Goal: Task Accomplishment & Management: Use online tool/utility

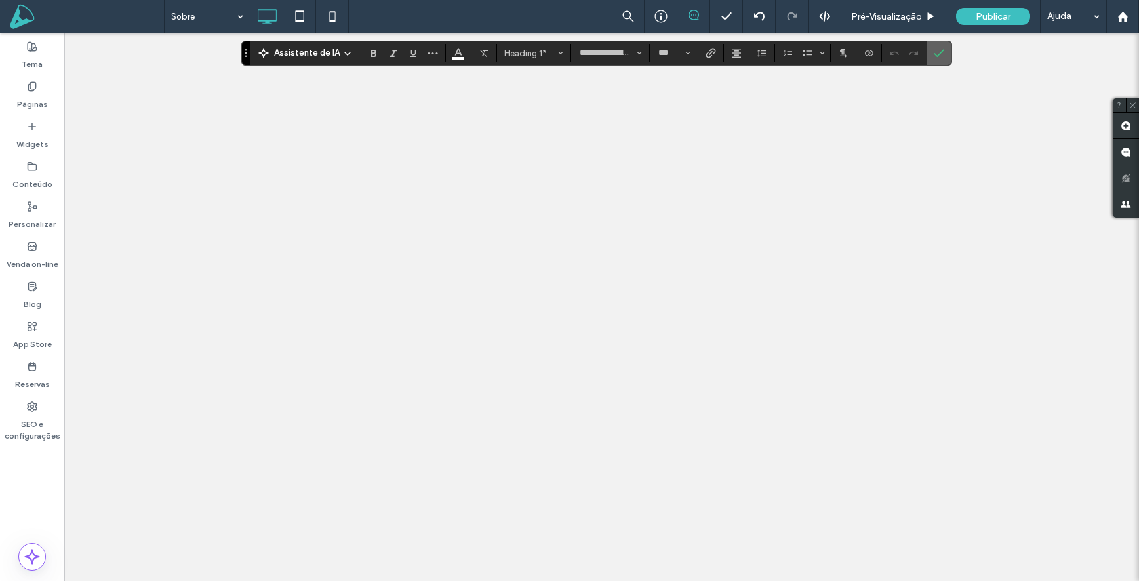
click at [940, 52] on use "Confirmar" at bounding box center [939, 53] width 10 height 8
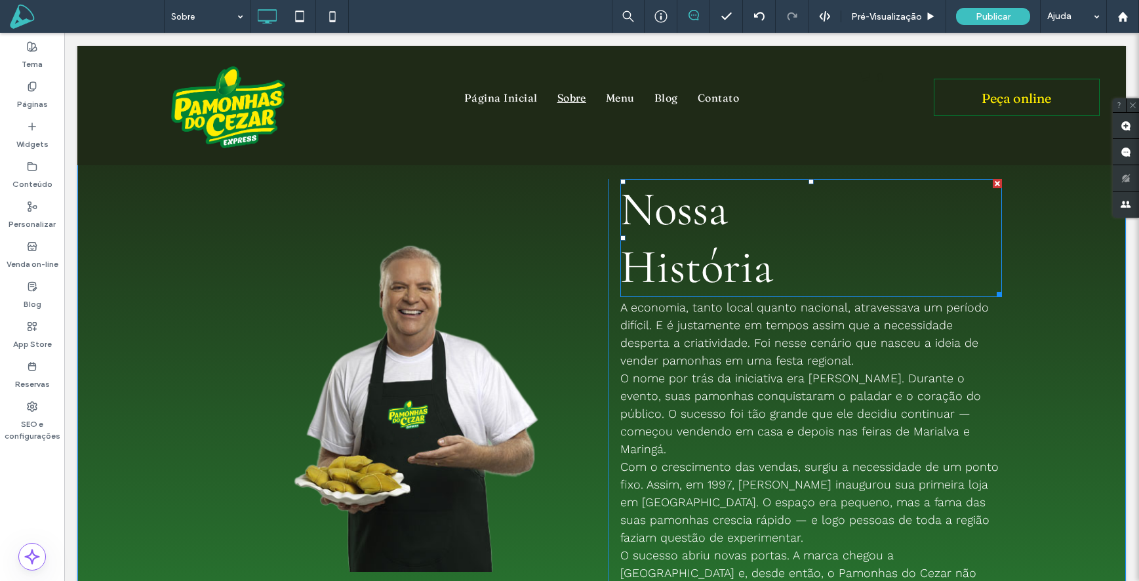
scroll to position [66, 0]
click at [436, 332] on div at bounding box center [446, 350] width 277 height 344
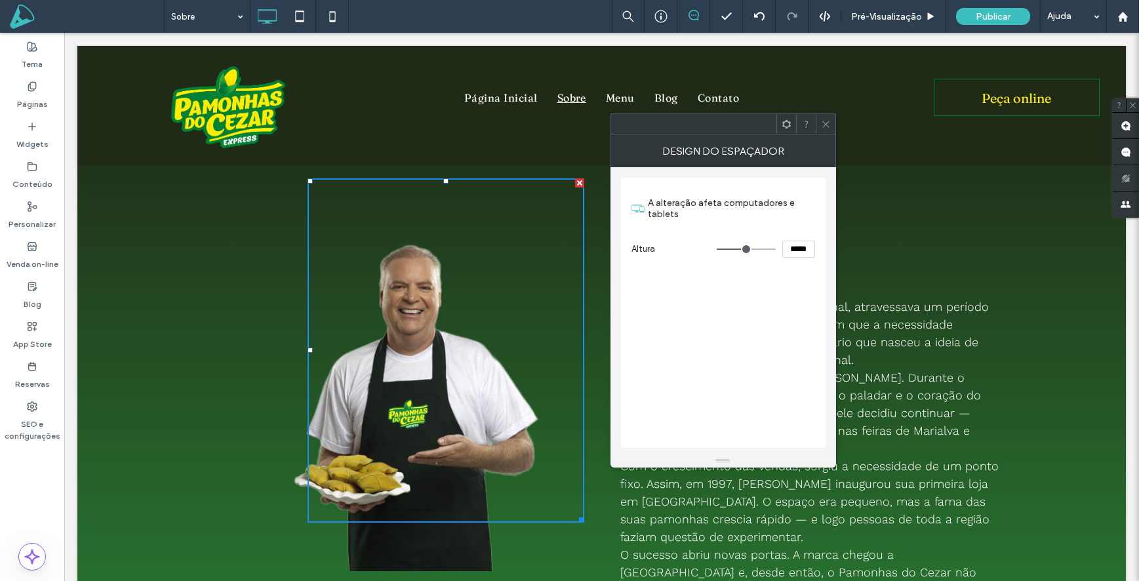
click at [828, 124] on icon at bounding box center [826, 124] width 10 height 10
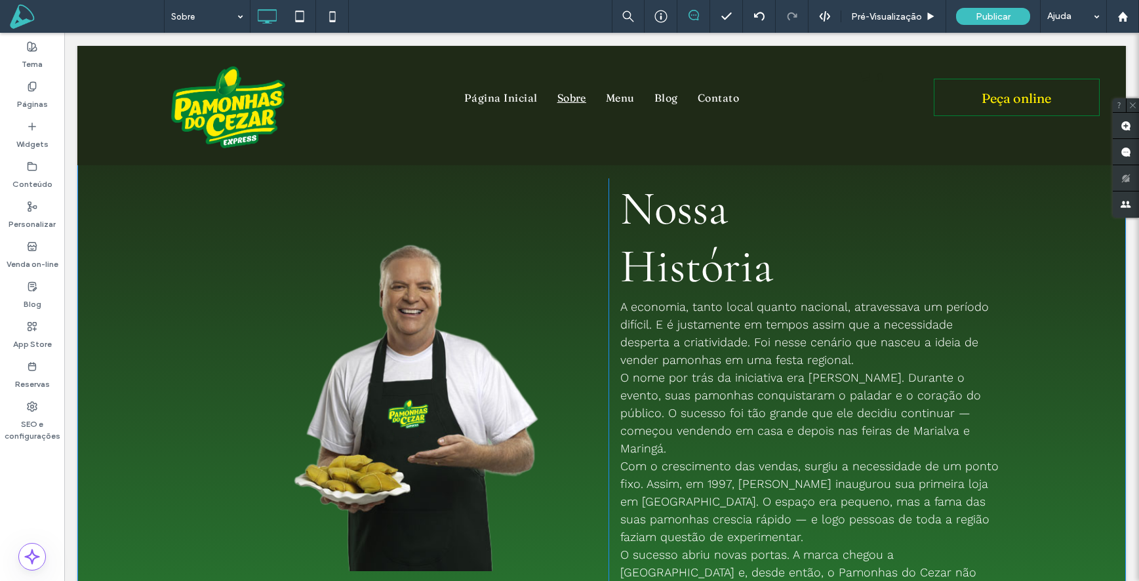
click at [461, 536] on div "Click To Paste" at bounding box center [411, 400] width 393 height 445
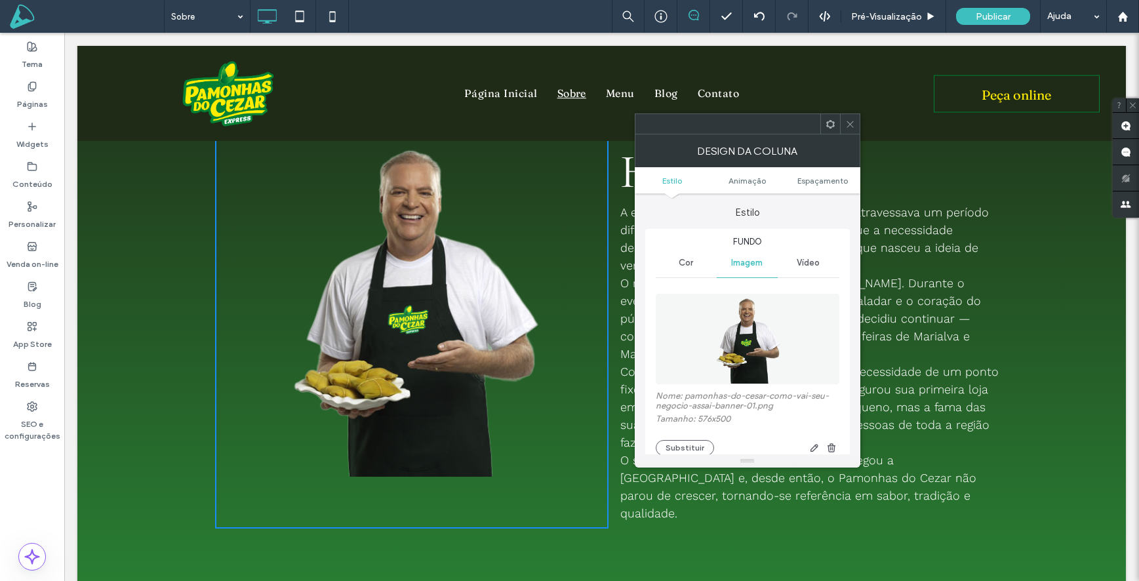
scroll to position [163, 0]
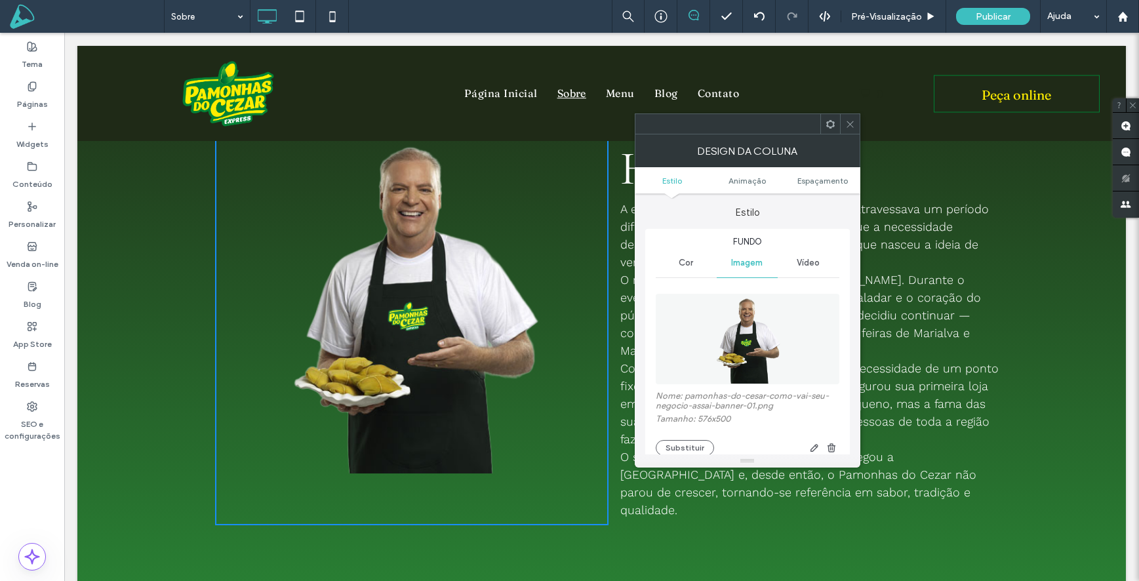
click at [852, 119] on icon at bounding box center [850, 124] width 10 height 10
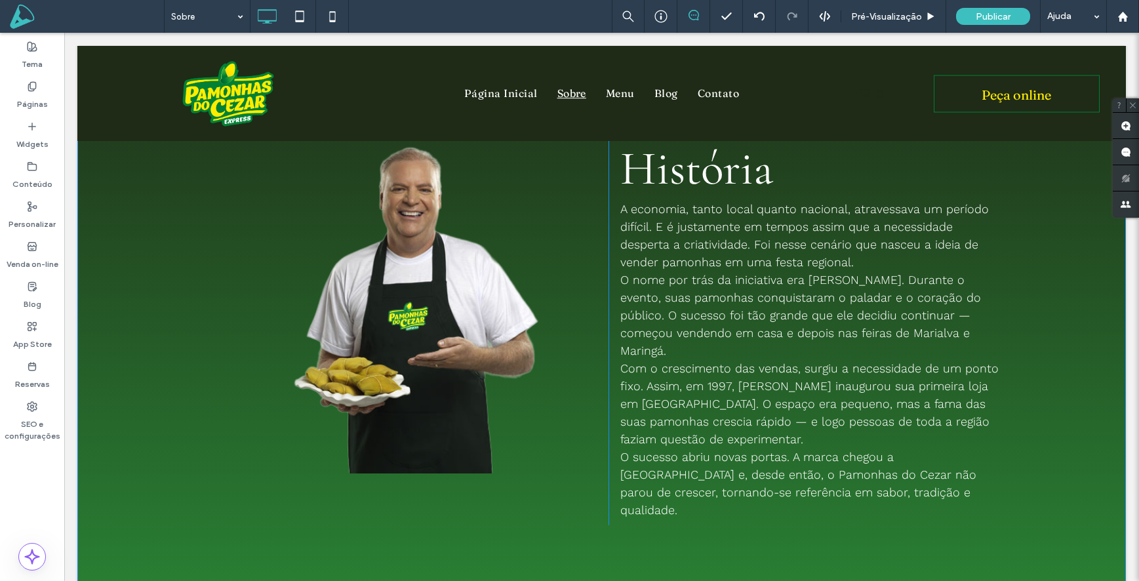
click at [415, 443] on div "Click To Paste" at bounding box center [411, 303] width 393 height 445
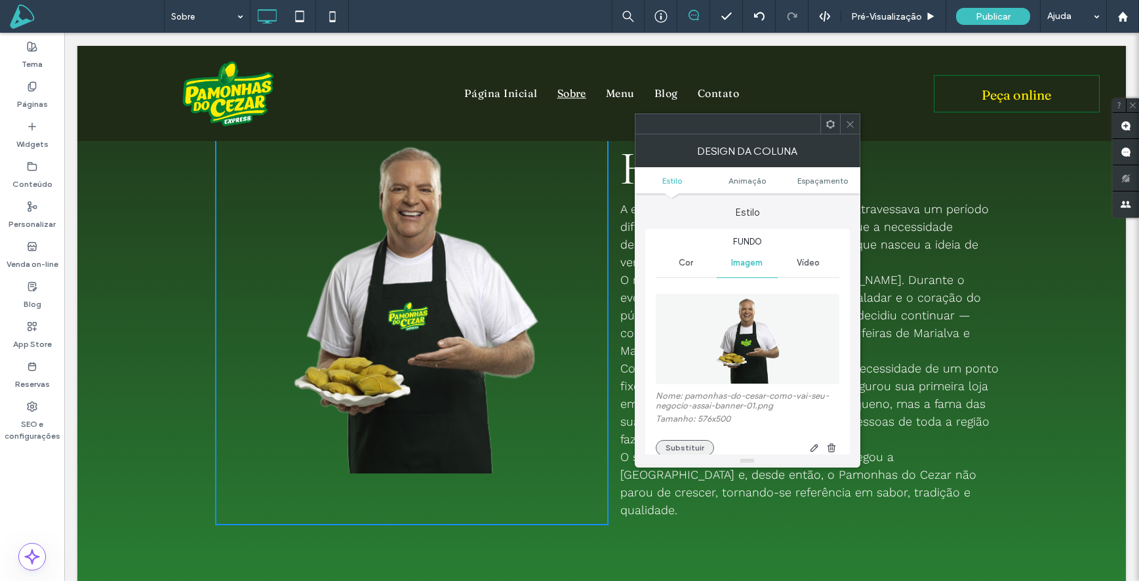
click at [686, 450] on button "Substituir" at bounding box center [685, 448] width 58 height 16
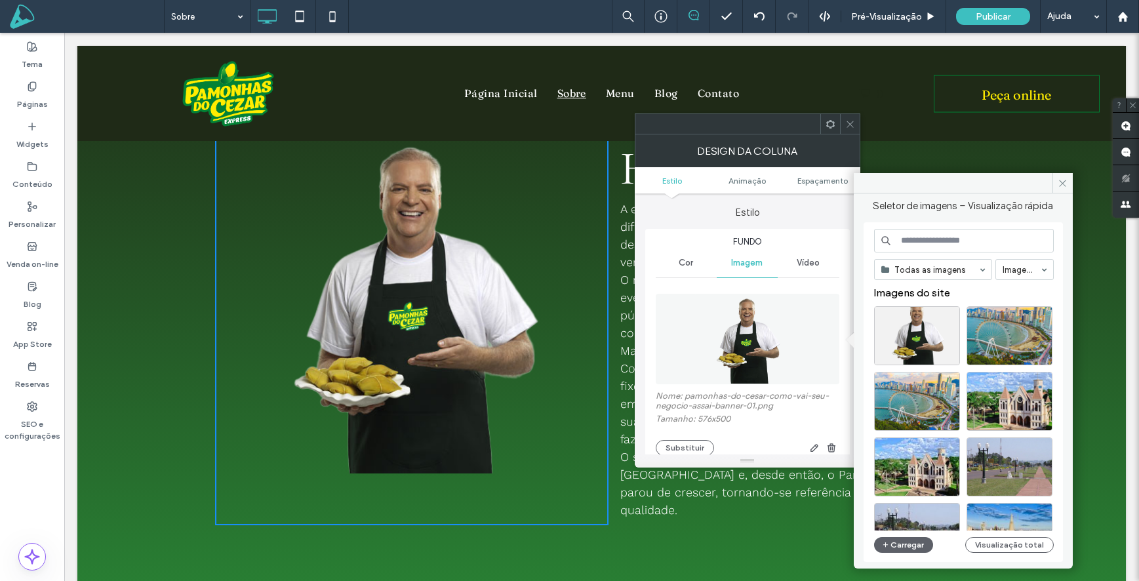
click at [919, 243] on input at bounding box center [964, 241] width 180 height 24
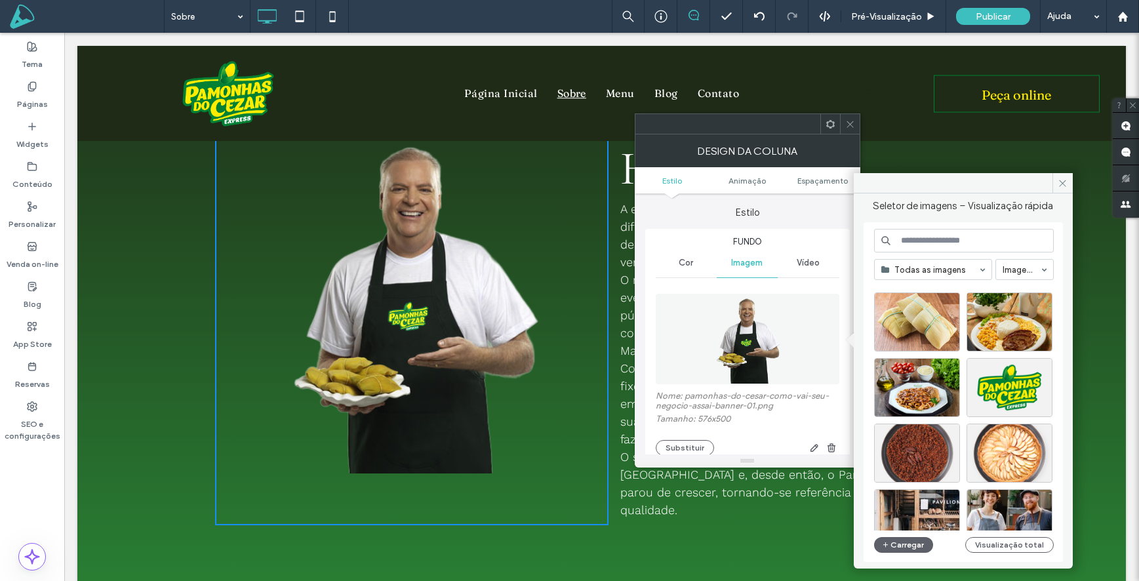
scroll to position [1612, 0]
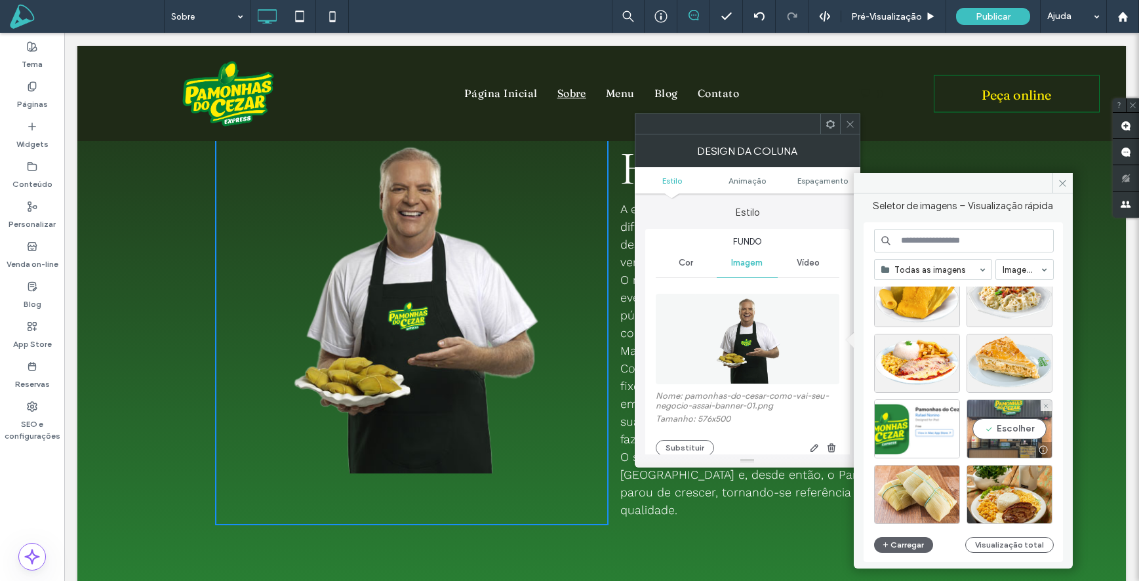
click at [1014, 418] on div "Escolher" at bounding box center [1010, 428] width 86 height 59
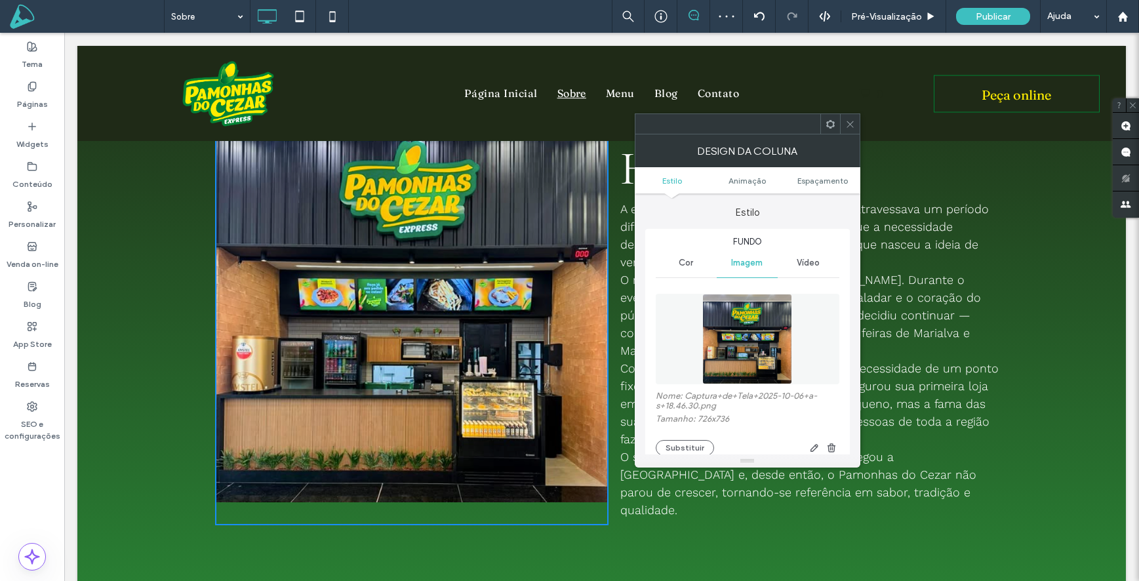
click at [854, 129] on span at bounding box center [850, 124] width 10 height 20
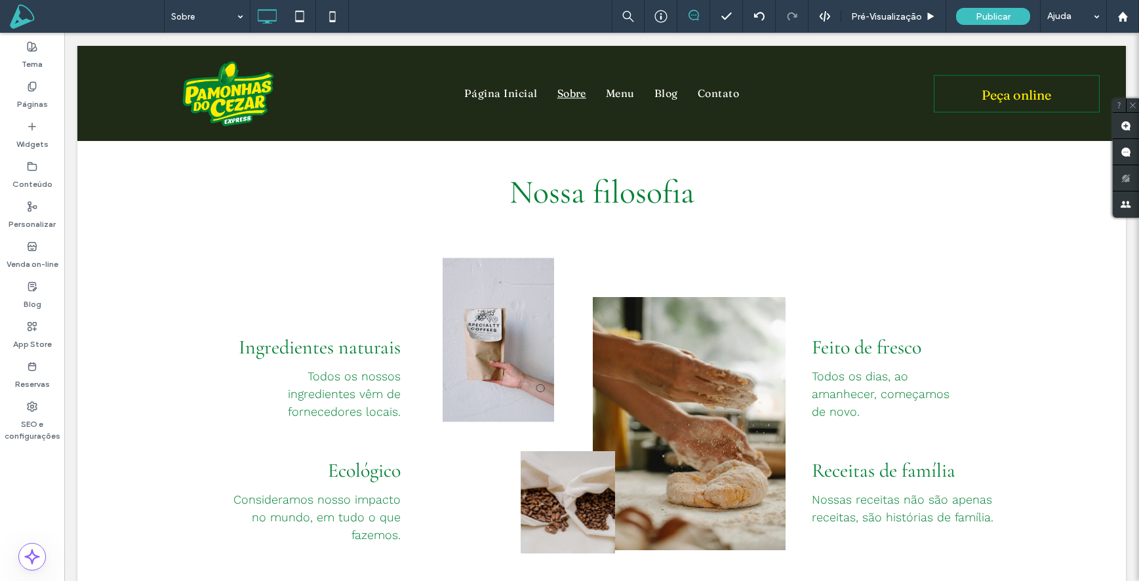
scroll to position [681, 0]
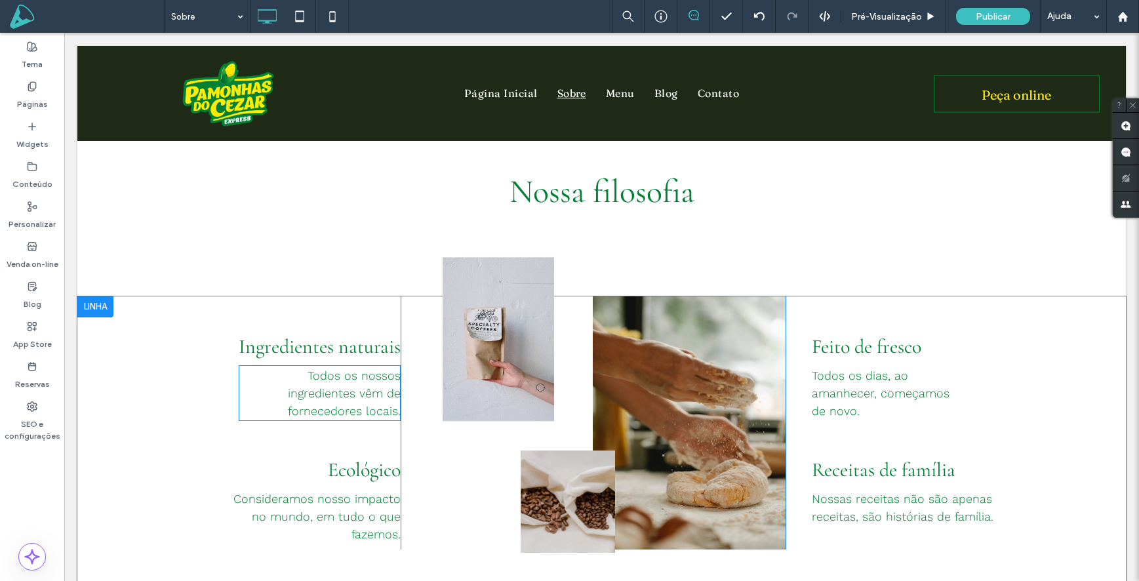
click at [366, 367] on p "Todos os nossos ingredientes vêm de fornecedores locais." at bounding box center [320, 393] width 162 height 53
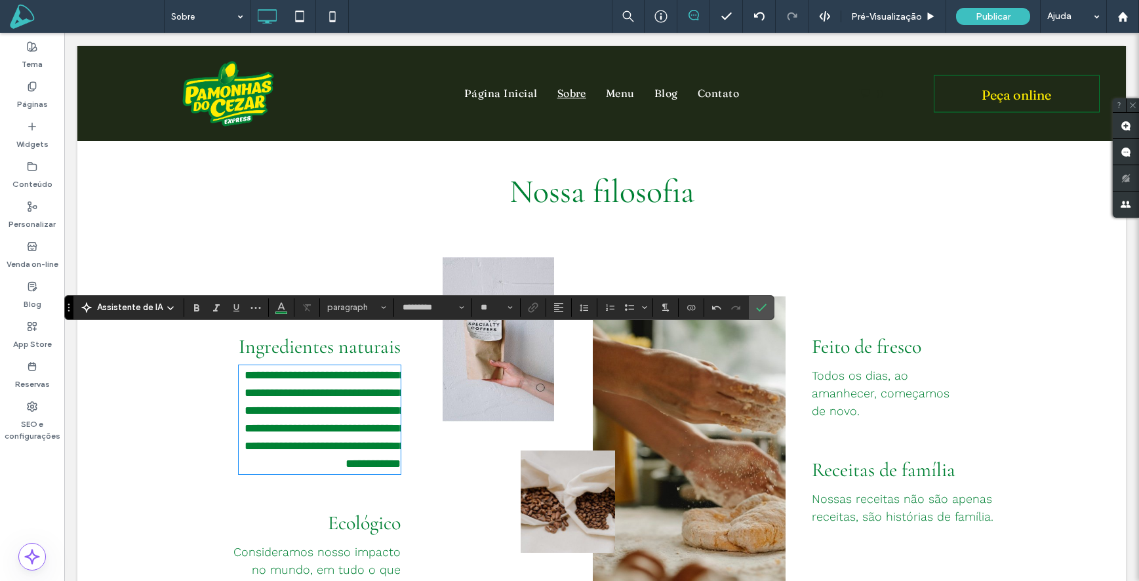
scroll to position [0, 0]
click at [761, 308] on use "Confirmar" at bounding box center [762, 308] width 10 height 8
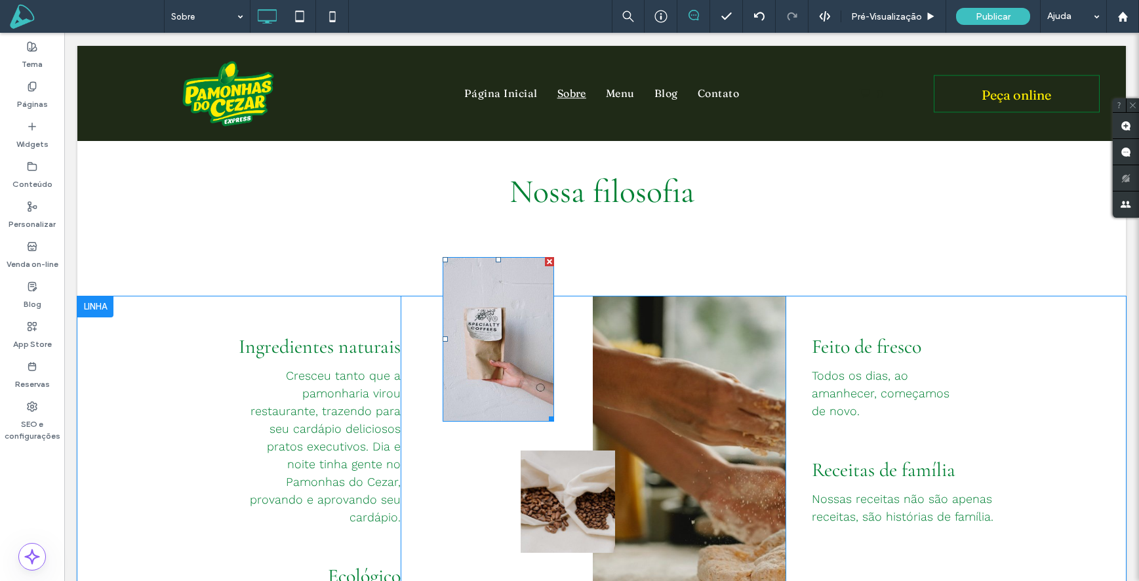
click at [521, 257] on img at bounding box center [498, 339] width 111 height 165
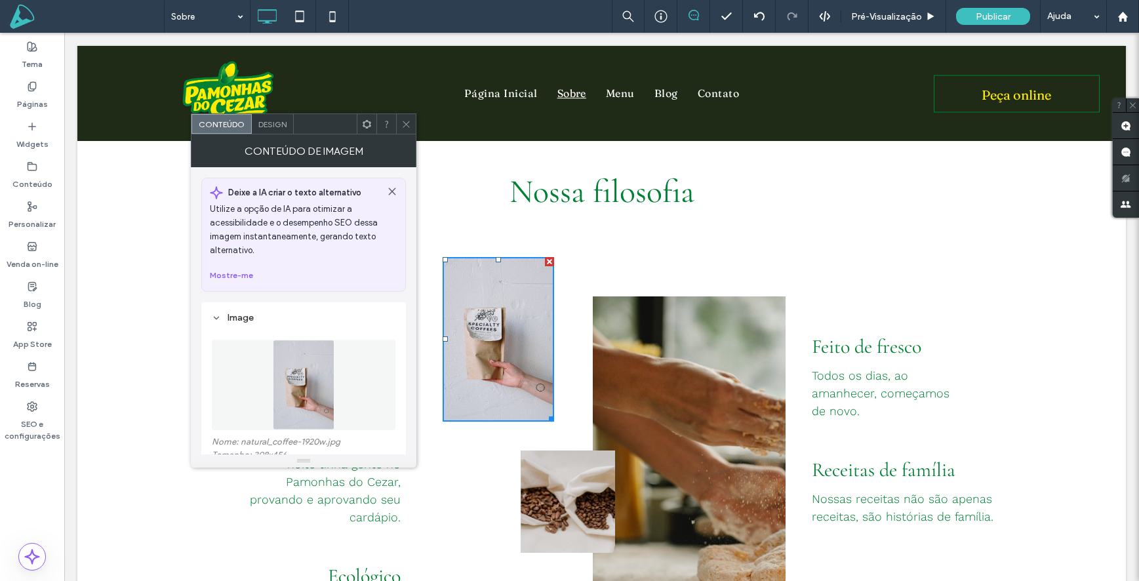
scroll to position [153, 0]
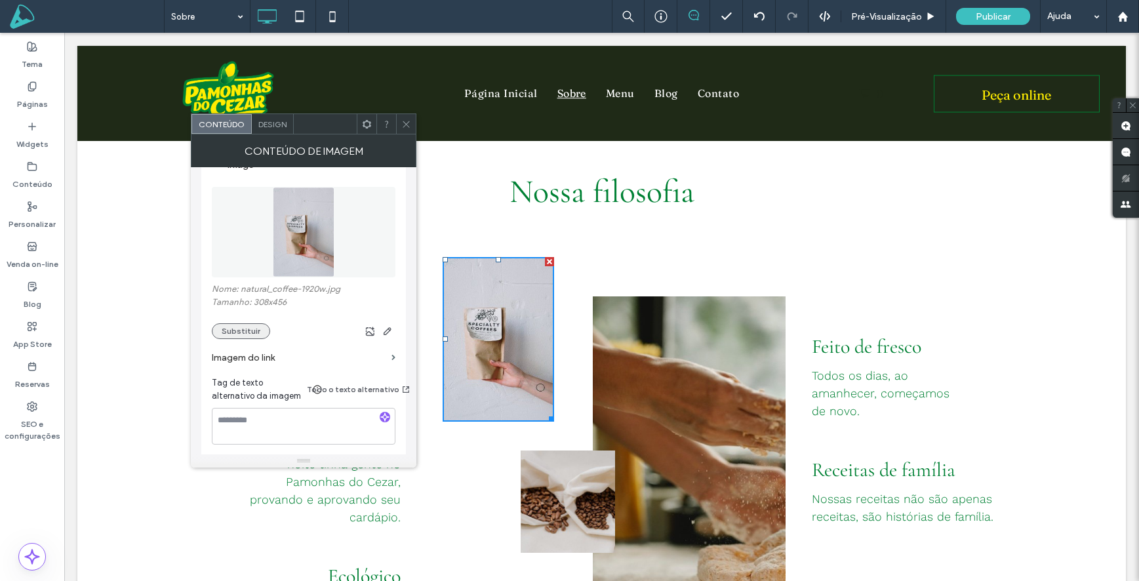
click at [255, 331] on button "Substituir" at bounding box center [241, 331] width 58 height 16
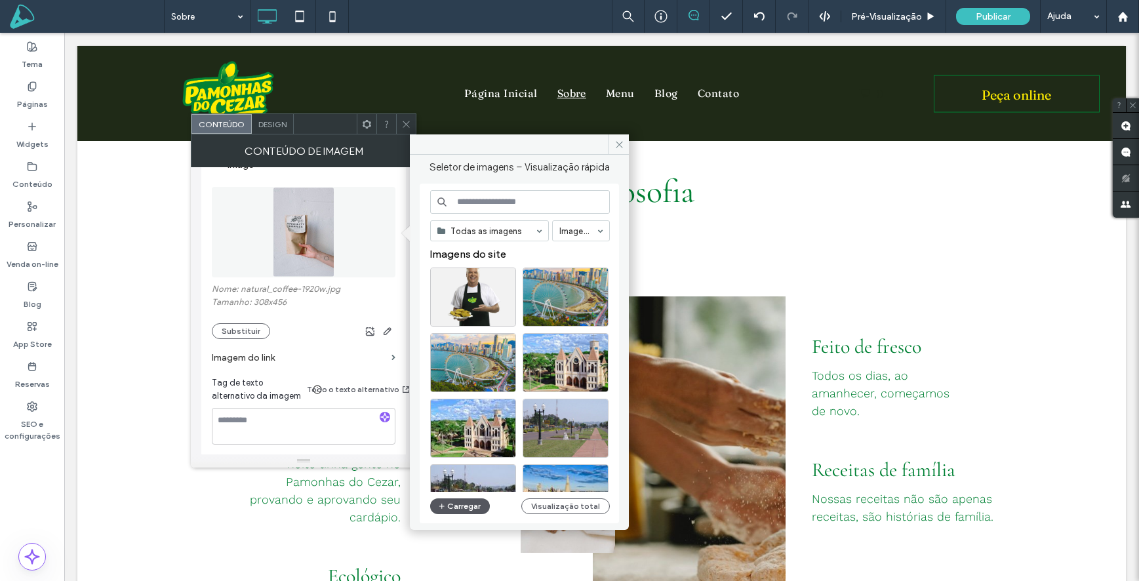
click at [456, 506] on button "Carregar" at bounding box center [460, 506] width 60 height 16
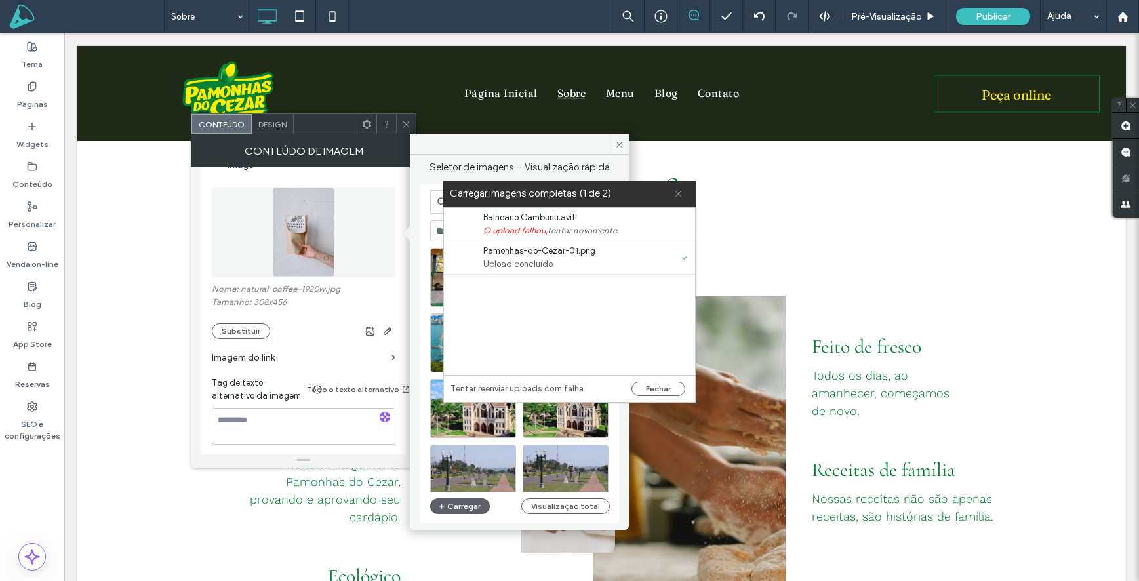
click at [677, 195] on icon at bounding box center [678, 194] width 9 height 9
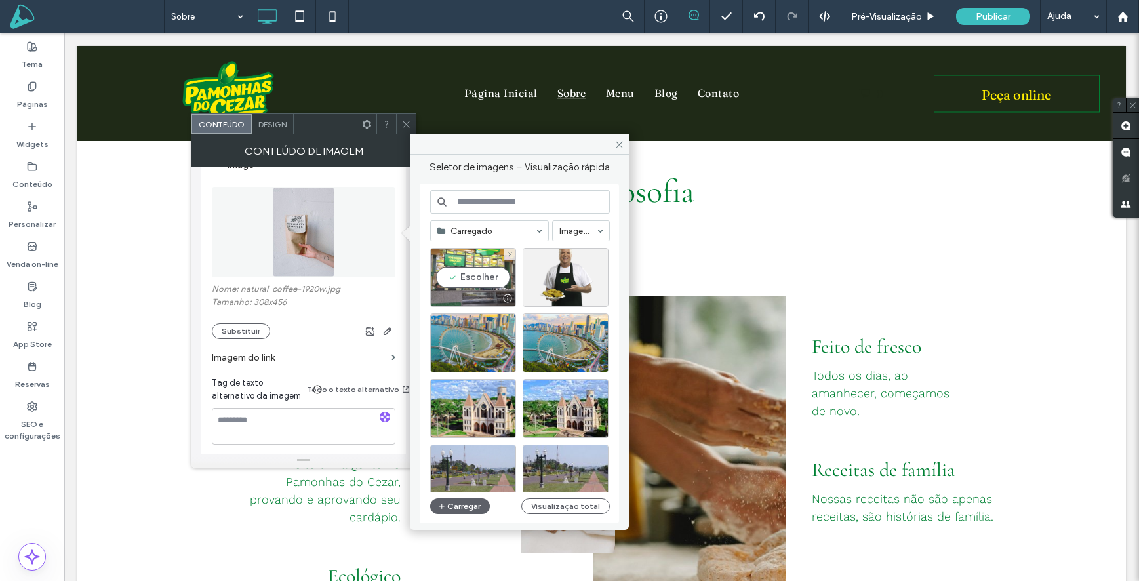
click at [465, 271] on div "Escolher" at bounding box center [473, 277] width 86 height 59
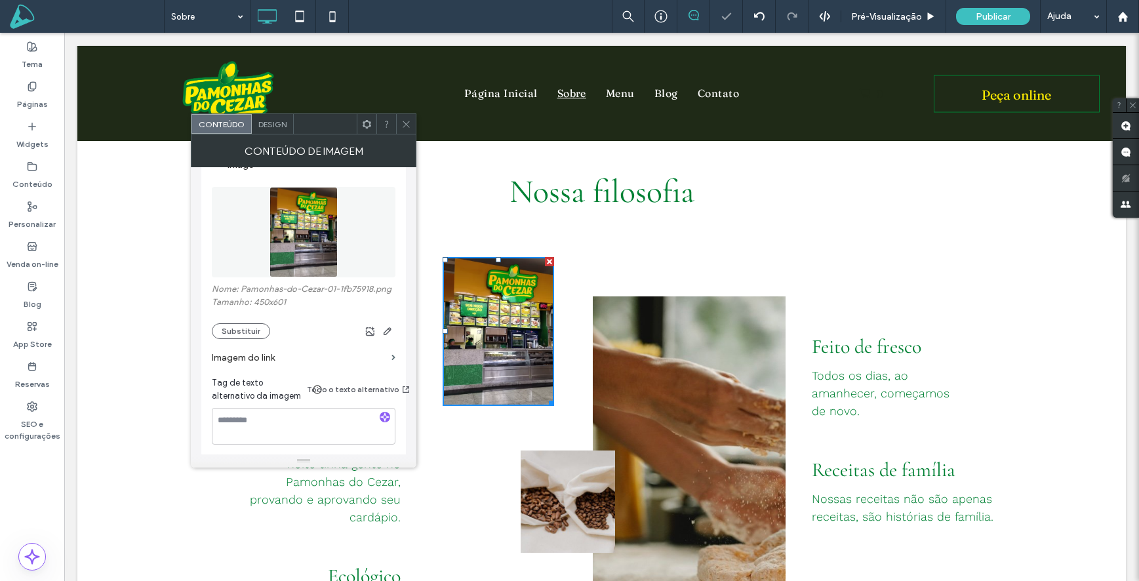
click at [405, 124] on icon at bounding box center [406, 124] width 10 height 10
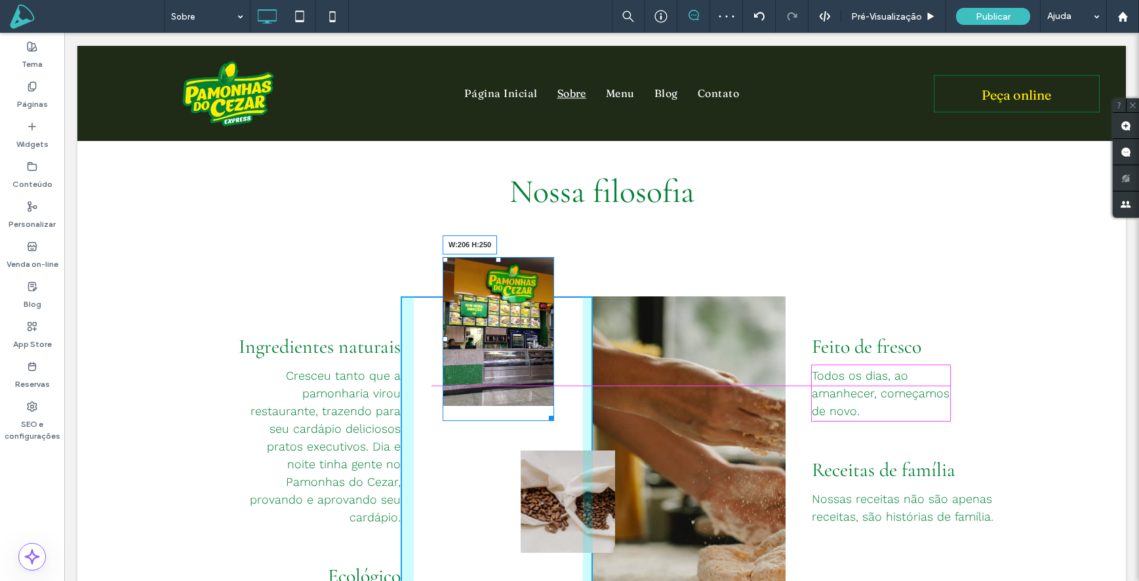
drag, startPoint x: 549, startPoint y: 365, endPoint x: 639, endPoint y: 411, distance: 101.5
click at [554, 411] on div at bounding box center [549, 416] width 10 height 10
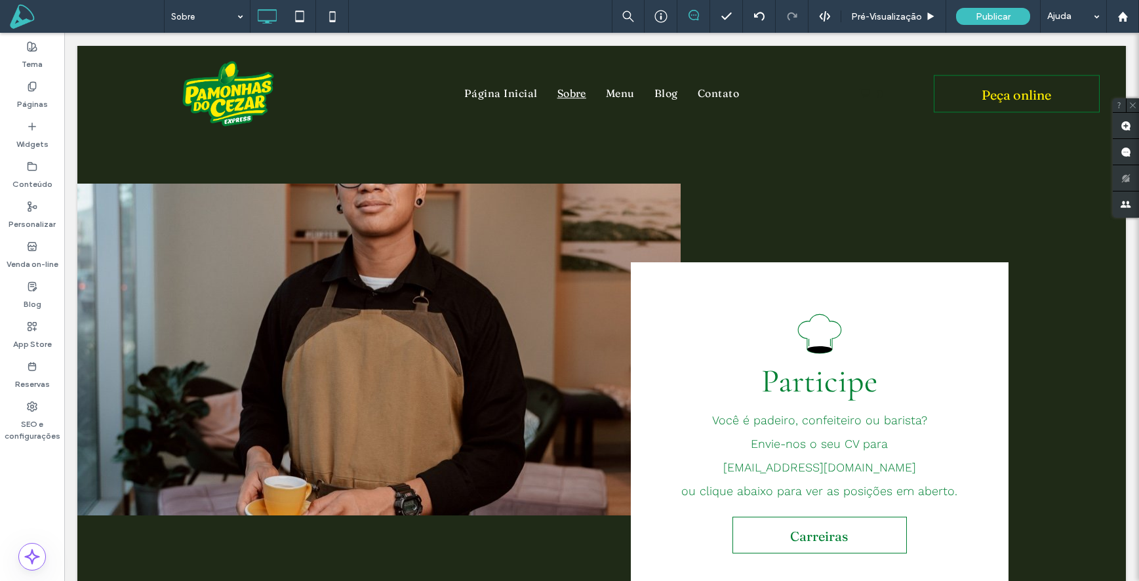
scroll to position [1839, 0]
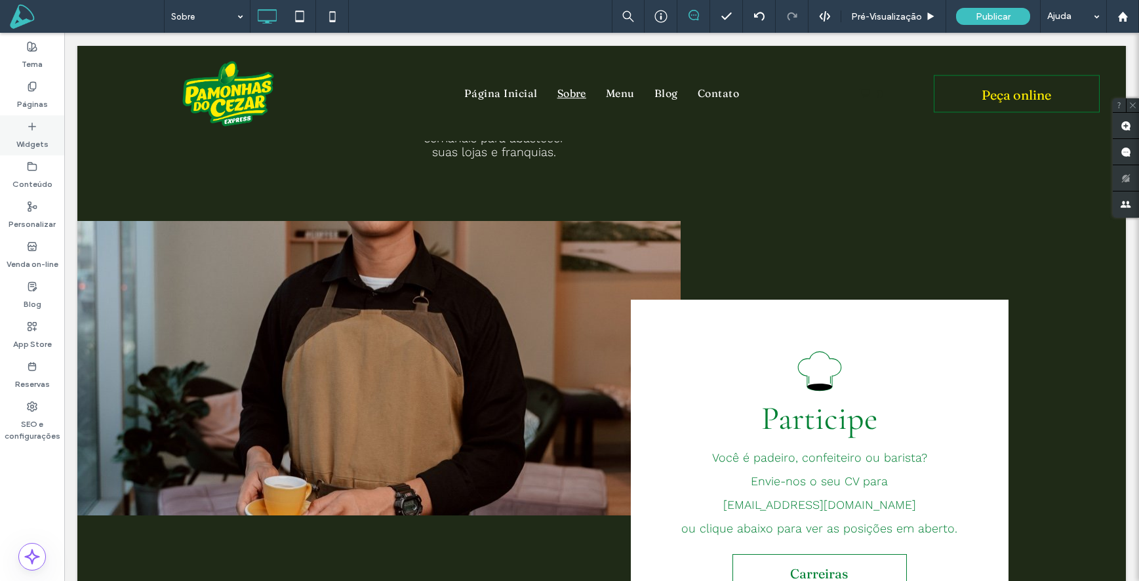
click at [33, 151] on div "Widgets" at bounding box center [32, 135] width 64 height 40
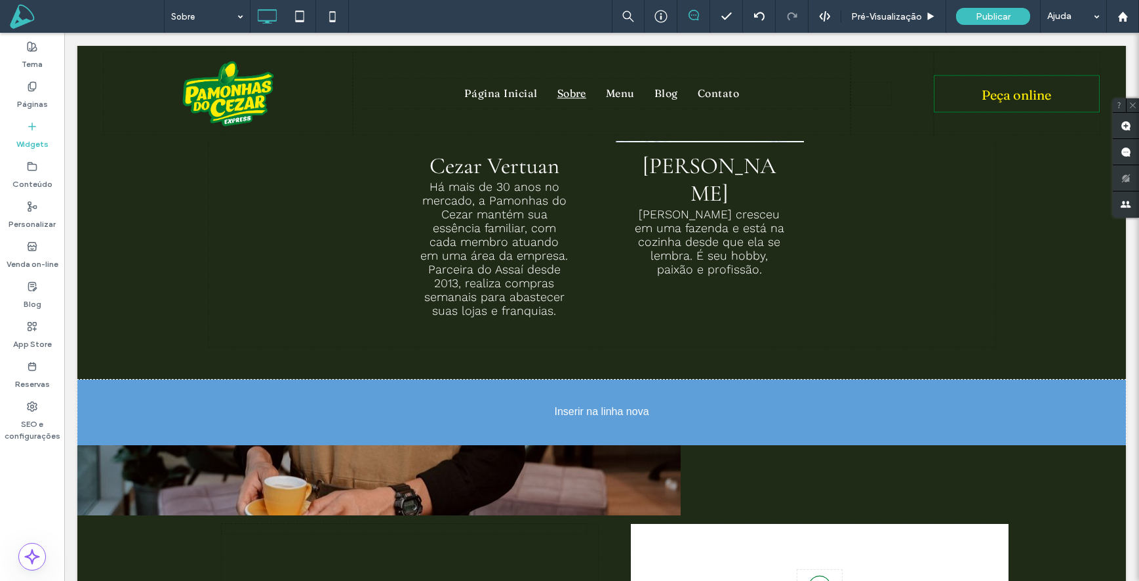
drag, startPoint x: 289, startPoint y: 195, endPoint x: 582, endPoint y: 391, distance: 353.0
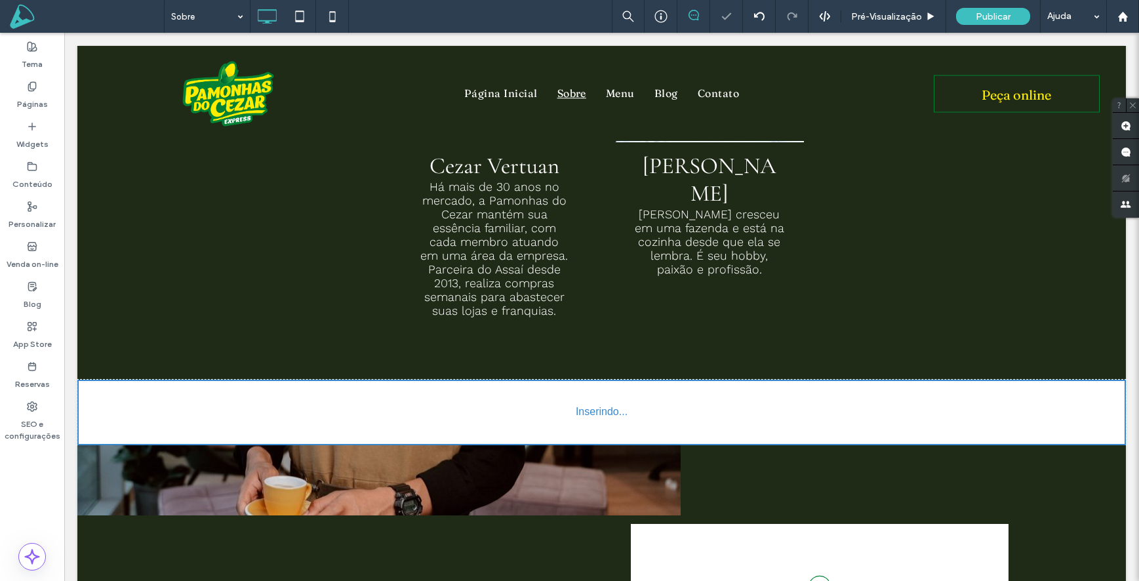
scroll to position [1687, 0]
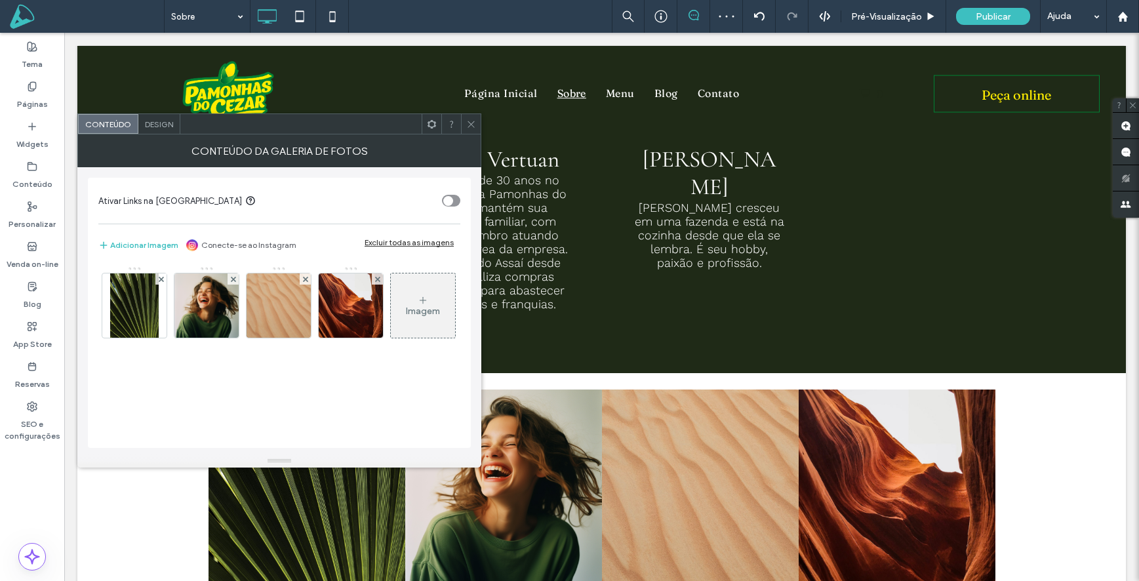
click at [154, 116] on div "Design" at bounding box center [159, 124] width 42 height 20
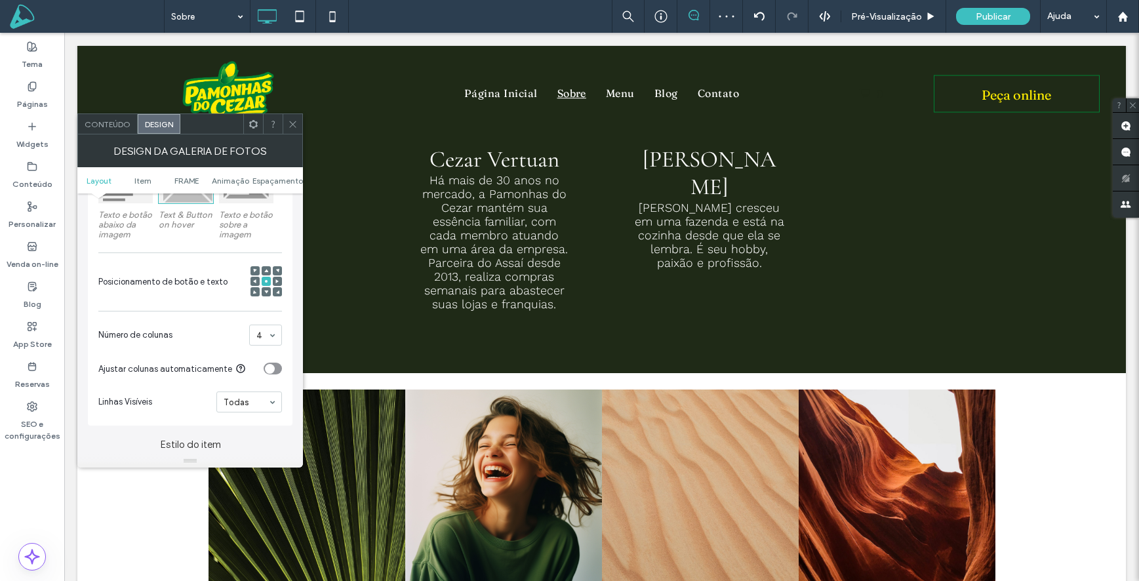
scroll to position [351, 0]
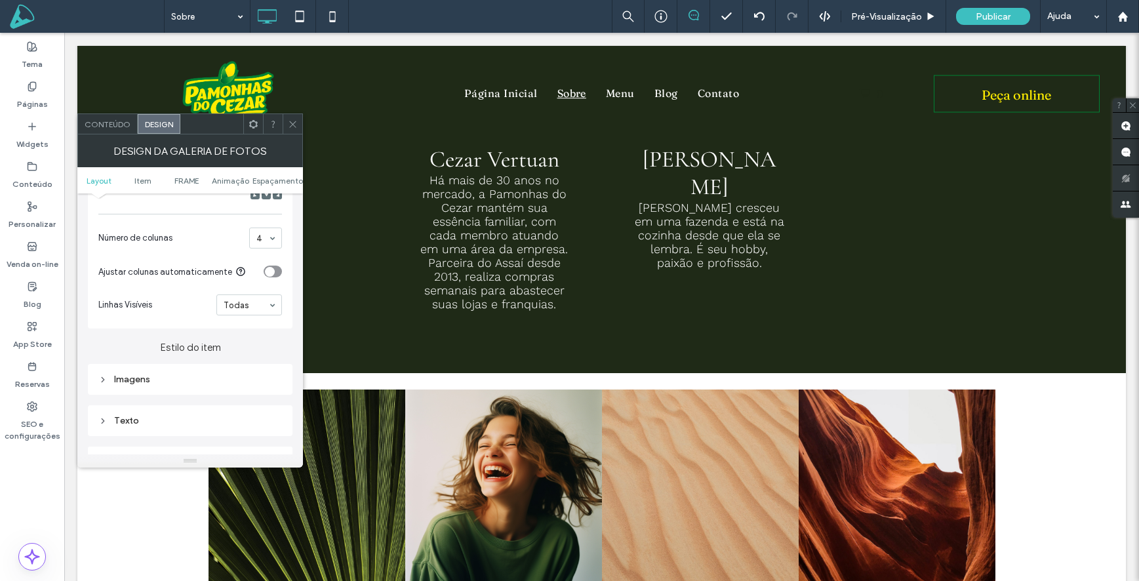
click at [165, 376] on div "Imagens" at bounding box center [190, 379] width 184 height 11
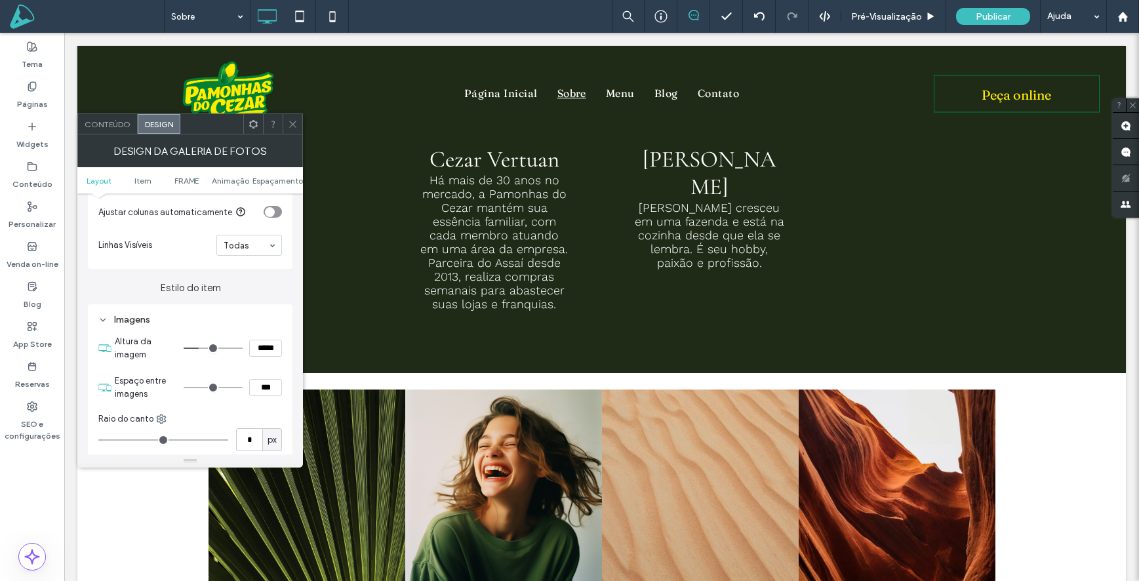
type input "**"
type input "****"
type input "**"
type input "****"
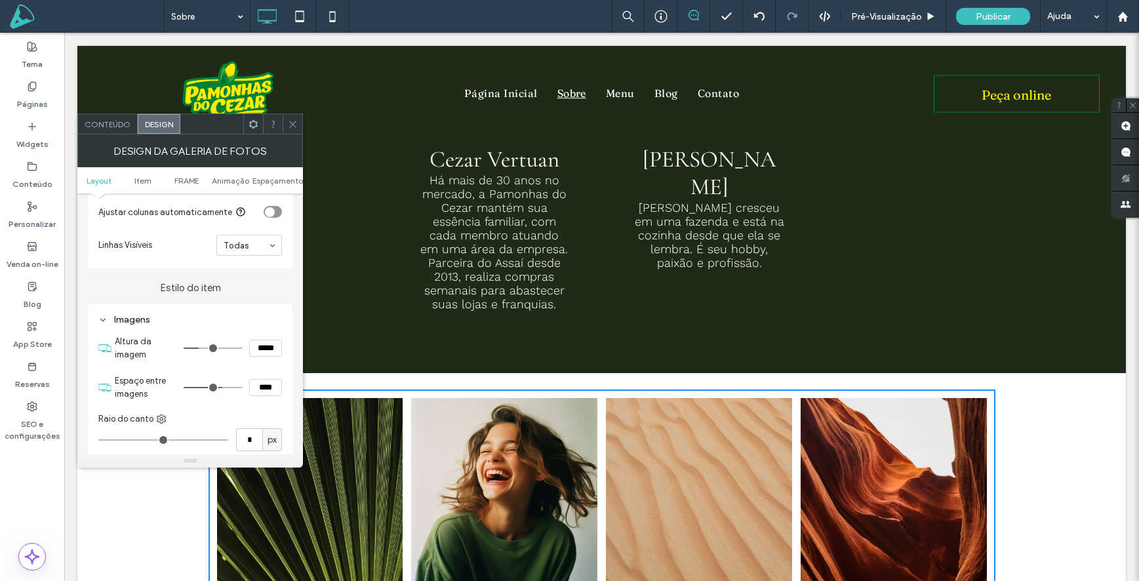
drag, startPoint x: 190, startPoint y: 385, endPoint x: 221, endPoint y: 387, distance: 31.5
type input "**"
click at [221, 387] on input "range" at bounding box center [213, 387] width 59 height 1
click at [294, 131] on span at bounding box center [293, 124] width 10 height 20
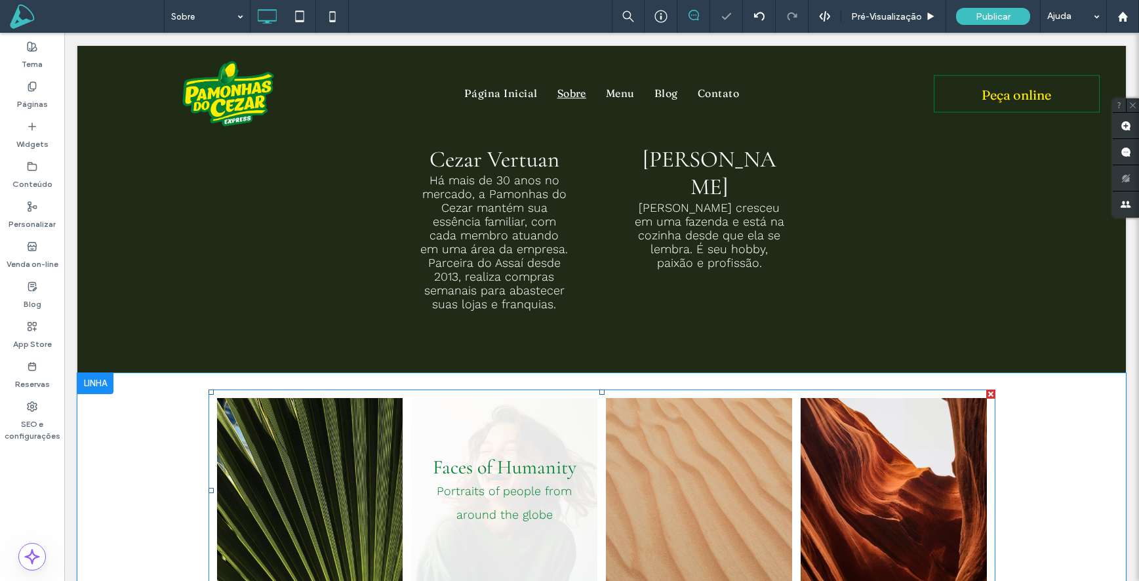
click at [418, 424] on link at bounding box center [504, 491] width 186 height 186
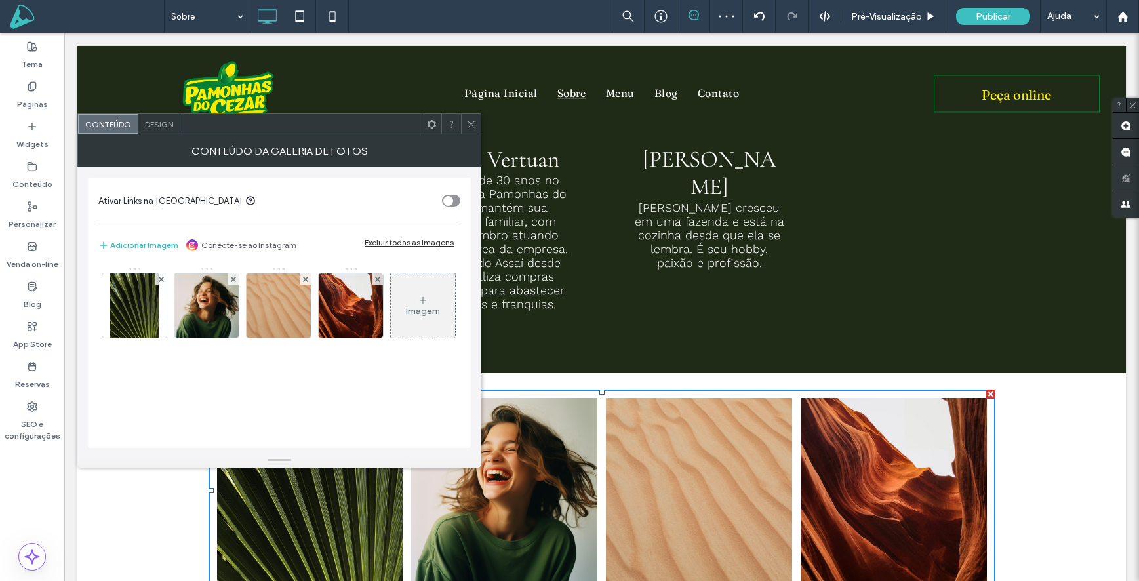
click at [412, 240] on div "Excluir todas as imagens" at bounding box center [409, 242] width 89 height 10
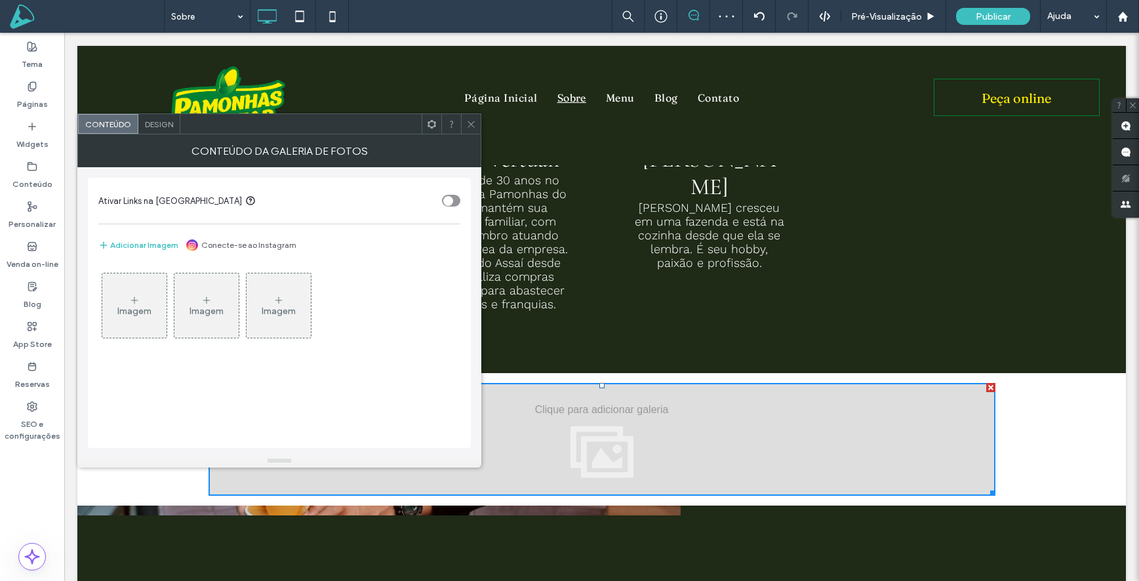
click at [146, 309] on div "Imagem" at bounding box center [134, 311] width 34 height 11
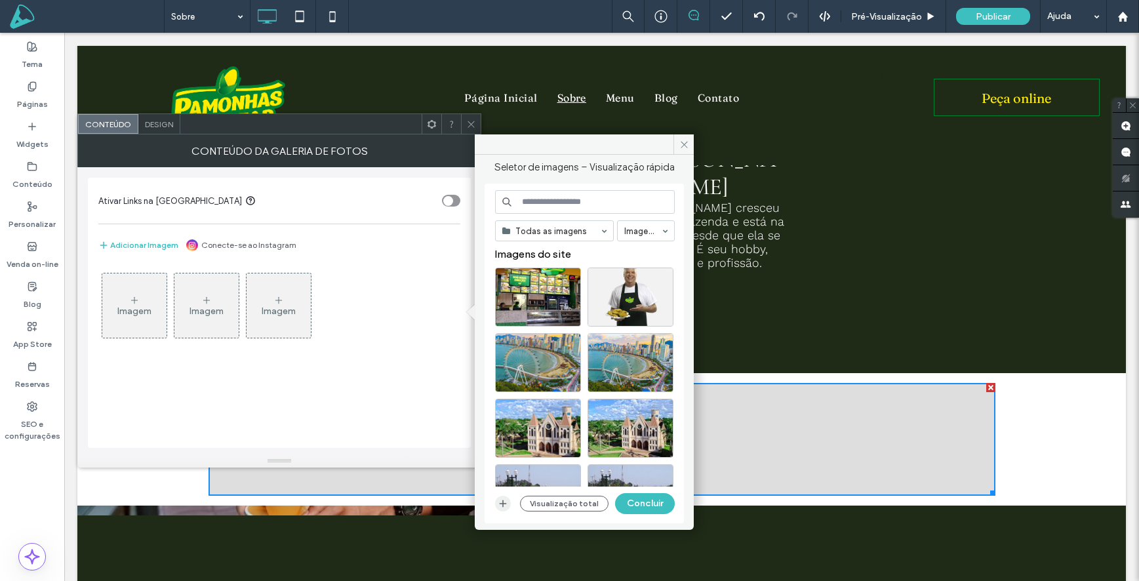
click at [509, 503] on span "button" at bounding box center [503, 504] width 16 height 16
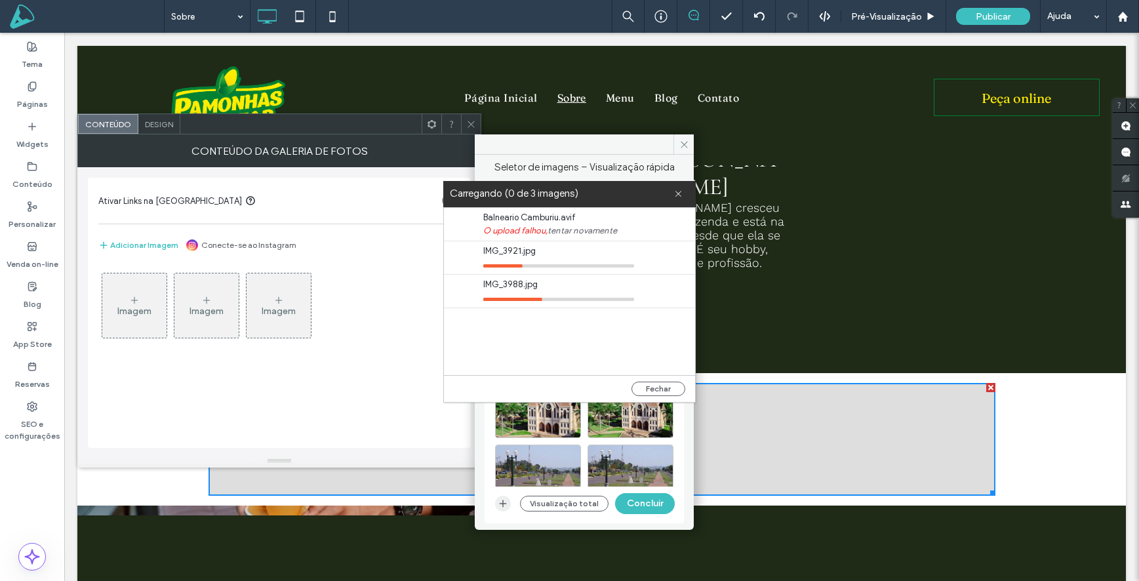
click at [500, 504] on icon "button" at bounding box center [503, 503] width 10 height 10
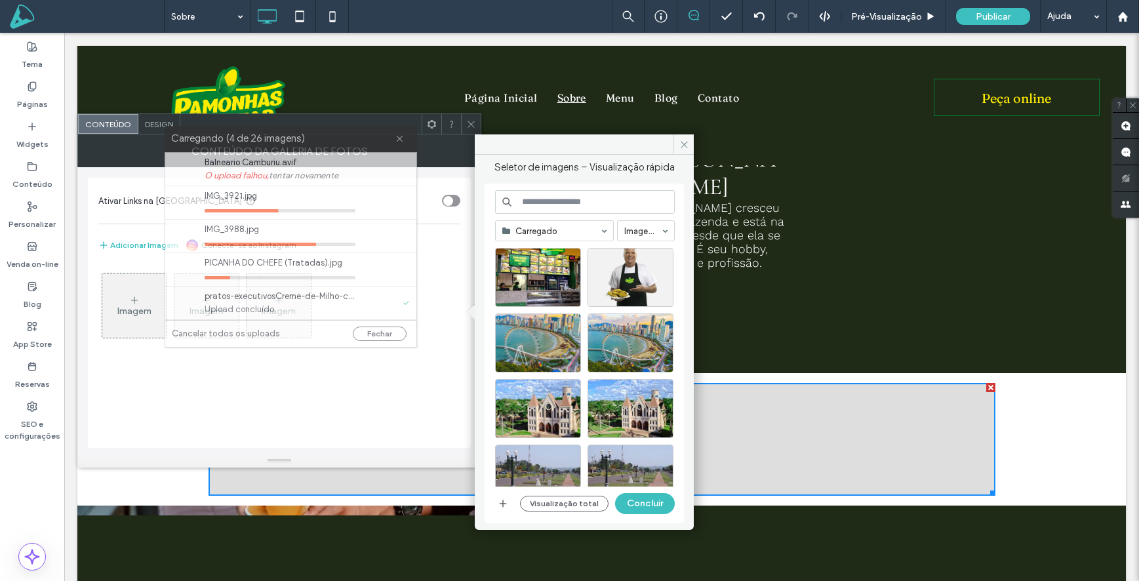
drag, startPoint x: 358, startPoint y: 154, endPoint x: 317, endPoint y: 138, distance: 44.2
click at [317, 138] on label "Carregando (4 de 26 imagens)" at bounding box center [283, 139] width 224 height 18
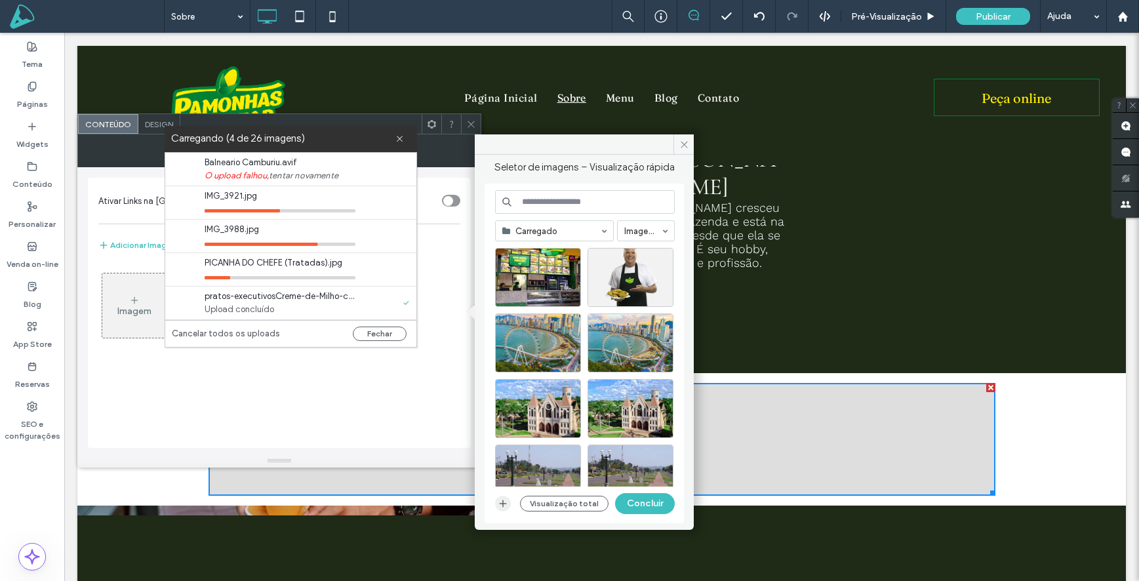
click at [505, 504] on icon "button" at bounding box center [503, 503] width 10 height 10
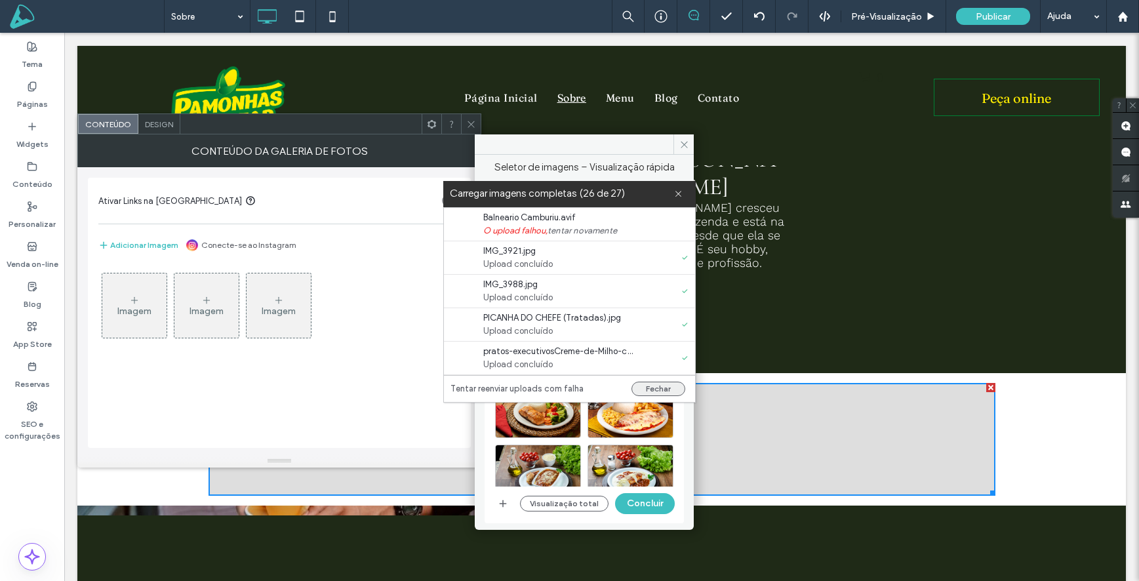
click at [662, 389] on button "Fechar" at bounding box center [658, 389] width 54 height 14
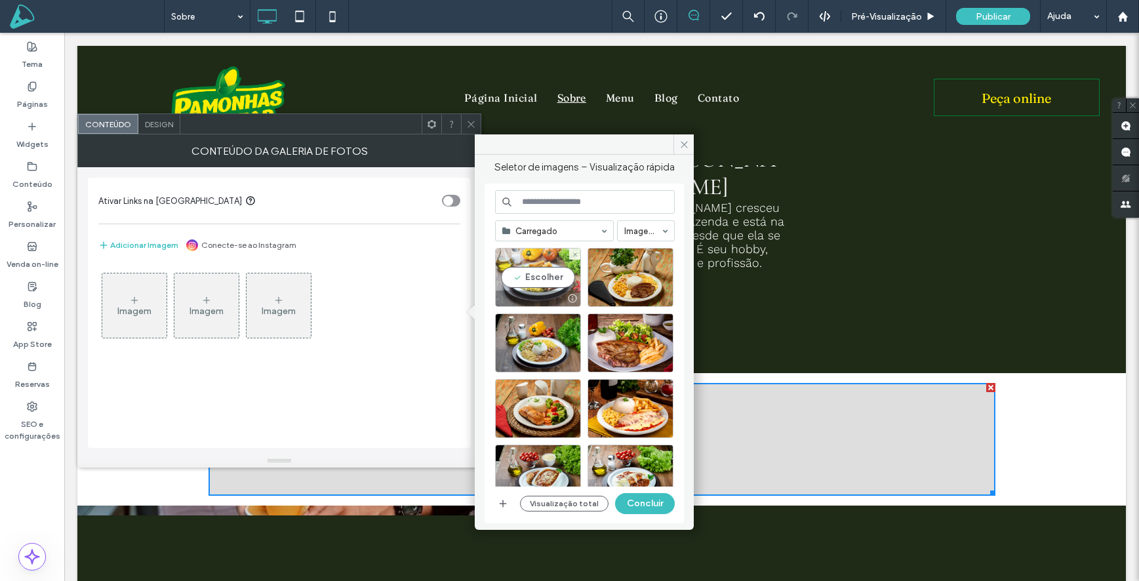
click at [521, 260] on div "Escolher" at bounding box center [538, 277] width 86 height 59
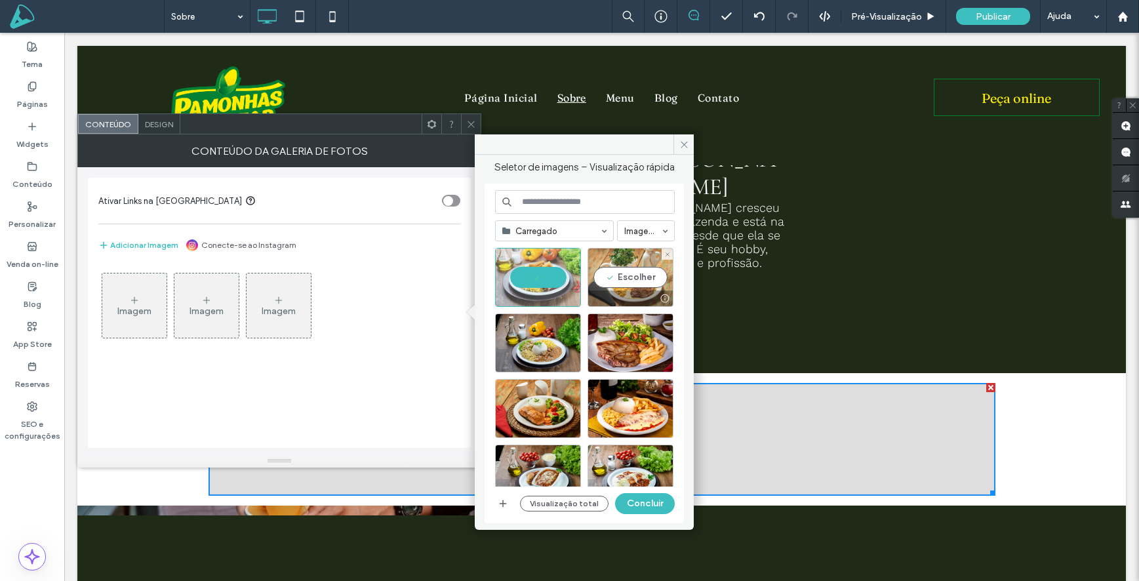
click at [591, 267] on div "Escolher" at bounding box center [631, 277] width 86 height 59
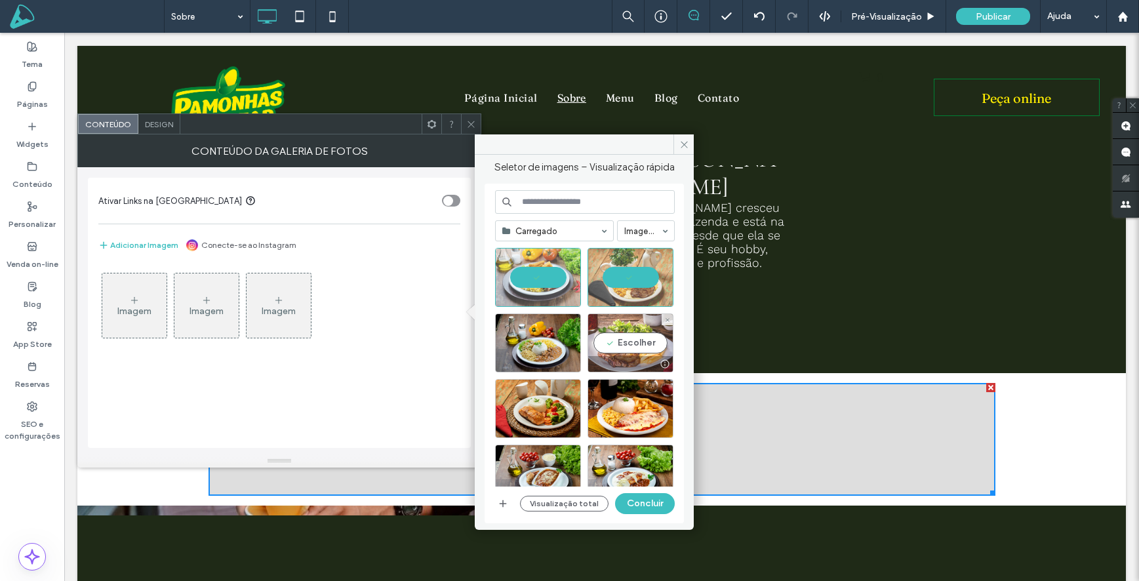
click at [612, 340] on div "Escolher" at bounding box center [631, 342] width 86 height 59
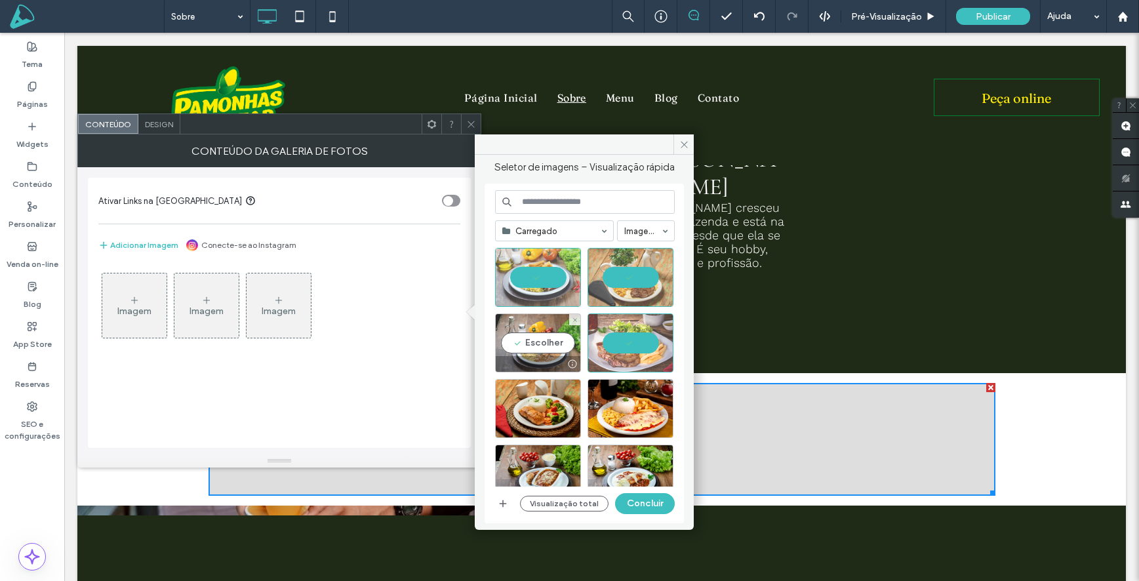
drag, startPoint x: 557, startPoint y: 344, endPoint x: 548, endPoint y: 372, distance: 29.5
click at [557, 344] on div "Escolher" at bounding box center [538, 342] width 86 height 59
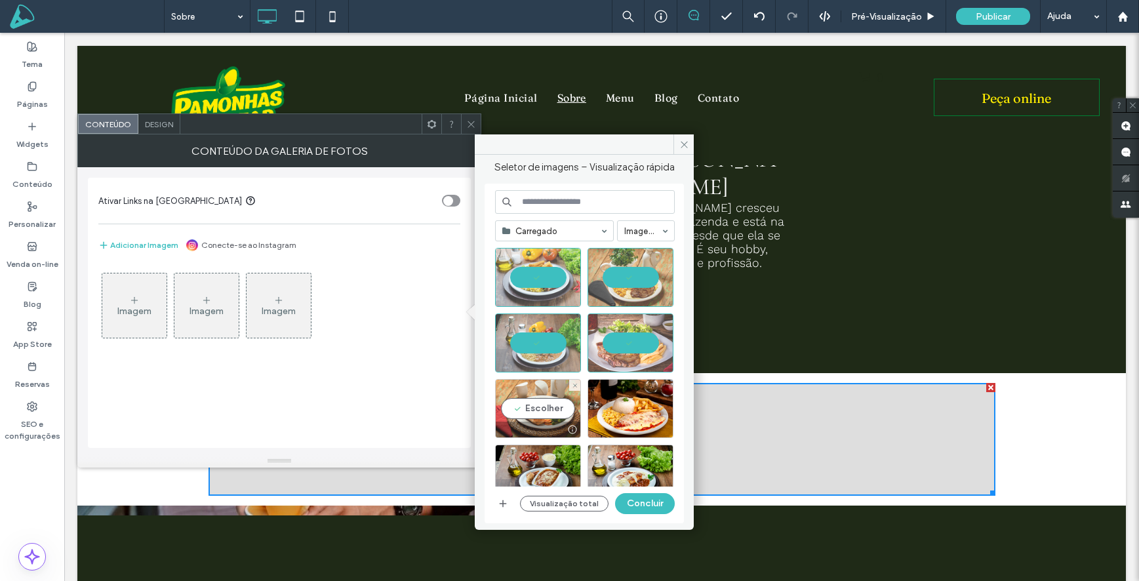
click at [546, 391] on div "Escolher" at bounding box center [538, 408] width 86 height 59
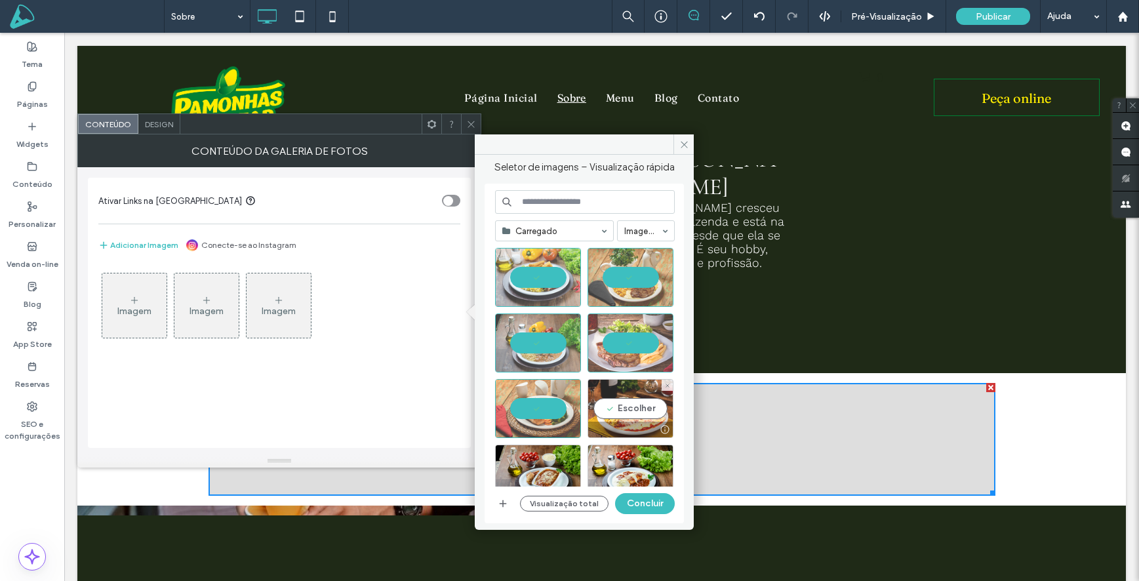
click at [630, 390] on div "Escolher" at bounding box center [631, 408] width 86 height 59
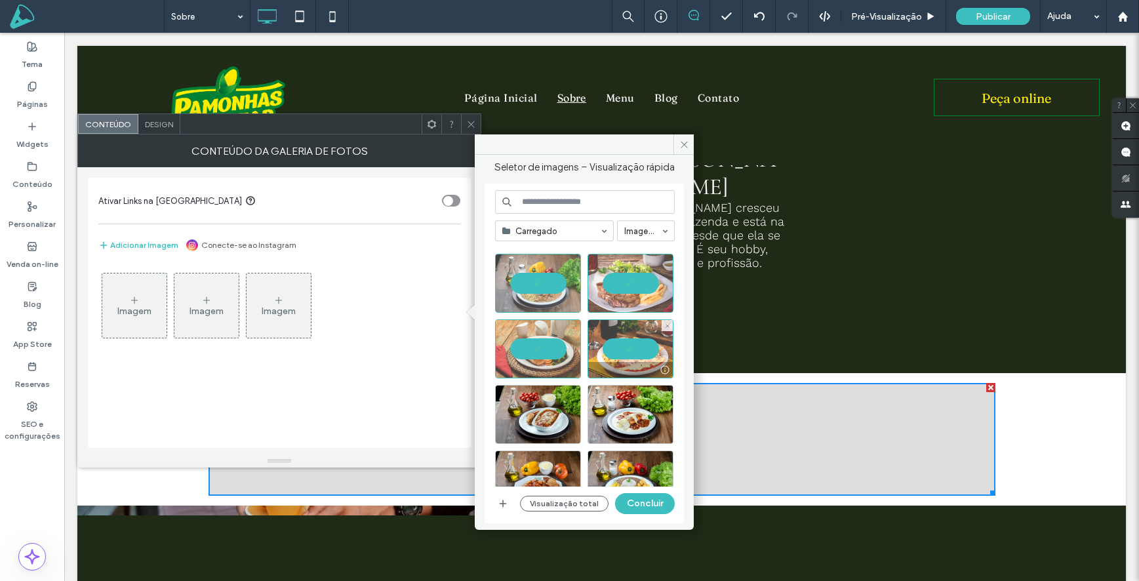
scroll to position [66, 0]
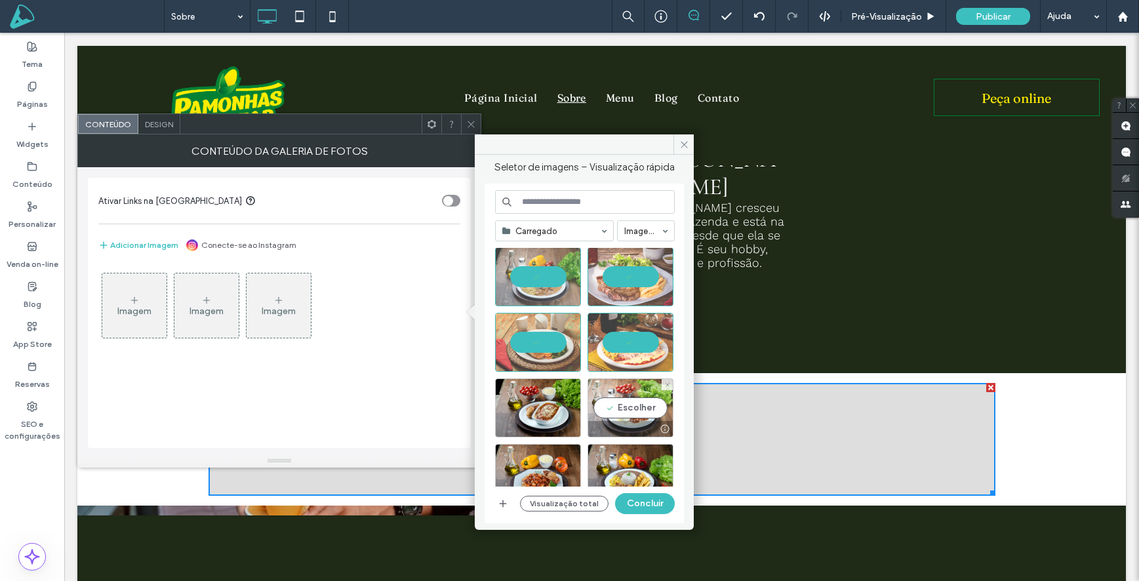
click at [630, 391] on div "Escolher" at bounding box center [631, 407] width 86 height 59
click at [528, 399] on div "Escolher" at bounding box center [538, 407] width 86 height 59
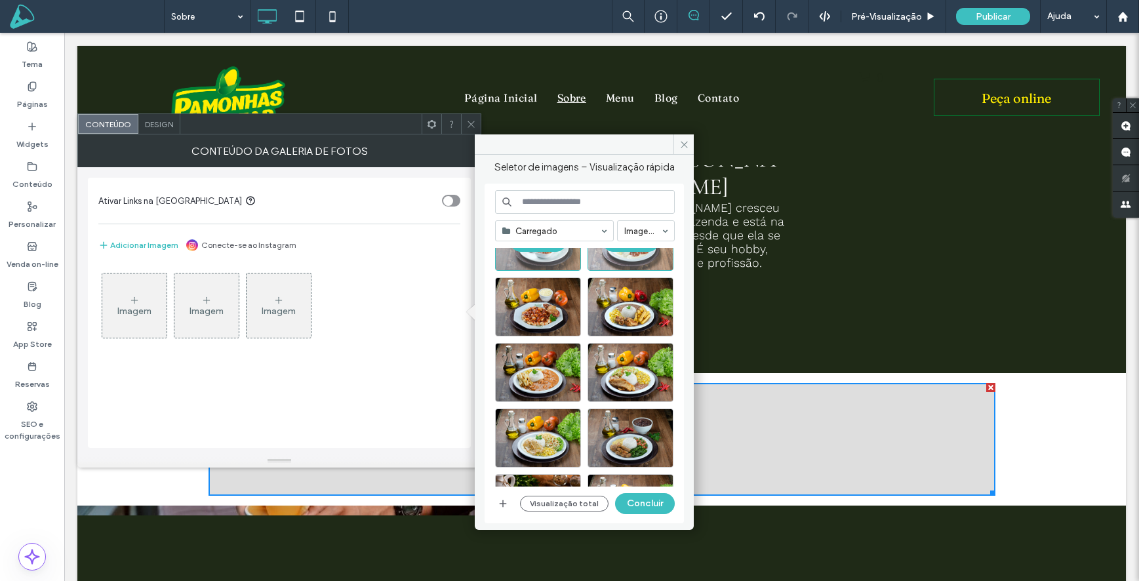
scroll to position [237, 0]
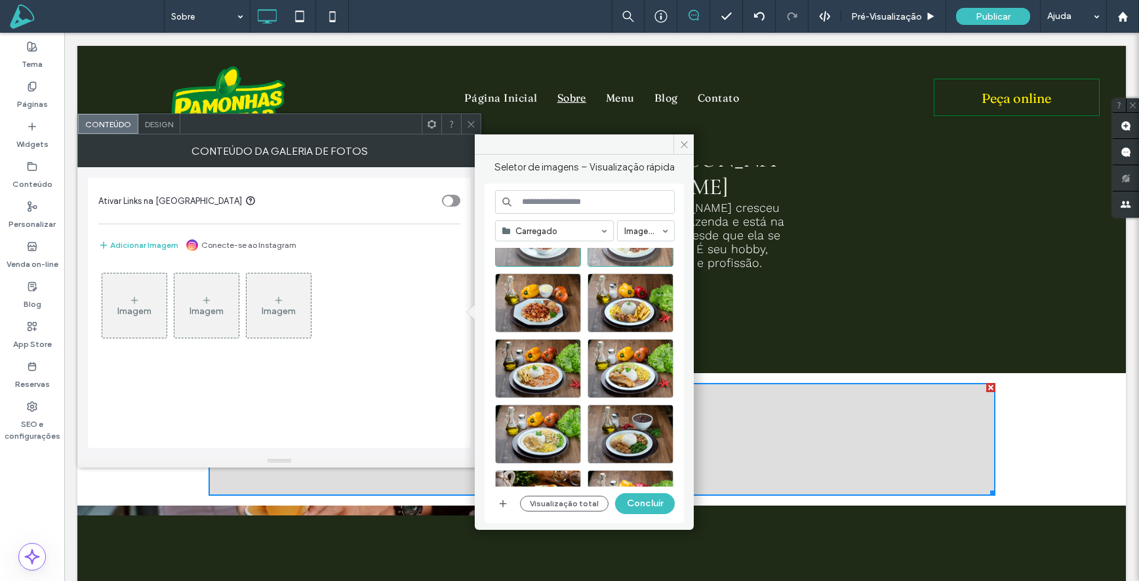
click at [535, 292] on div at bounding box center [590, 367] width 190 height 239
click at [601, 299] on div "Escolher" at bounding box center [631, 302] width 86 height 59
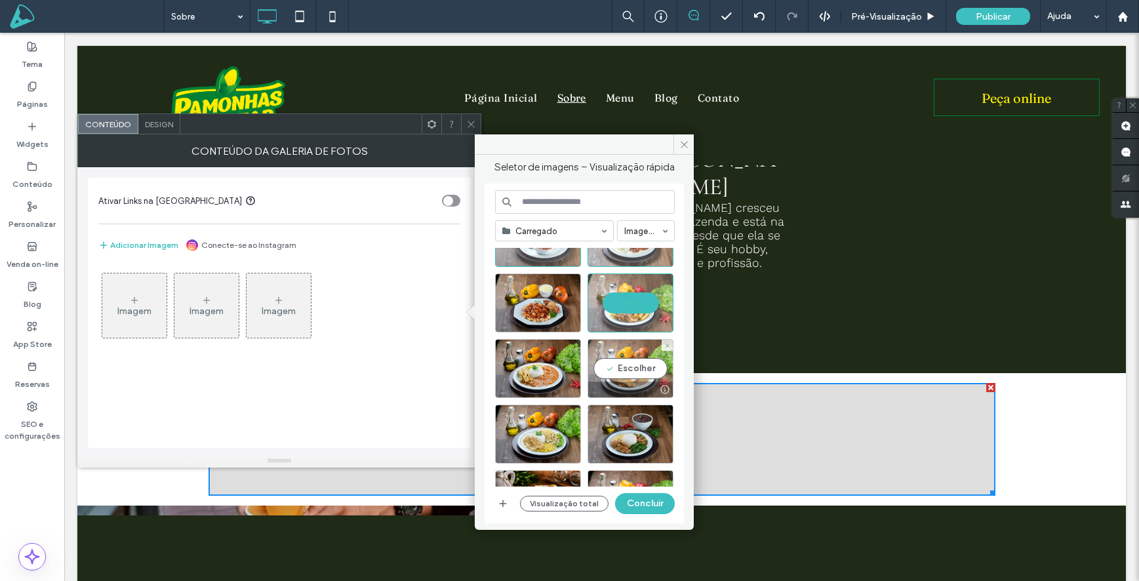
click at [633, 351] on div "Escolher" at bounding box center [631, 368] width 86 height 59
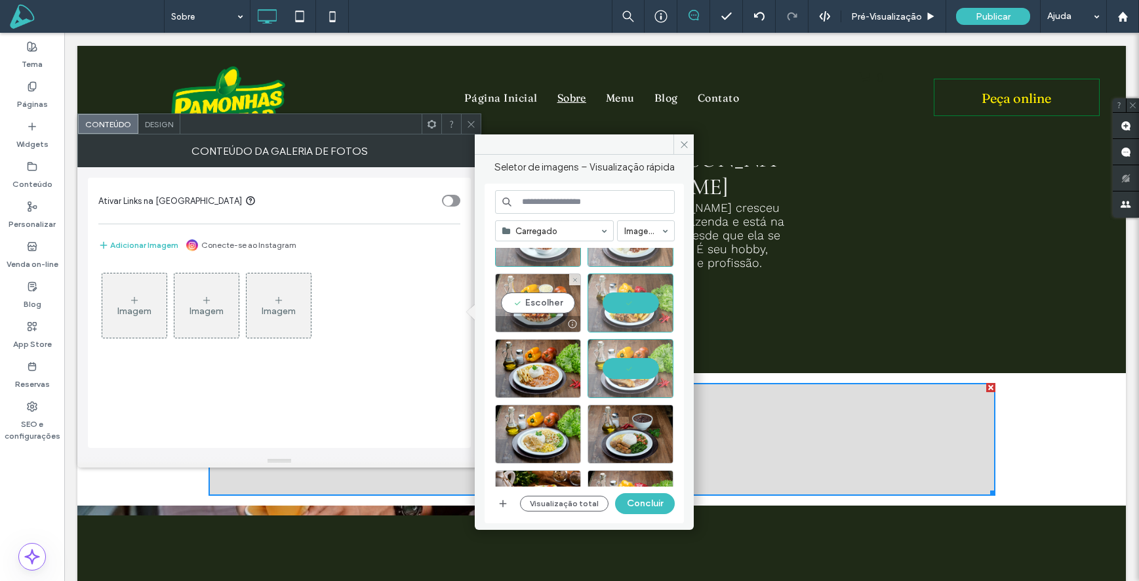
drag, startPoint x: 548, startPoint y: 292, endPoint x: 549, endPoint y: 304, distance: 11.9
click at [548, 292] on div "Escolher" at bounding box center [538, 302] width 86 height 59
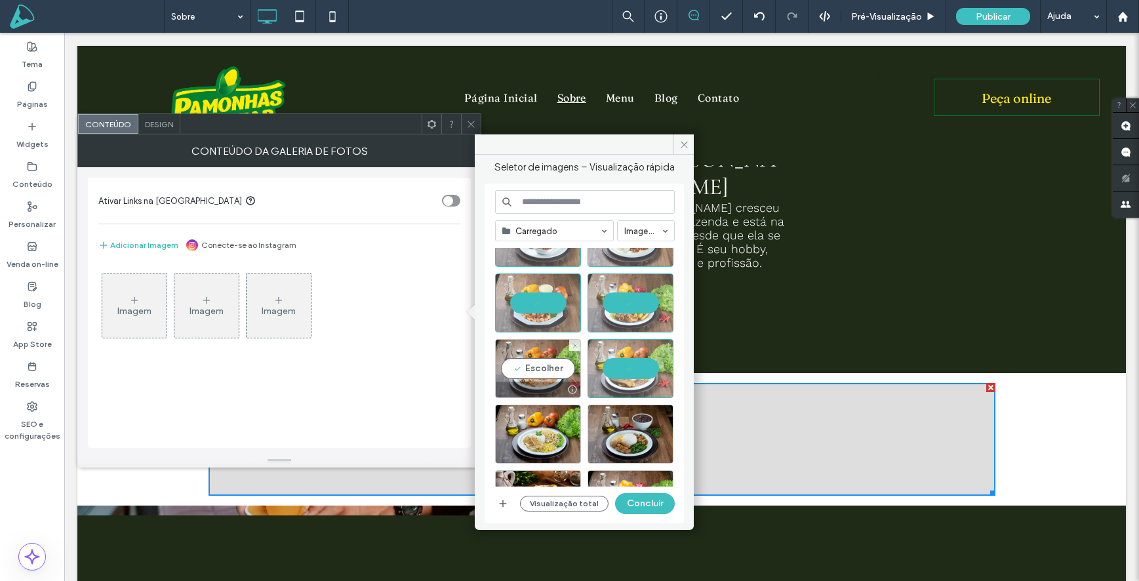
click at [556, 367] on div "Escolher" at bounding box center [538, 368] width 86 height 59
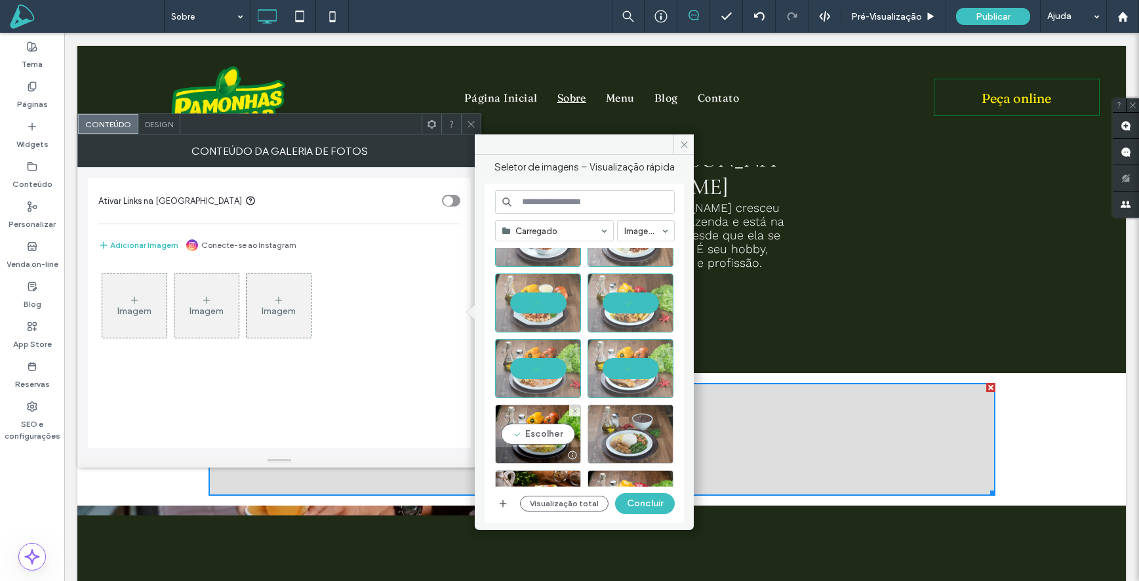
drag, startPoint x: 550, startPoint y: 418, endPoint x: 627, endPoint y: 412, distance: 77.7
click at [550, 418] on div "Escolher" at bounding box center [538, 434] width 86 height 59
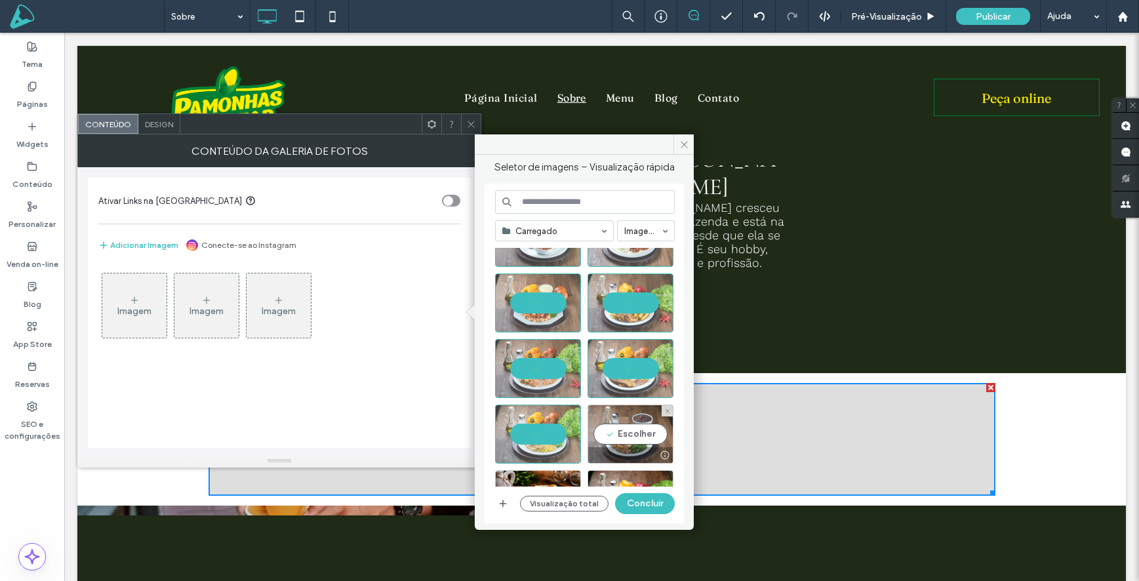
click at [662, 412] on div at bounding box center [667, 410] width 11 height 11
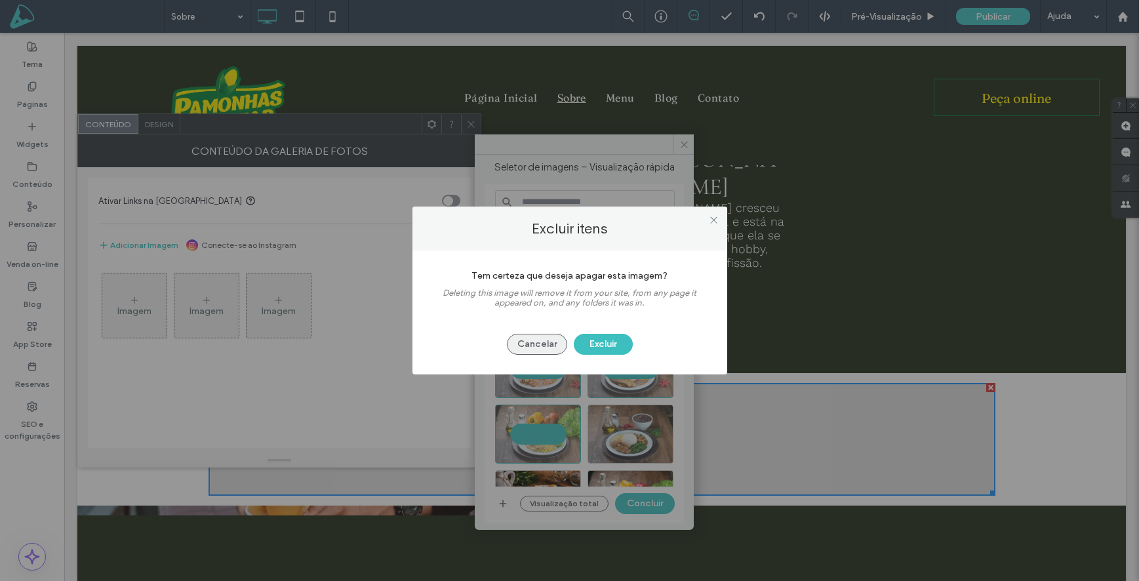
click at [538, 342] on button "Cancelar" at bounding box center [537, 344] width 60 height 21
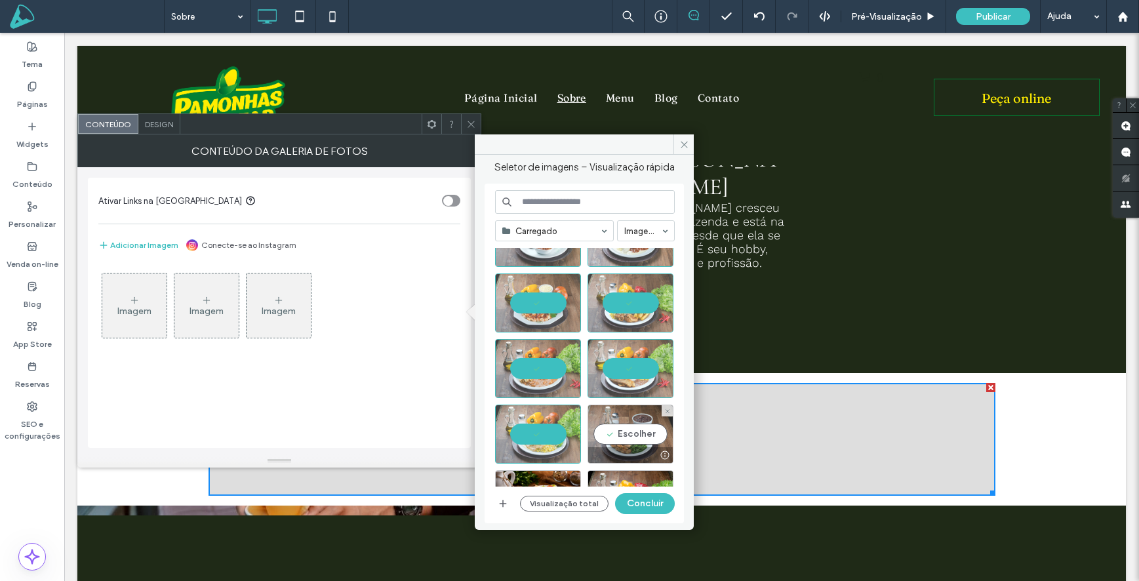
click at [630, 426] on div "Escolher" at bounding box center [631, 434] width 86 height 59
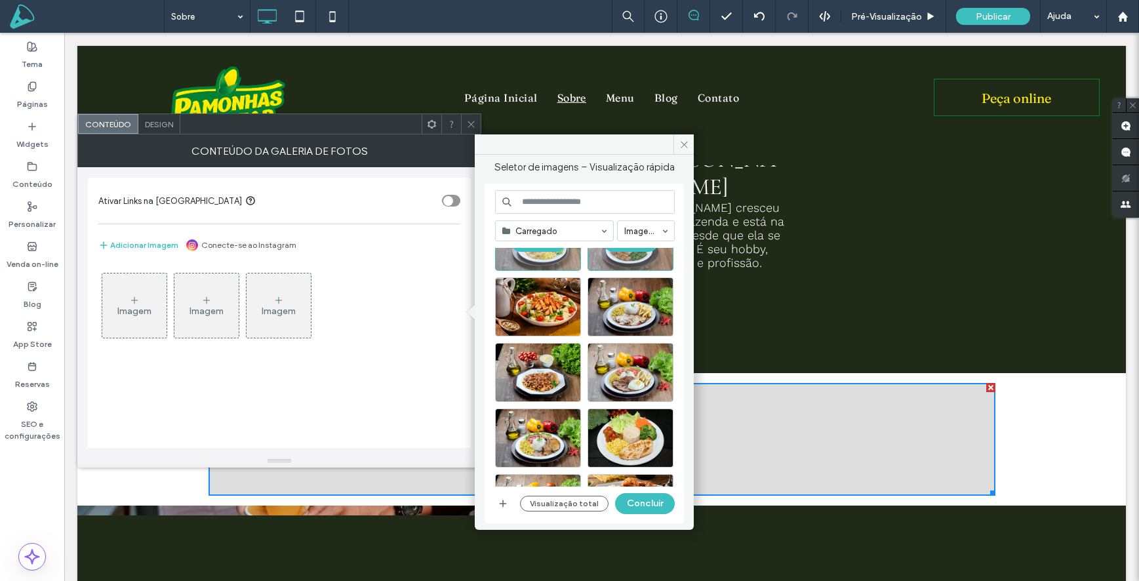
scroll to position [431, 0]
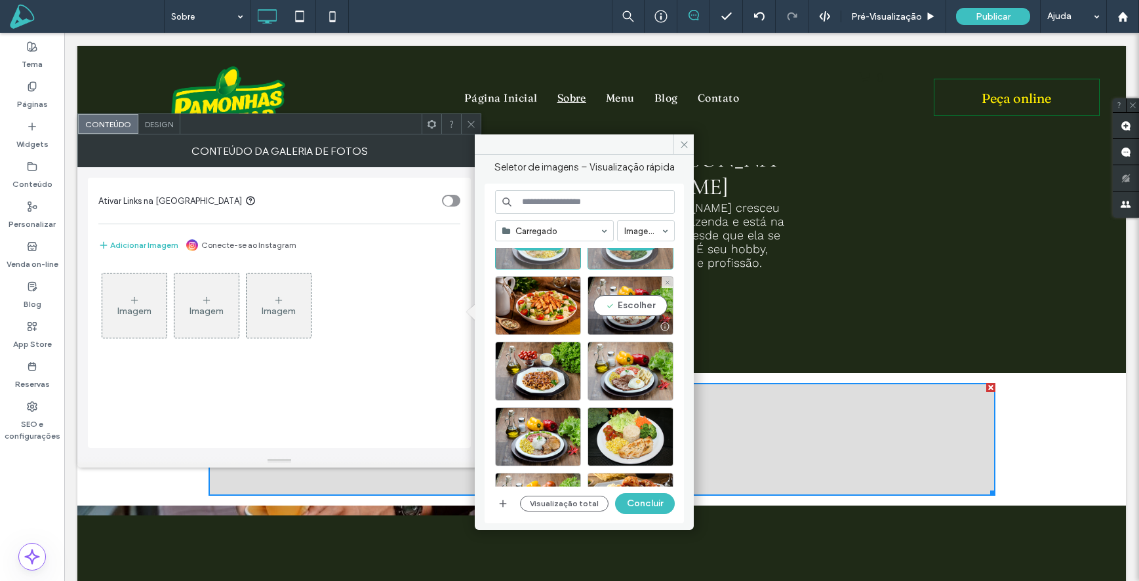
click at [633, 312] on div "Escolher" at bounding box center [631, 305] width 86 height 59
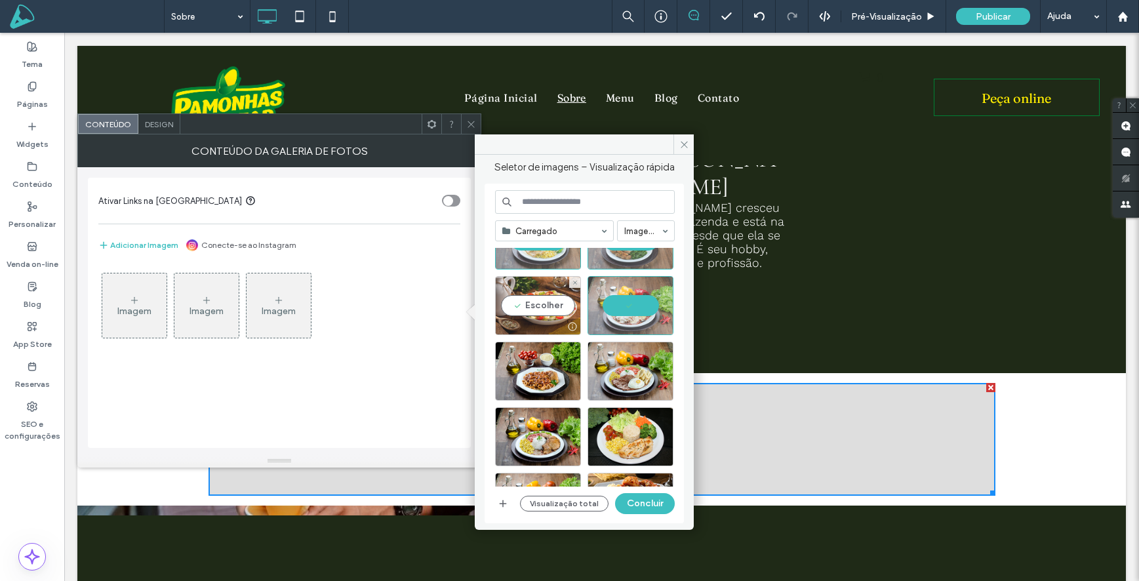
click at [544, 306] on div "Escolher" at bounding box center [538, 305] width 86 height 59
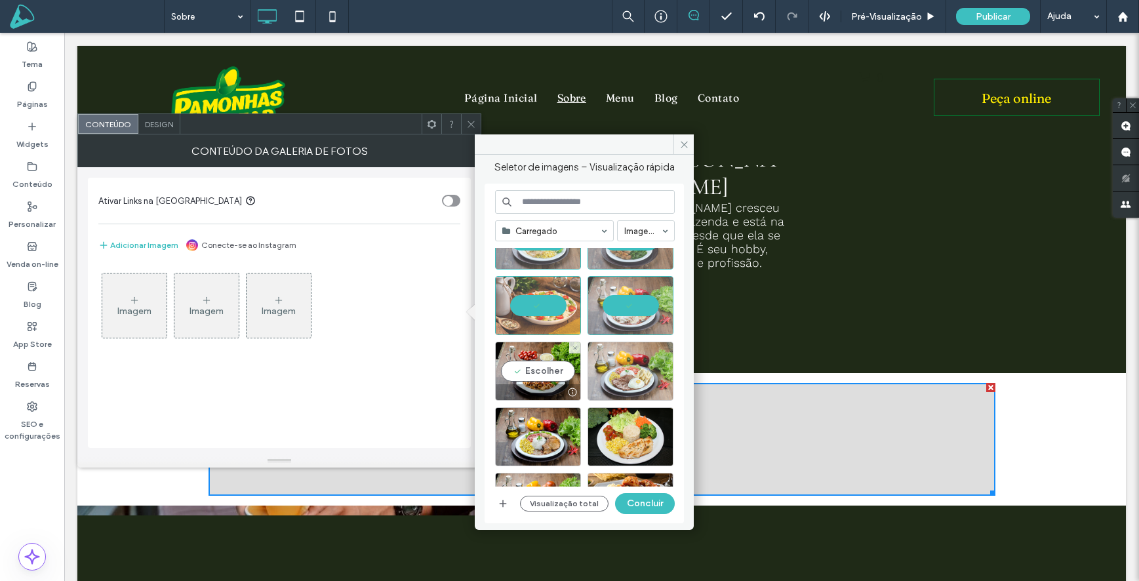
drag, startPoint x: 546, startPoint y: 361, endPoint x: 605, endPoint y: 367, distance: 59.3
click at [547, 361] on div "Escolher" at bounding box center [538, 371] width 86 height 59
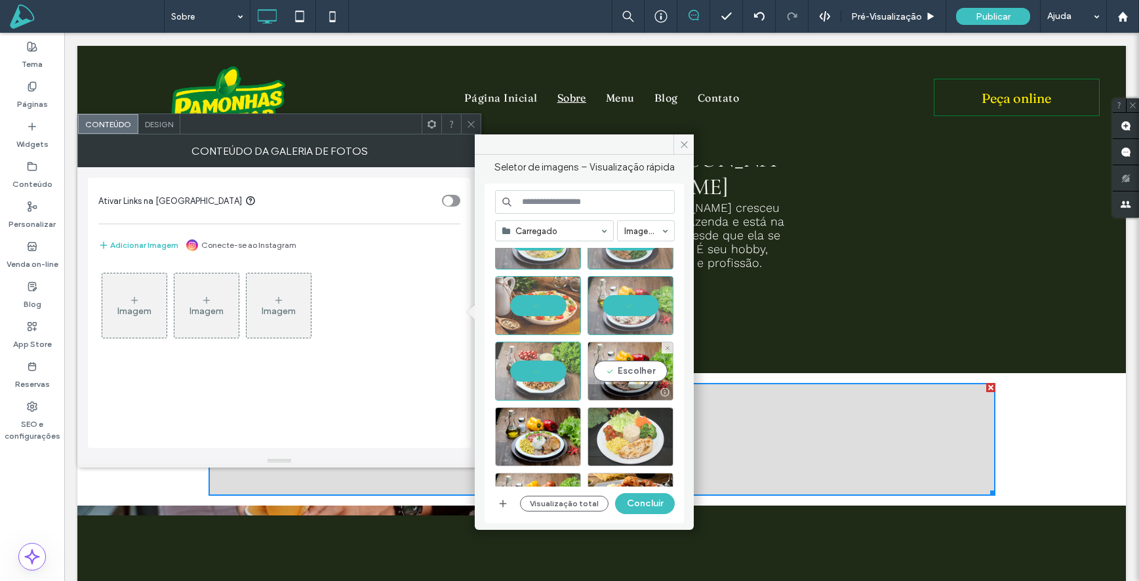
drag, startPoint x: 642, startPoint y: 366, endPoint x: 639, endPoint y: 407, distance: 40.8
click at [643, 366] on div "Escolher" at bounding box center [631, 371] width 86 height 59
click at [640, 424] on div "Escolher" at bounding box center [631, 436] width 86 height 59
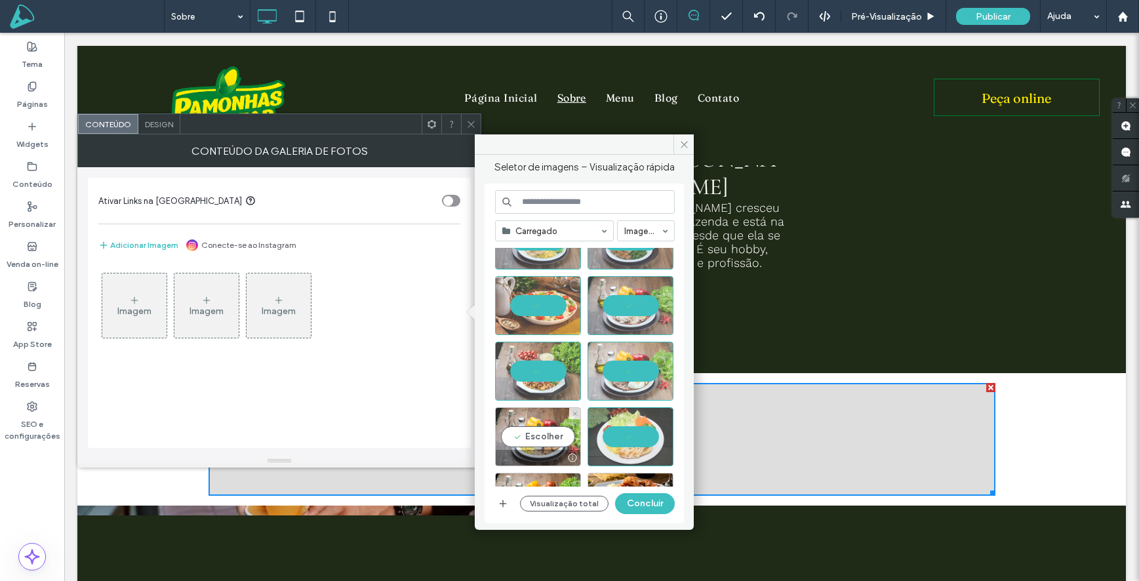
click at [550, 442] on div "Escolher" at bounding box center [538, 436] width 86 height 59
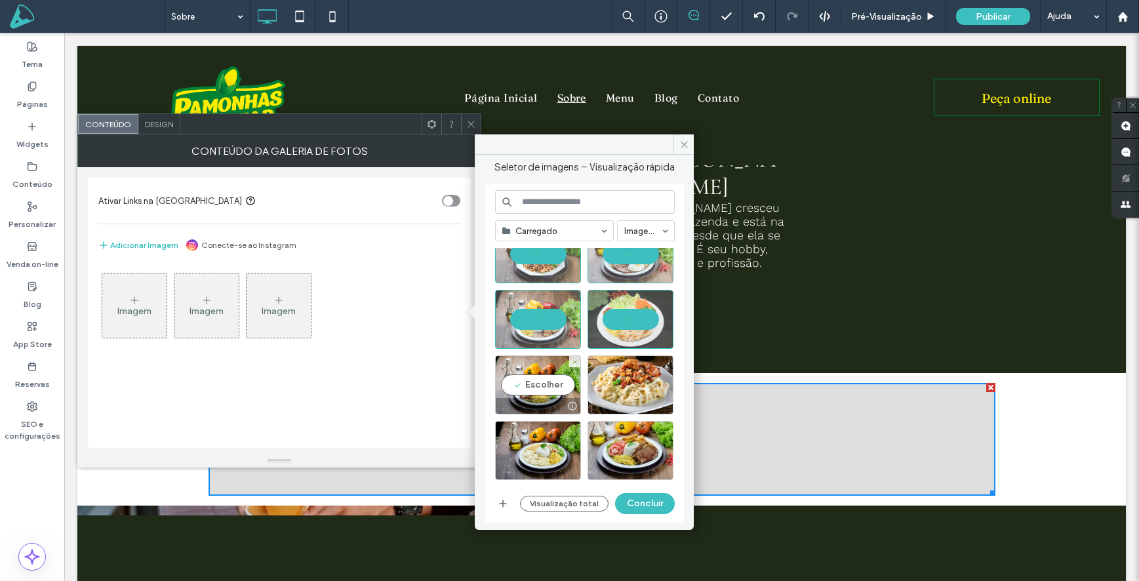
scroll to position [561, 0]
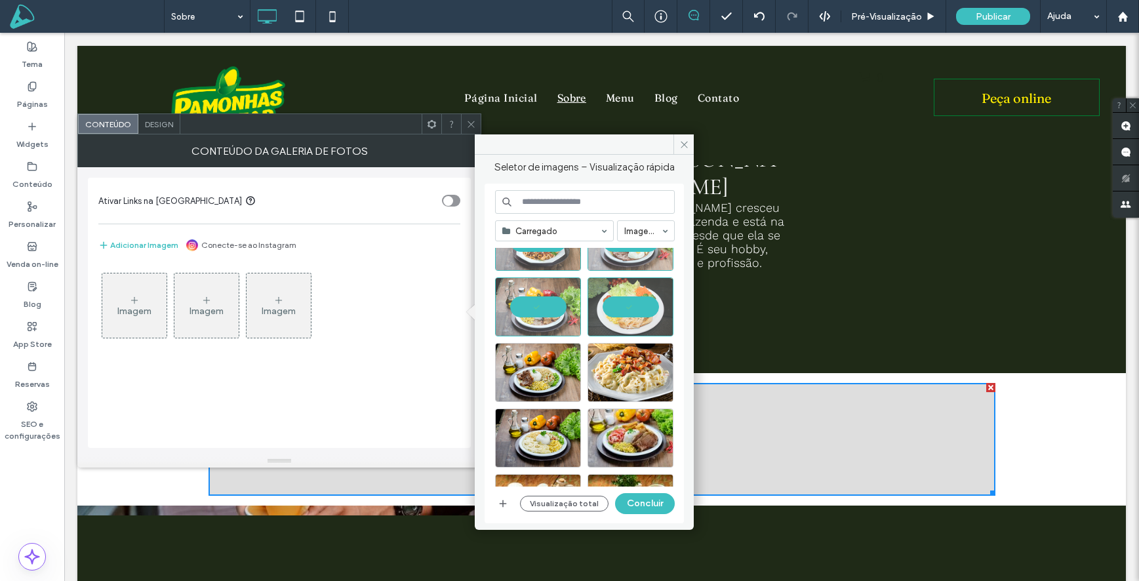
click at [534, 353] on div at bounding box center [590, 367] width 190 height 239
click at [639, 358] on div "Escolher" at bounding box center [631, 372] width 86 height 59
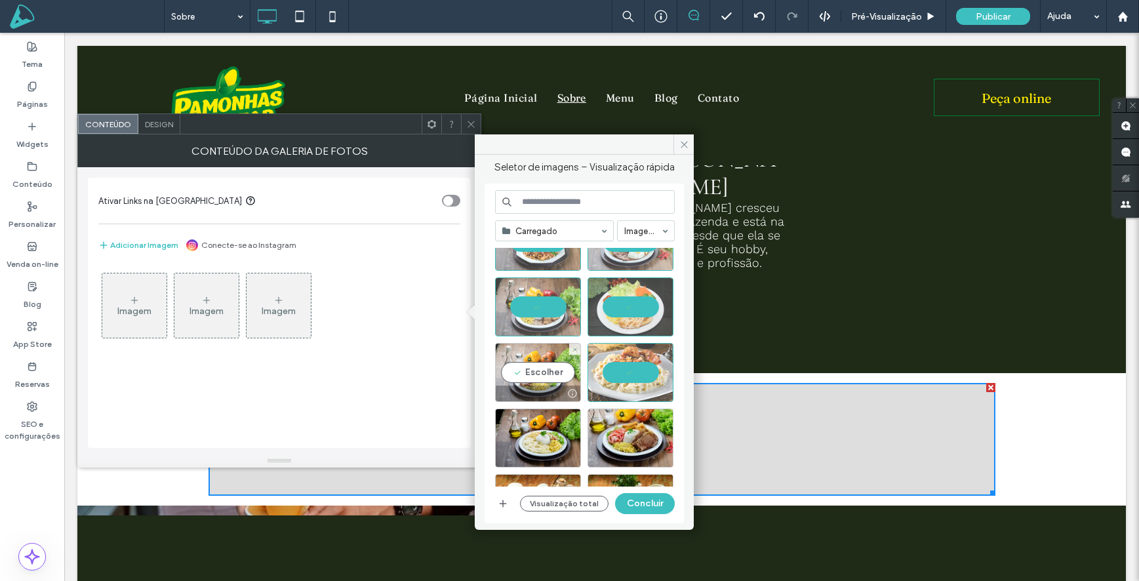
click at [536, 376] on div "Escolher" at bounding box center [538, 372] width 86 height 59
click at [544, 437] on div "Escolher" at bounding box center [538, 438] width 86 height 59
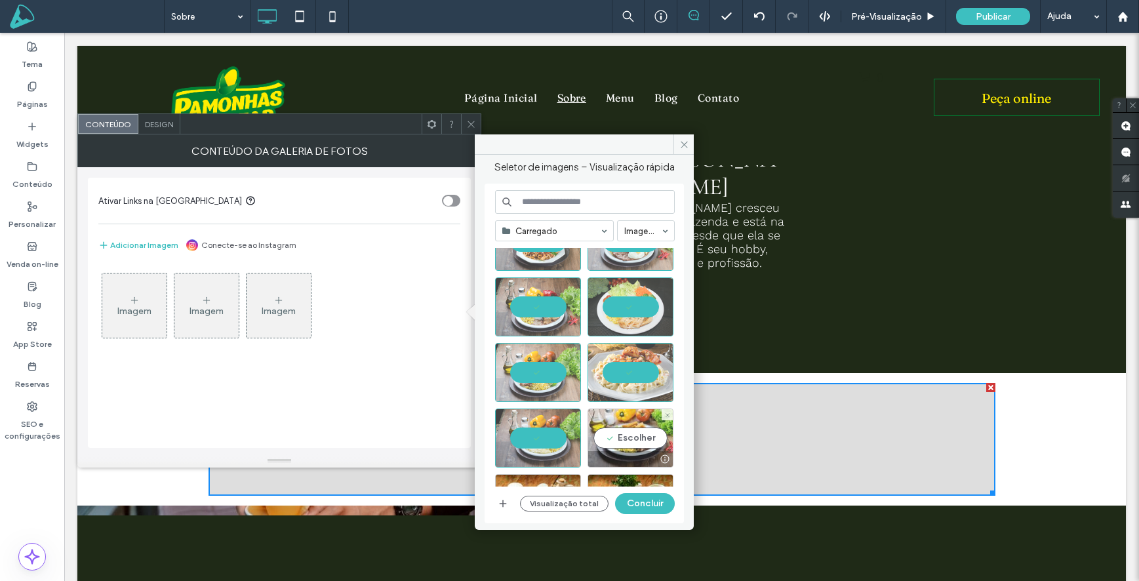
click at [640, 434] on div "Escolher" at bounding box center [631, 438] width 86 height 59
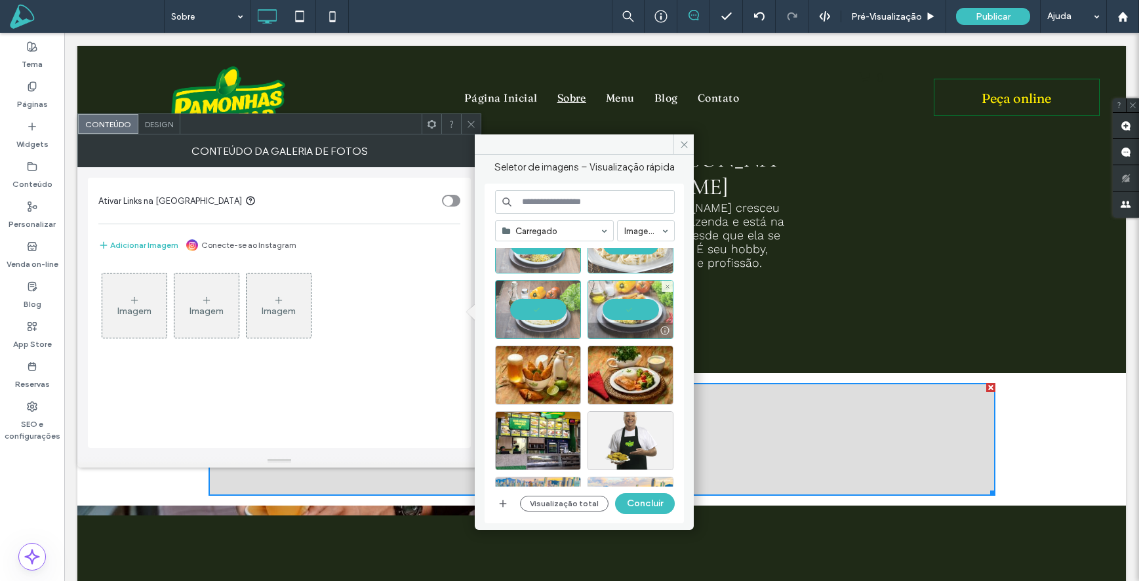
scroll to position [692, 0]
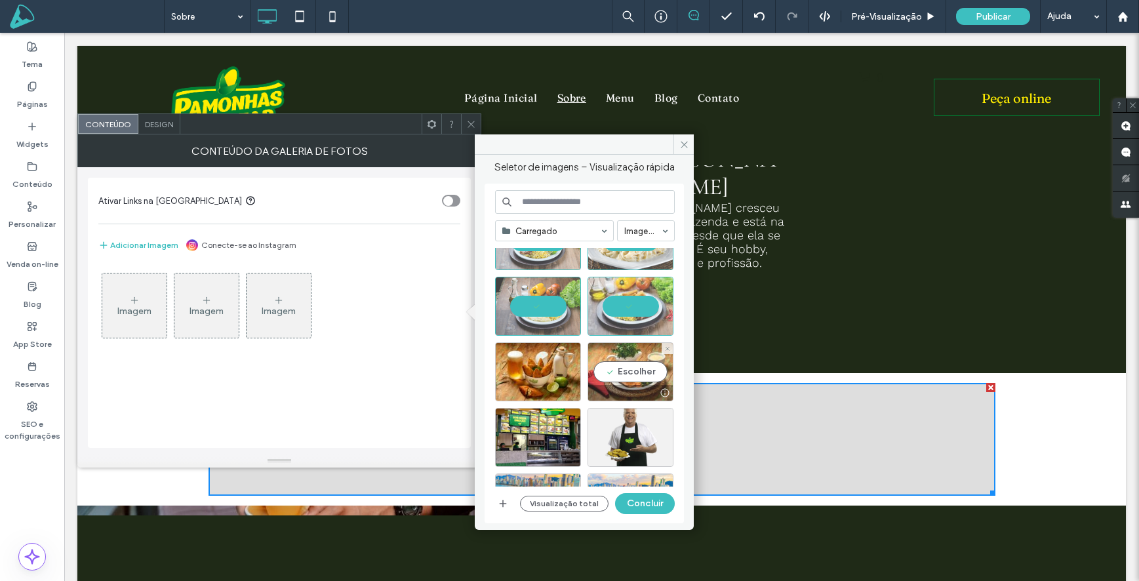
click at [624, 372] on div "Escolher" at bounding box center [631, 371] width 86 height 59
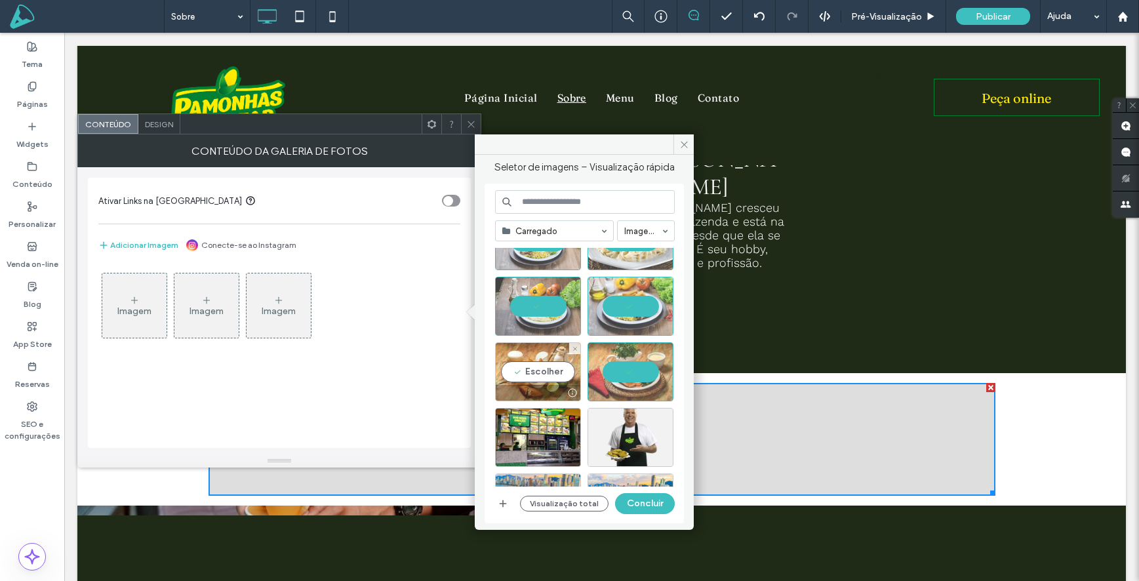
click at [522, 373] on div "Escolher" at bounding box center [538, 371] width 86 height 59
drag, startPoint x: 654, startPoint y: 505, endPoint x: 591, endPoint y: 472, distance: 71.6
click at [654, 505] on button "Concluir" at bounding box center [645, 503] width 60 height 21
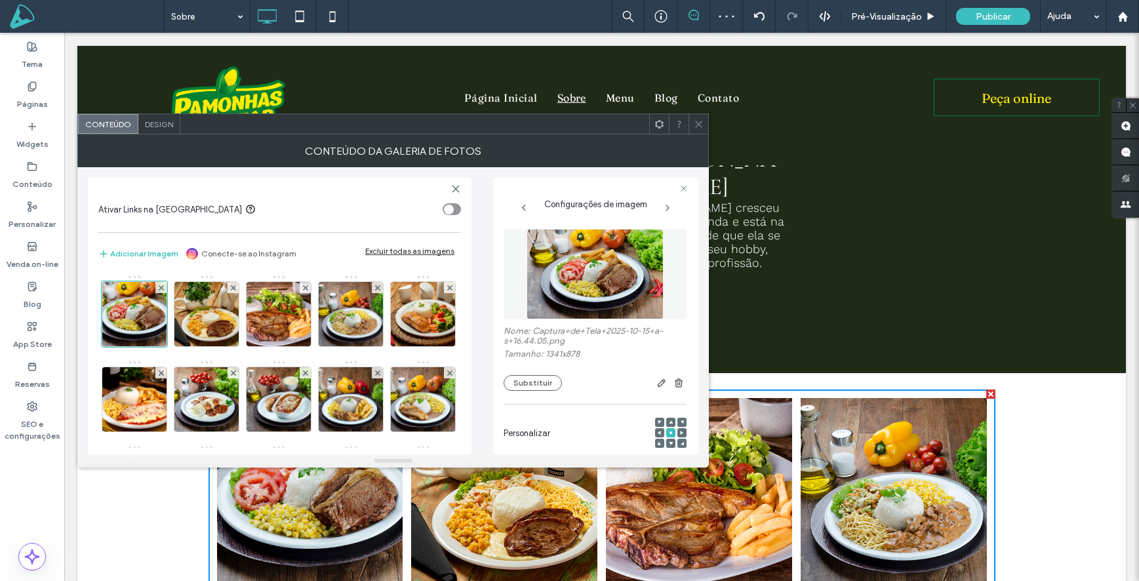
click at [697, 127] on icon at bounding box center [699, 124] width 10 height 10
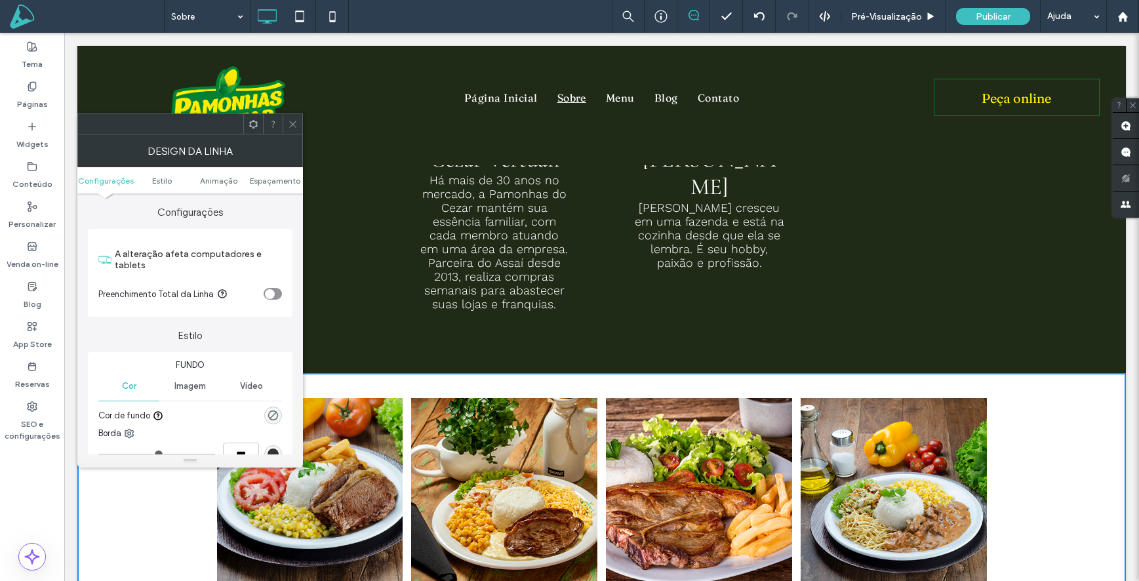
click at [273, 409] on div "rgba(0, 0, 0, 0)" at bounding box center [273, 416] width 18 height 18
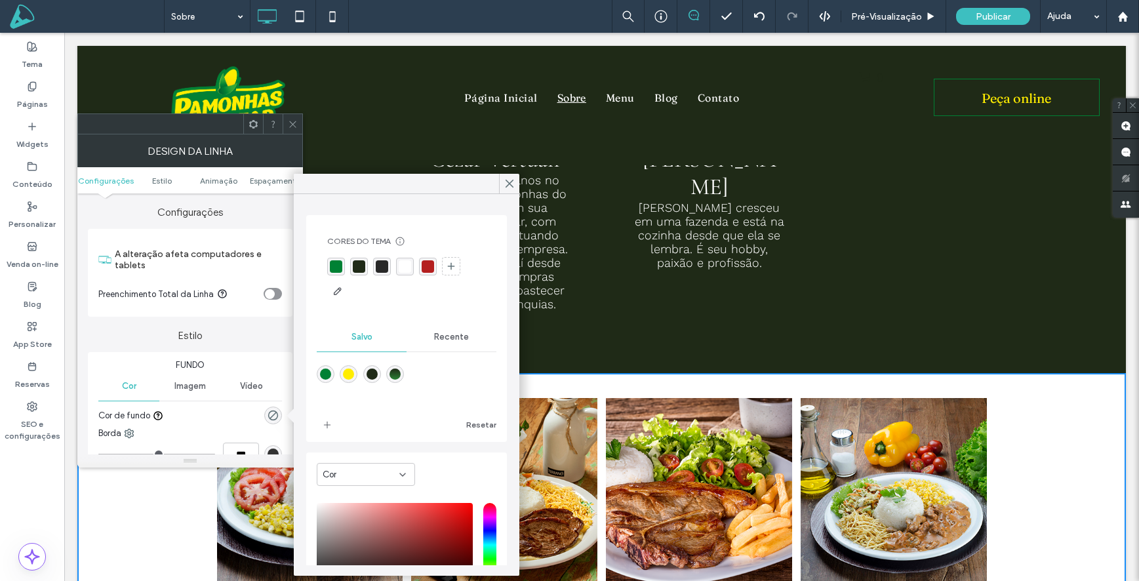
click at [395, 369] on div "linear-gradient(0deg,rgba(41,129,52,1) 0%,rgba(31,42,23,1) 100%)" at bounding box center [395, 374] width 11 height 11
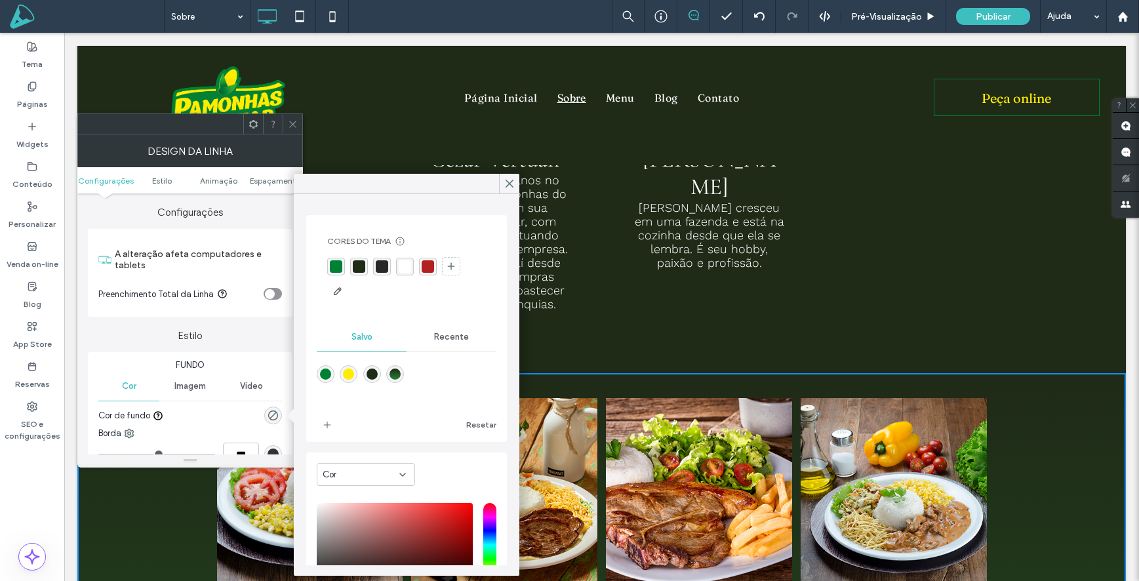
type input "*******"
type input "***"
type input "****"
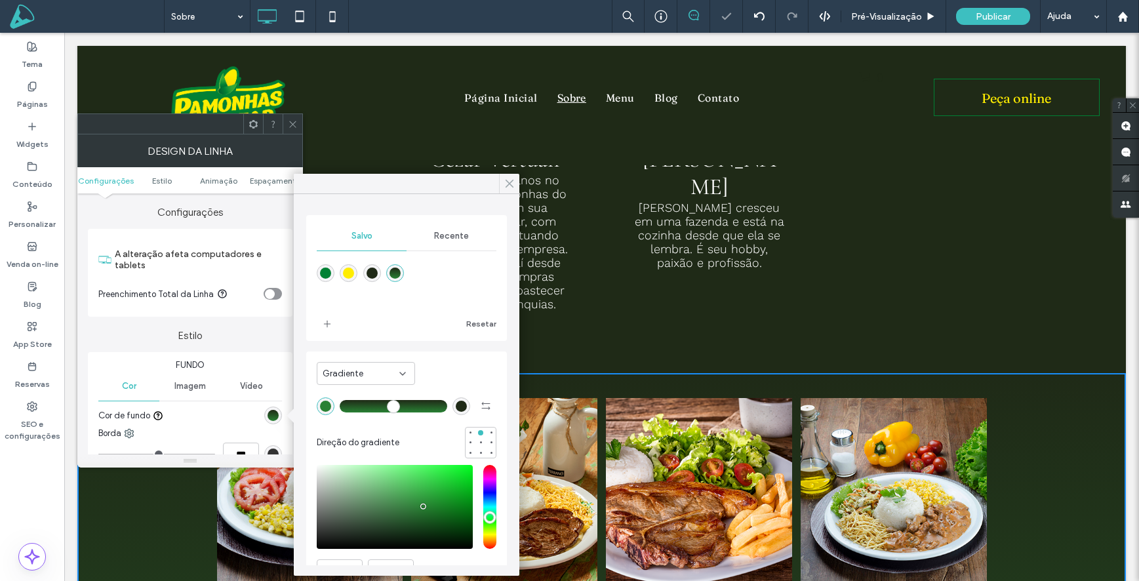
click at [508, 187] on icon at bounding box center [510, 184] width 12 height 12
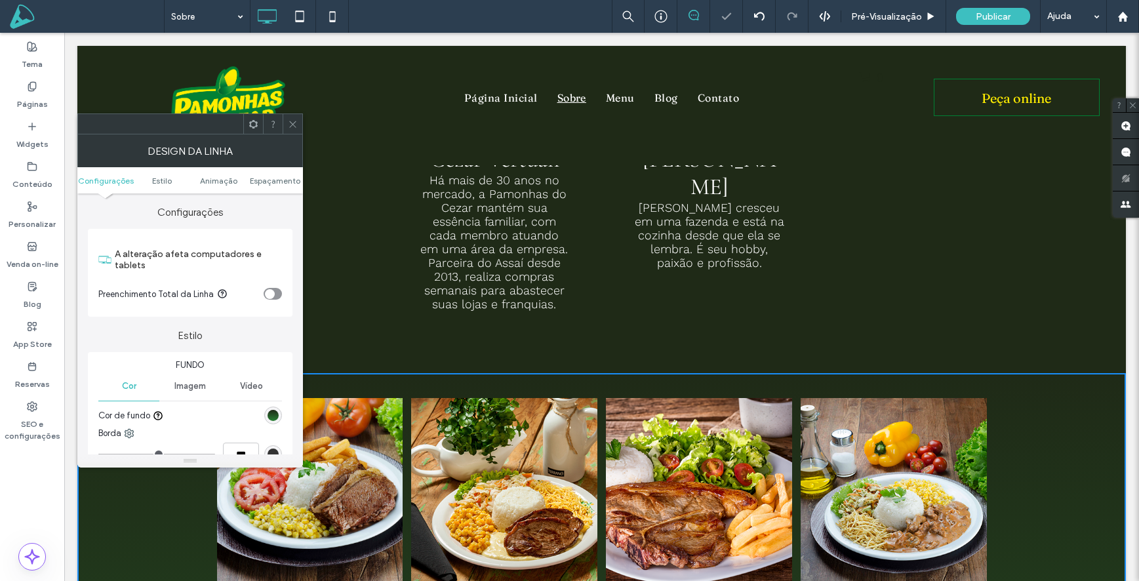
click at [286, 120] on div at bounding box center [293, 124] width 20 height 20
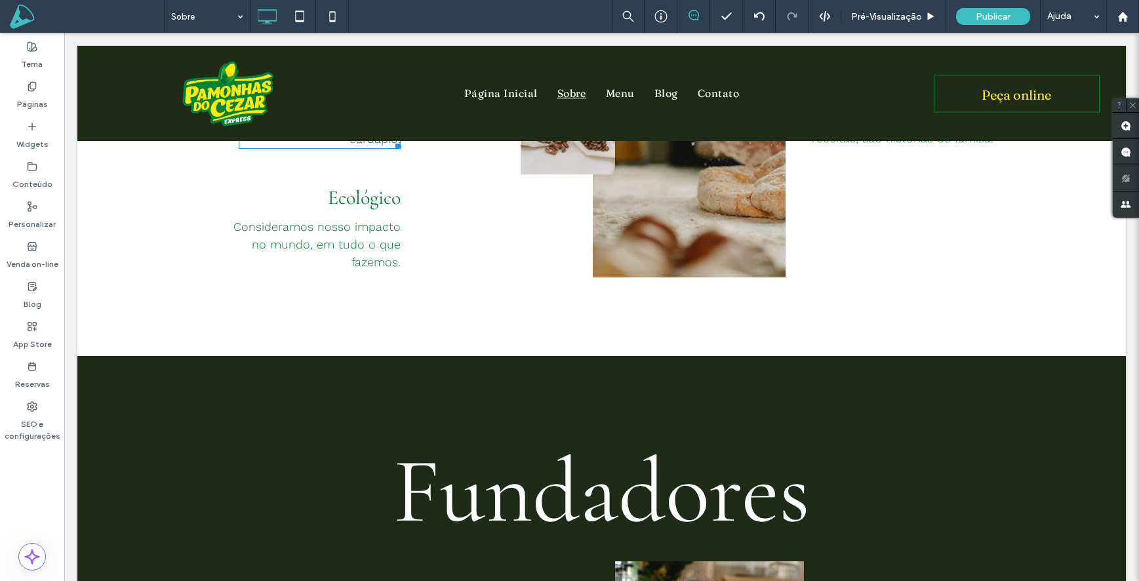
scroll to position [1102, 0]
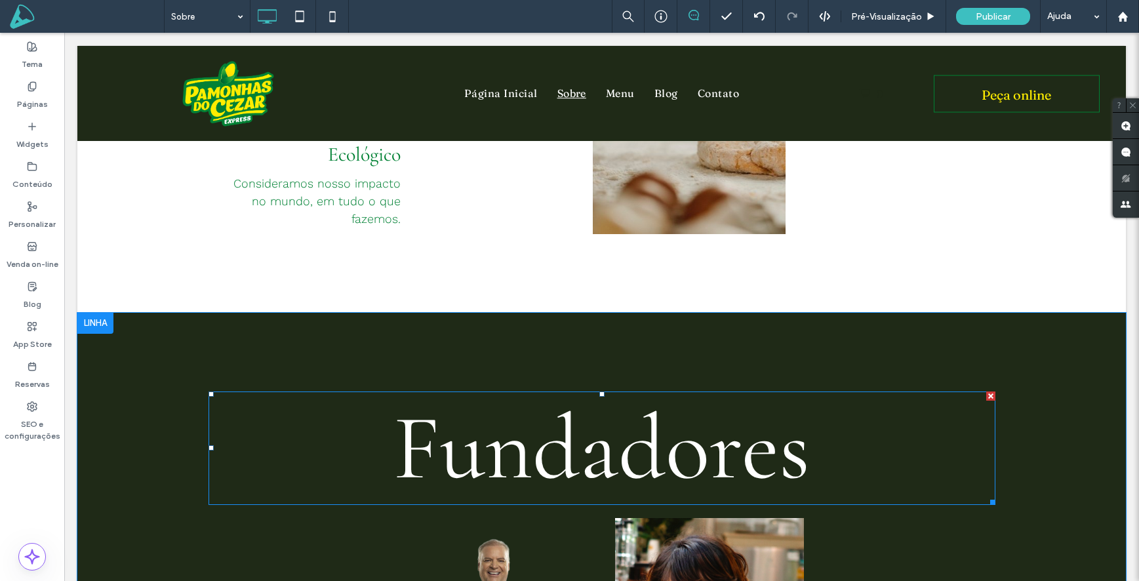
click at [605, 393] on span "Fundadores" at bounding box center [601, 448] width 416 height 111
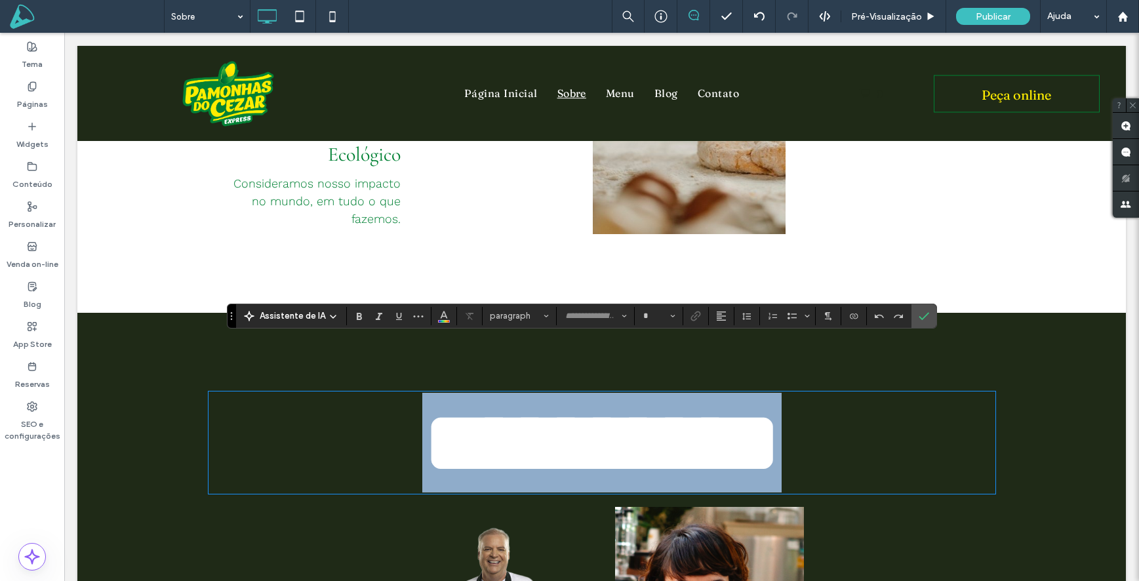
type input "**********"
type input "***"
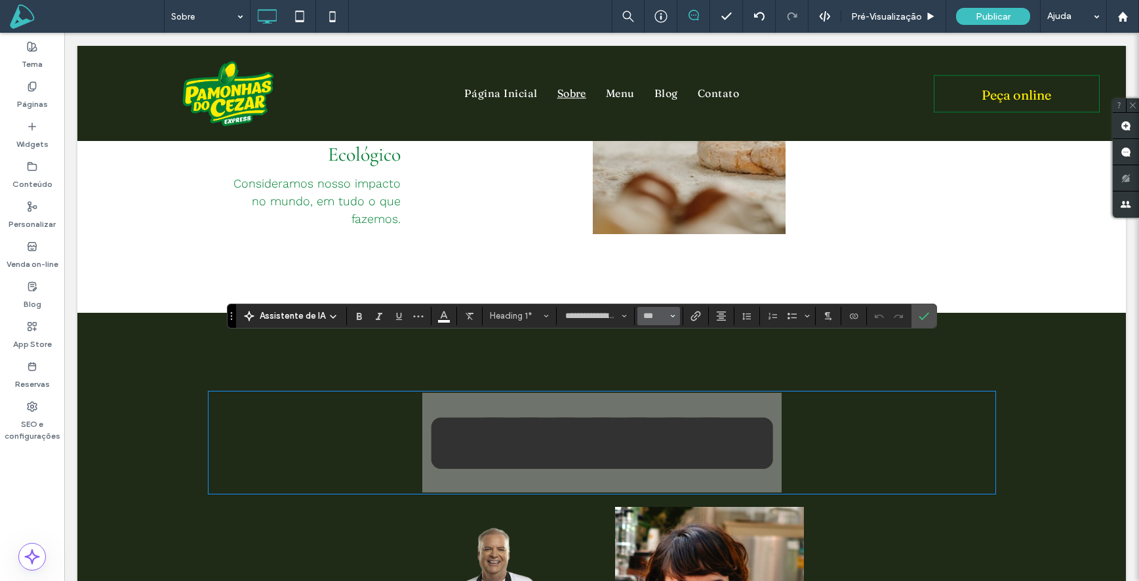
click at [671, 317] on icon "Tamanho" at bounding box center [672, 315] width 5 height 5
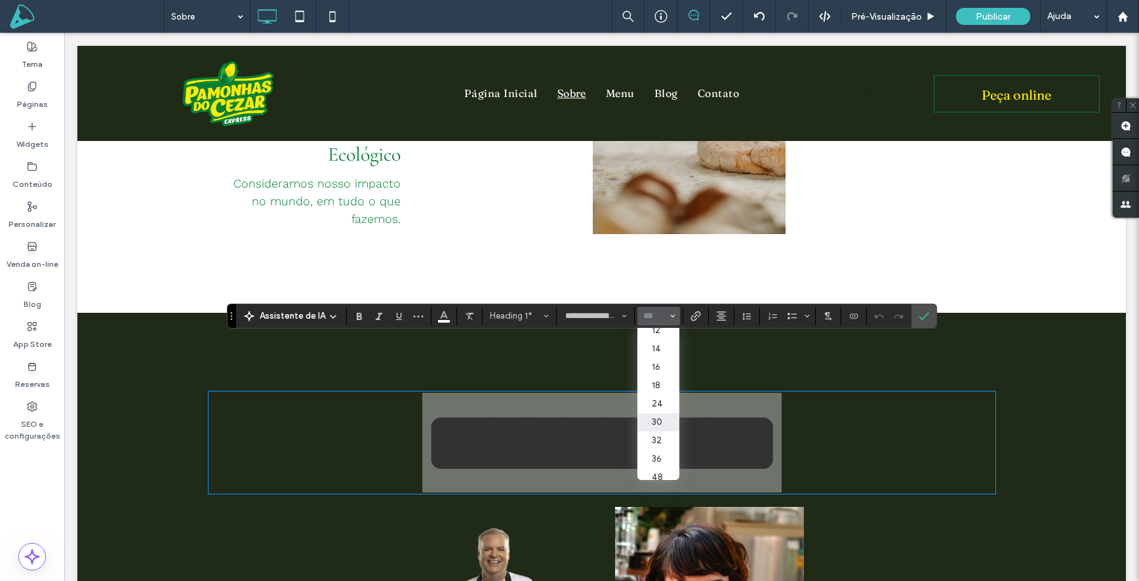
scroll to position [142, 0]
click at [651, 412] on label "48" at bounding box center [658, 416] width 42 height 18
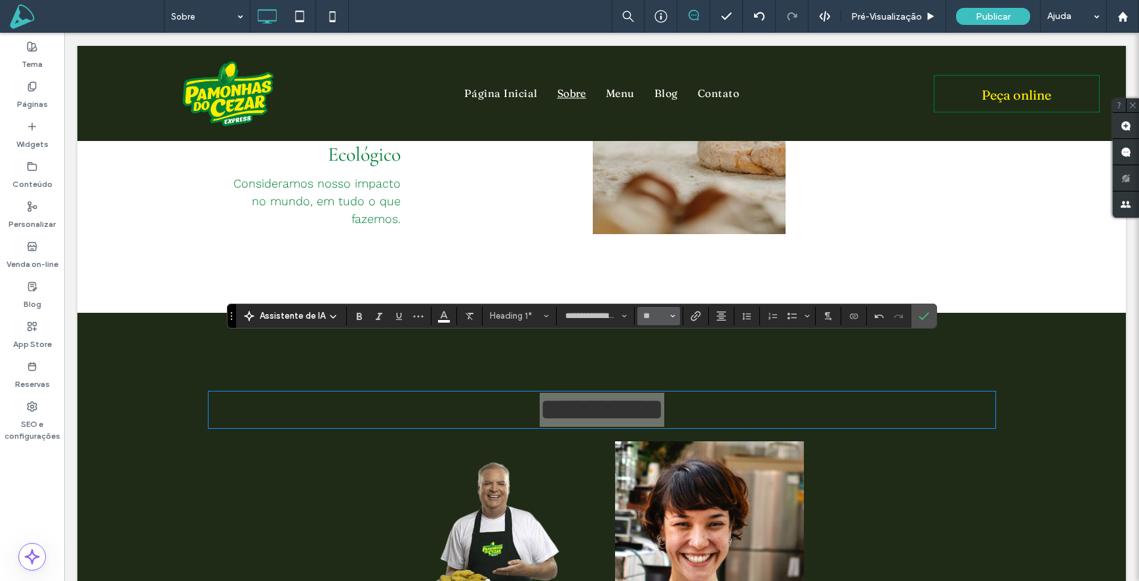
click at [666, 324] on button "**" at bounding box center [658, 316] width 43 height 18
click at [659, 430] on label "60" at bounding box center [658, 434] width 42 height 18
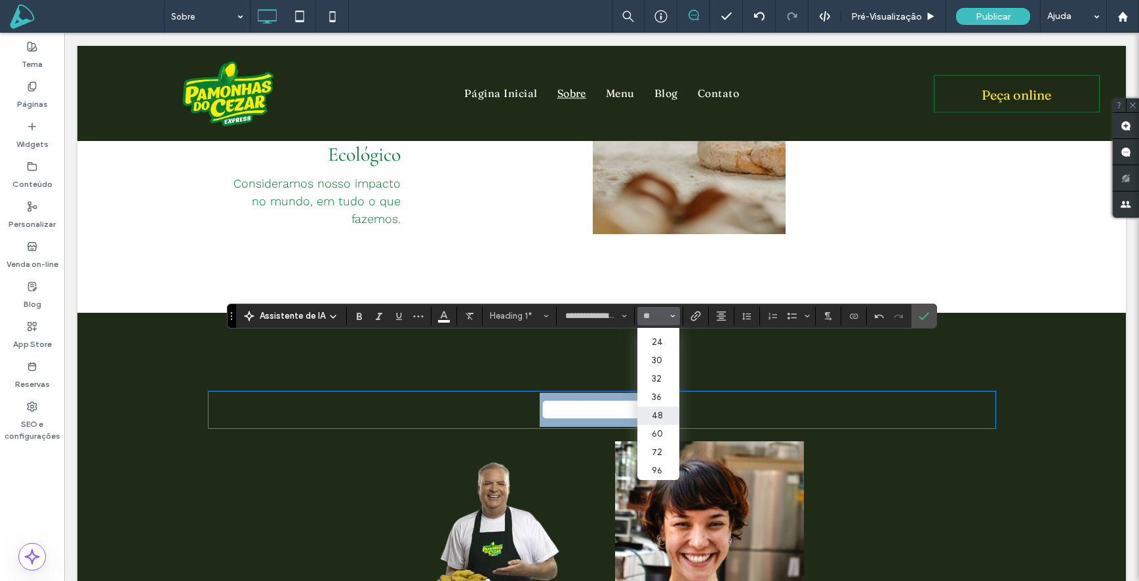
type input "**"
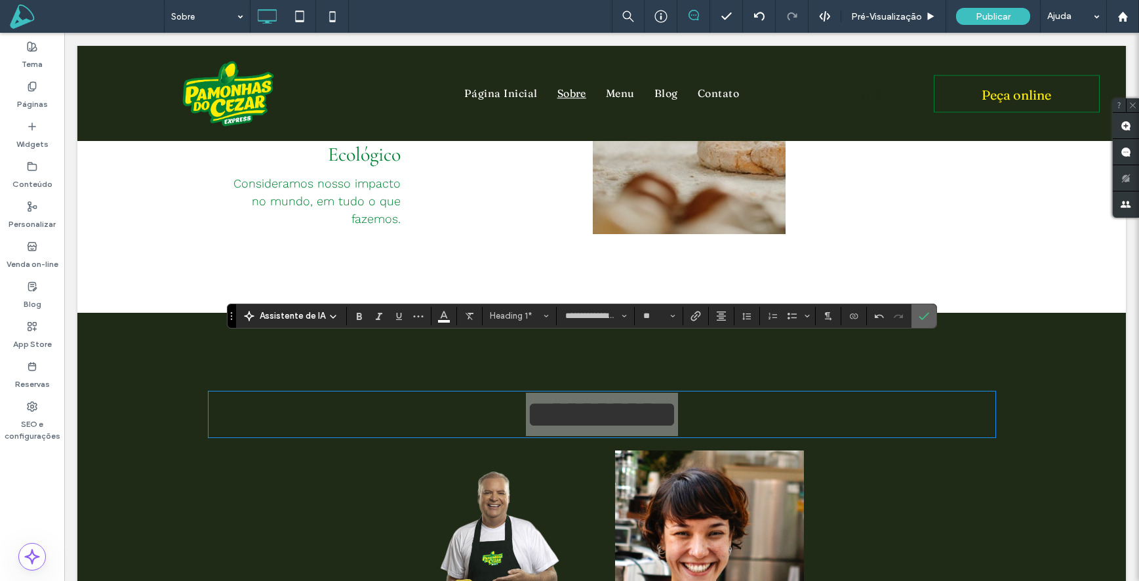
drag, startPoint x: 927, startPoint y: 315, endPoint x: 862, endPoint y: 283, distance: 72.4
click at [927, 315] on icon "Confirmar" at bounding box center [924, 316] width 10 height 10
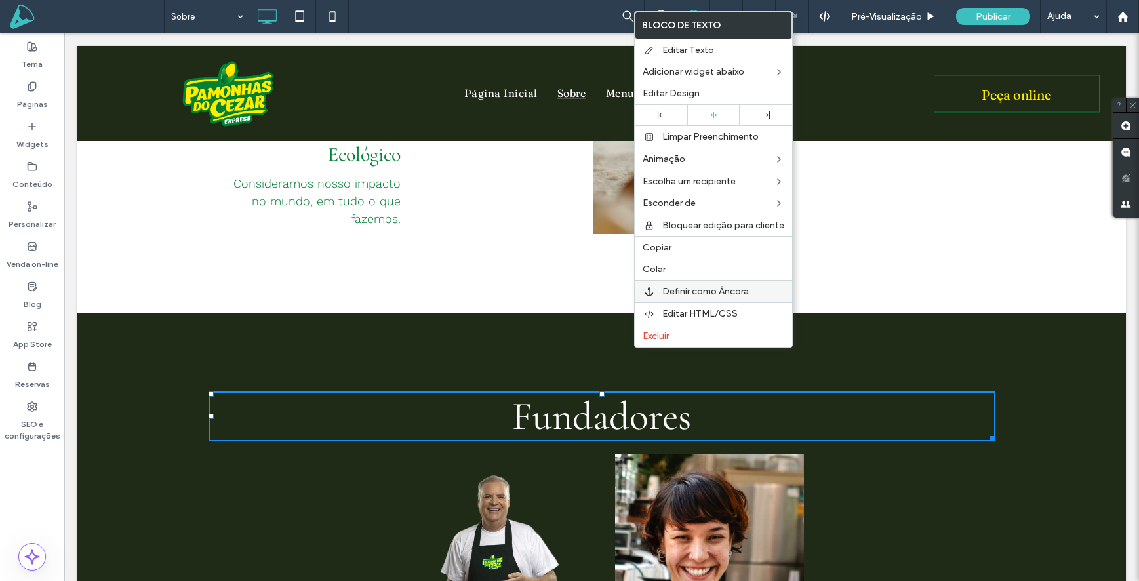
drag, startPoint x: 662, startPoint y: 250, endPoint x: 658, endPoint y: 292, distance: 42.8
click at [662, 250] on span "Copiar" at bounding box center [657, 247] width 29 height 11
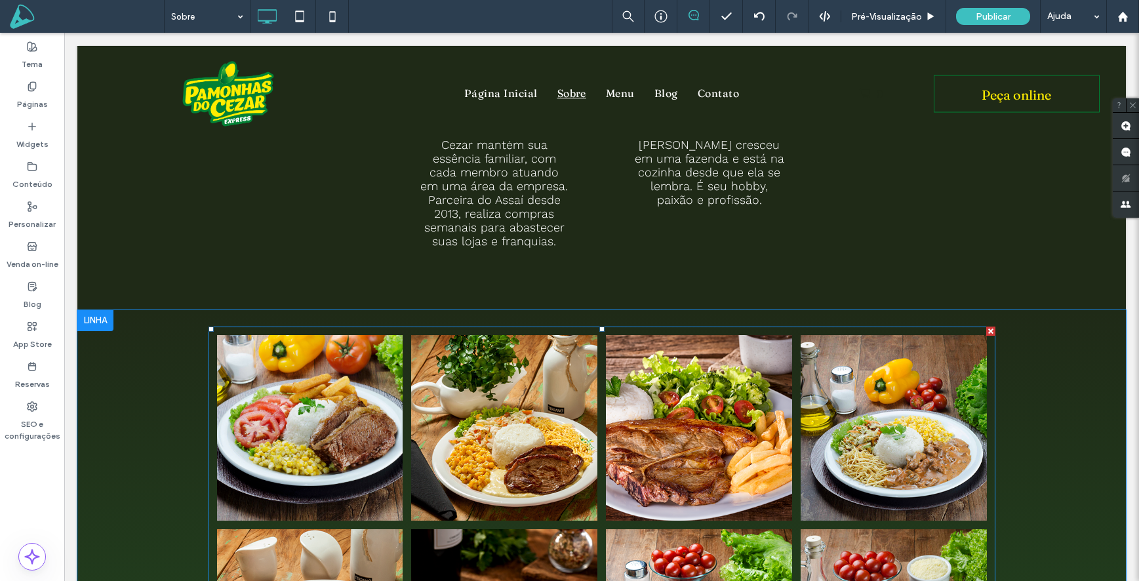
scroll to position [1688, 0]
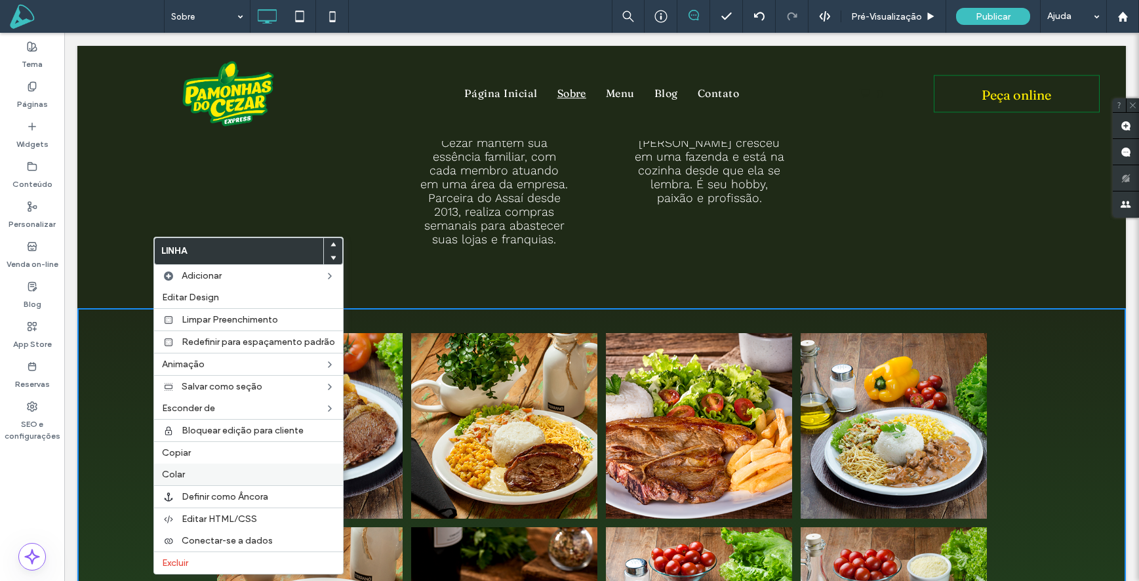
click at [193, 472] on label "Colar" at bounding box center [248, 474] width 173 height 11
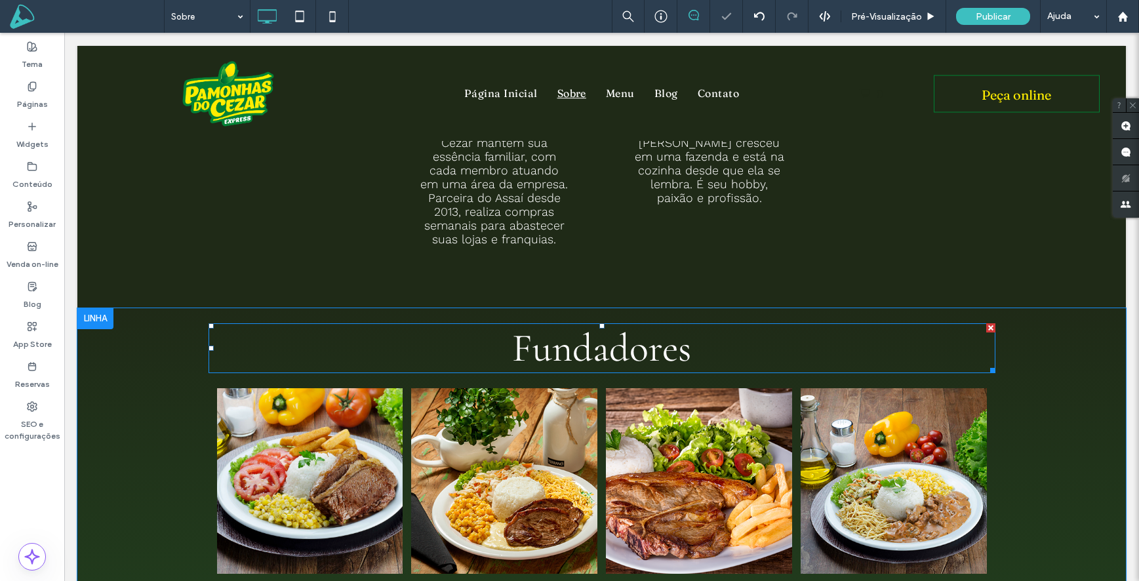
click at [614, 325] on span "Fundadores" at bounding box center [601, 348] width 179 height 47
type input "**********"
type input "**"
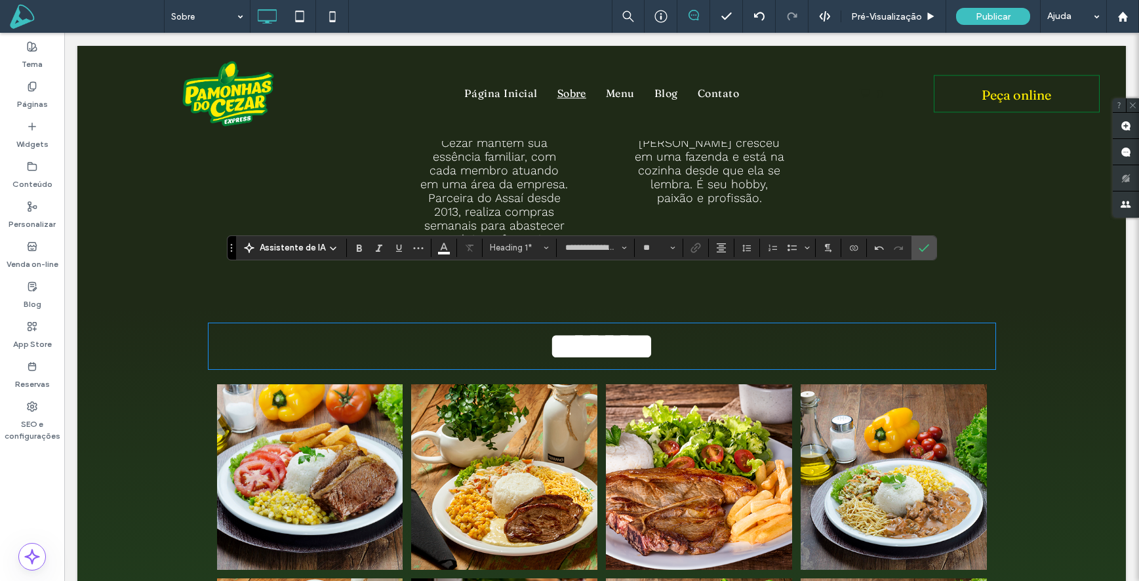
click at [655, 327] on span "******" at bounding box center [601, 346] width 107 height 39
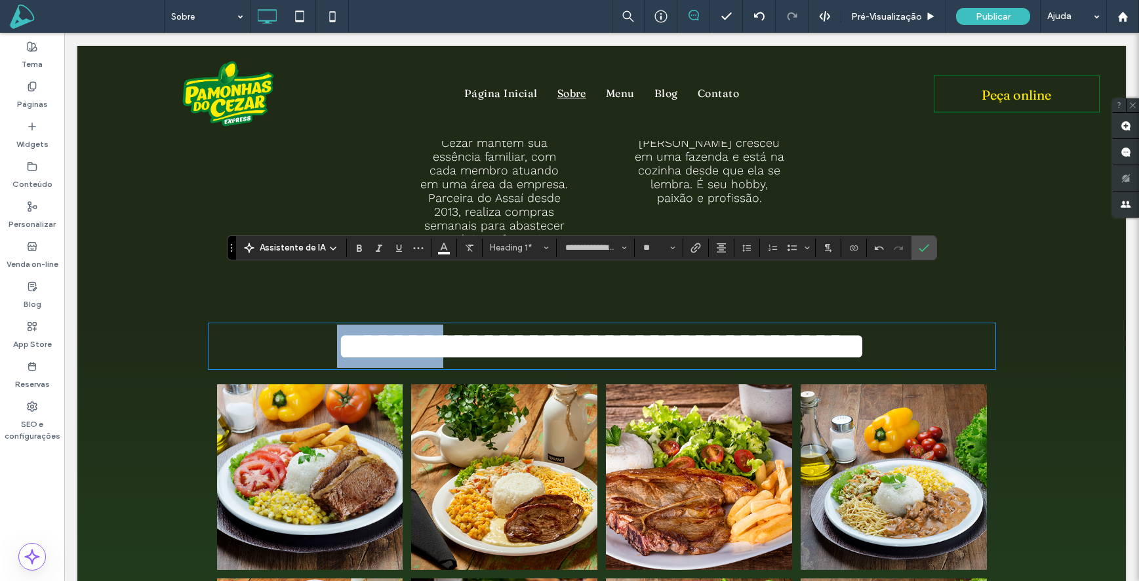
type input "*********"
type input "**"
click at [916, 255] on label "Confirmar" at bounding box center [924, 248] width 20 height 24
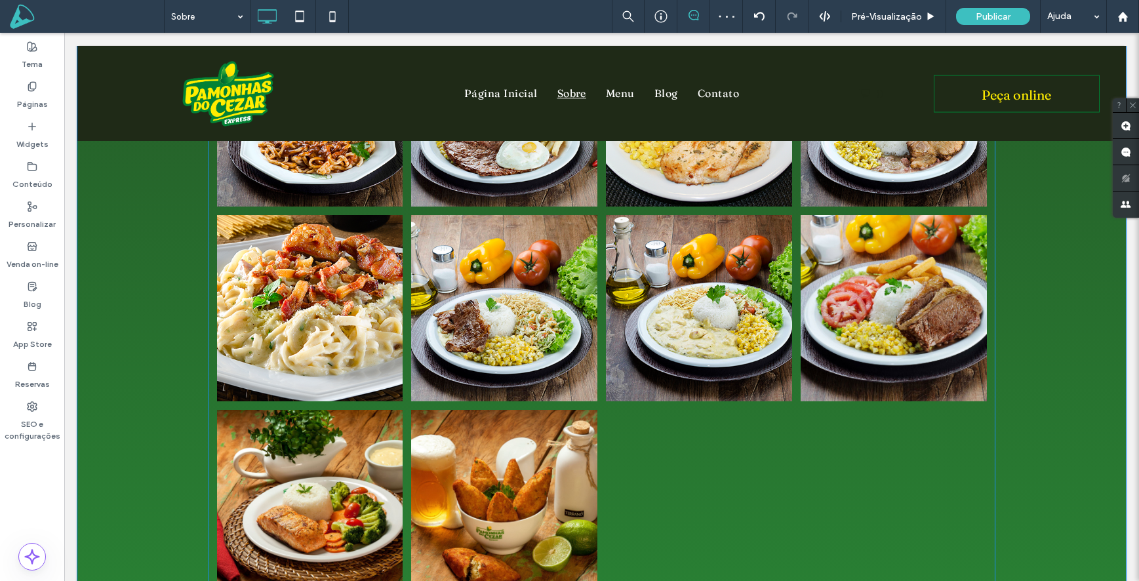
scroll to position [2836, 0]
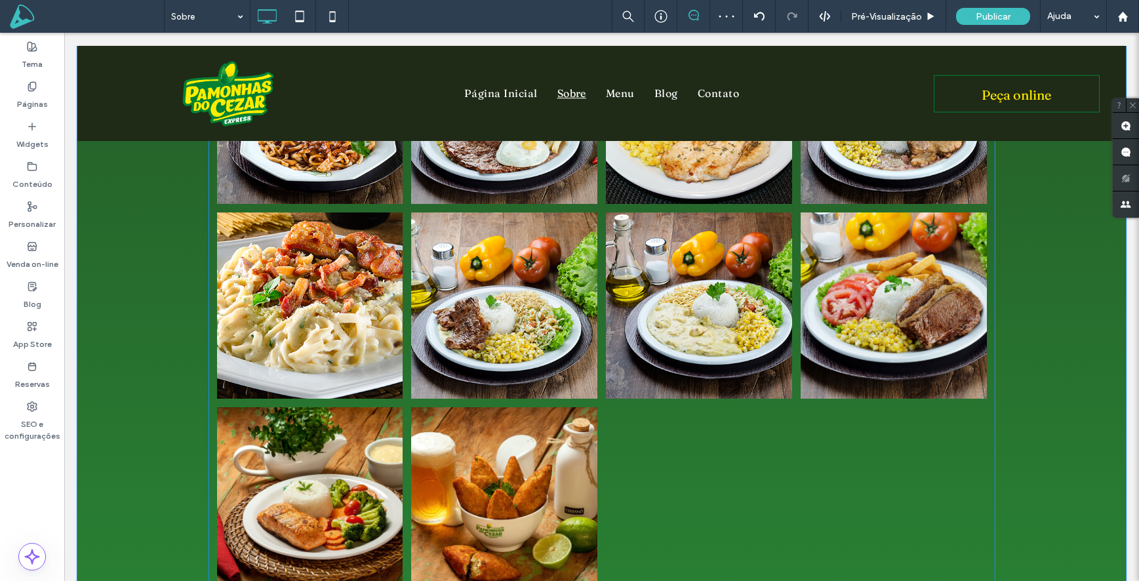
click at [802, 272] on link at bounding box center [894, 305] width 186 height 186
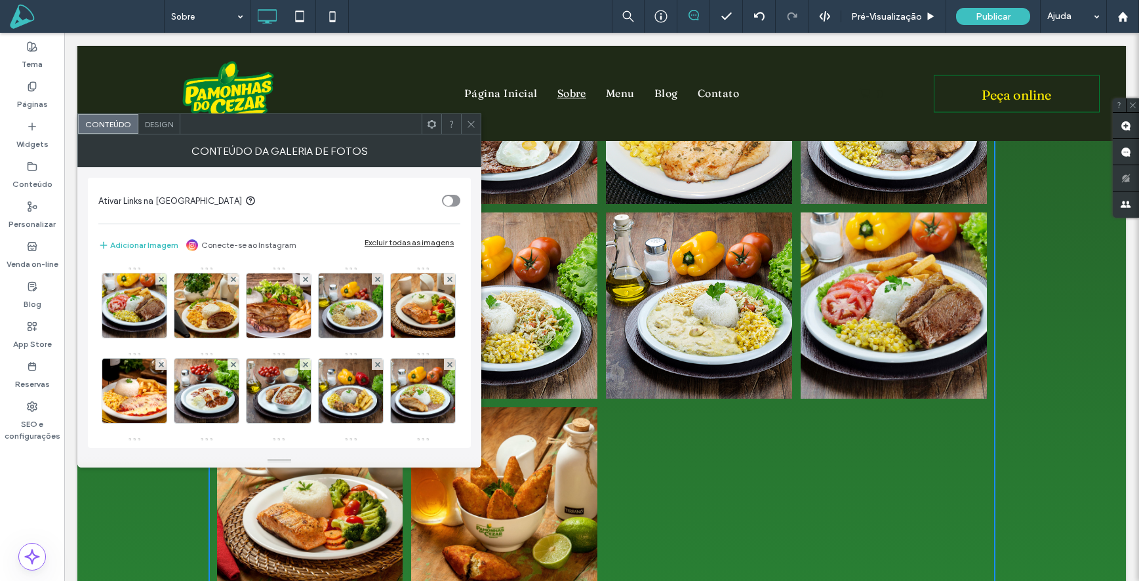
click at [169, 134] on div "Conteúdo da galeria de fotos" at bounding box center [279, 150] width 404 height 33
click at [167, 128] on span "Design" at bounding box center [159, 124] width 28 height 10
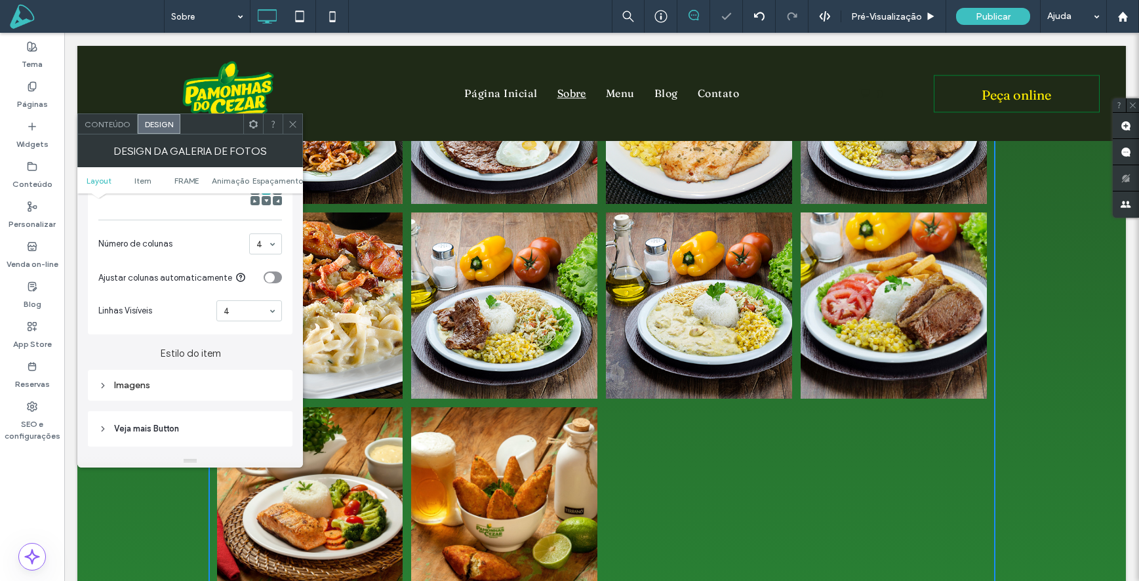
scroll to position [2266, 0]
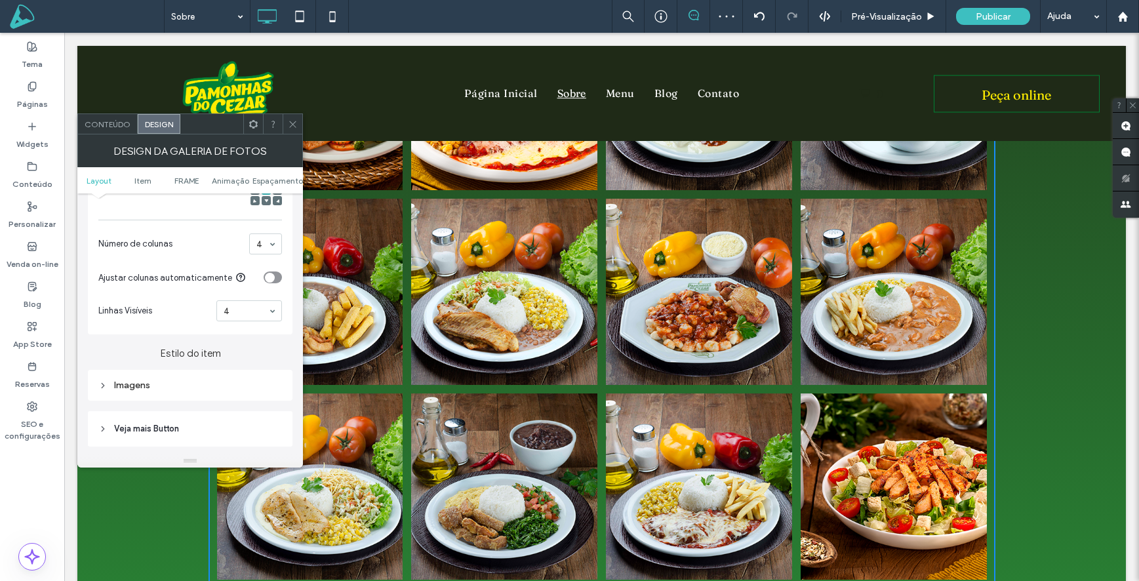
click at [116, 125] on span "Conteúdo" at bounding box center [108, 124] width 46 height 10
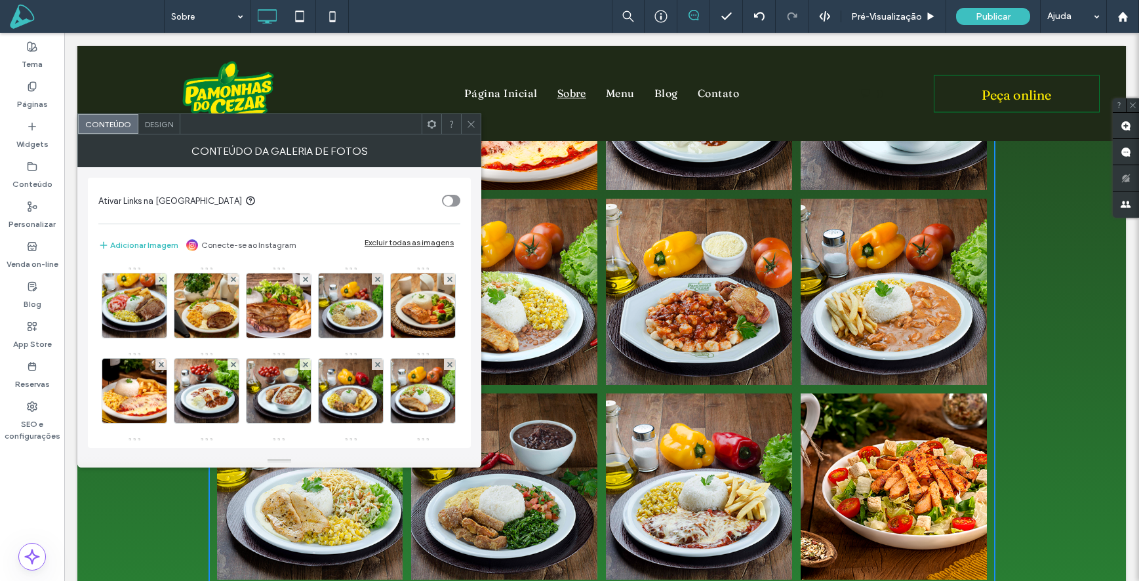
click at [159, 126] on span "Design" at bounding box center [159, 124] width 28 height 10
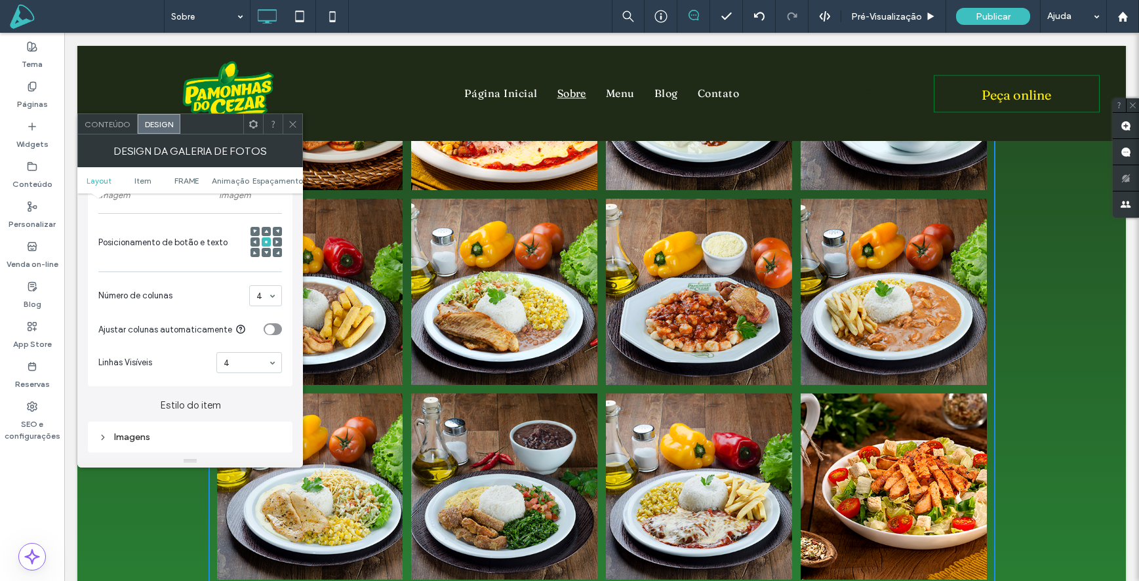
scroll to position [380, 0]
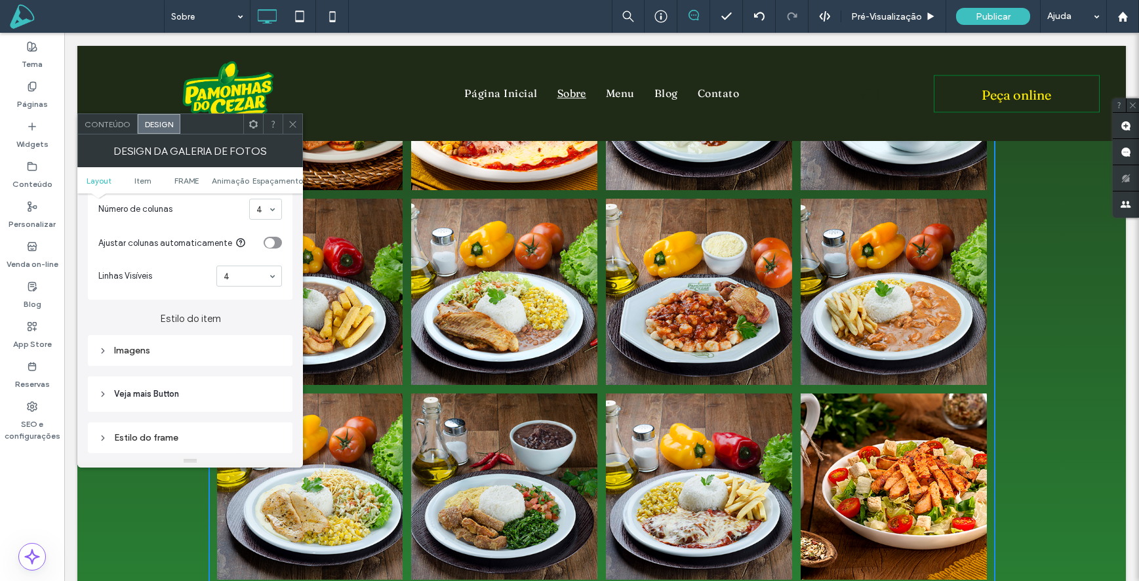
click at [207, 340] on div "Imagens" at bounding box center [190, 350] width 205 height 31
click at [195, 349] on div "Imagens" at bounding box center [190, 350] width 184 height 11
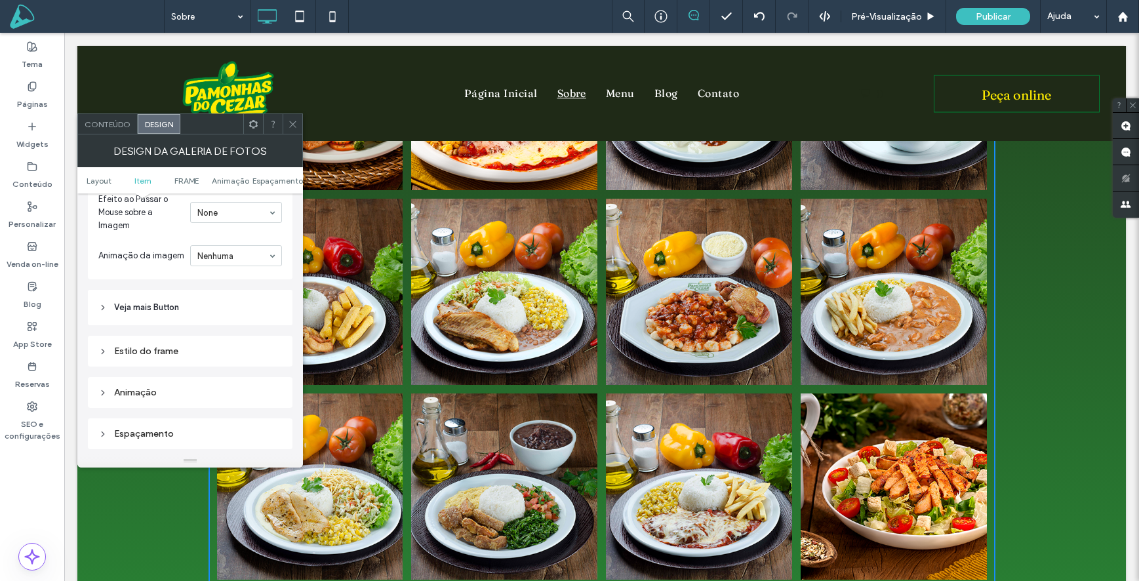
scroll to position [821, 0]
click at [145, 343] on div "Estilo do frame" at bounding box center [190, 345] width 184 height 11
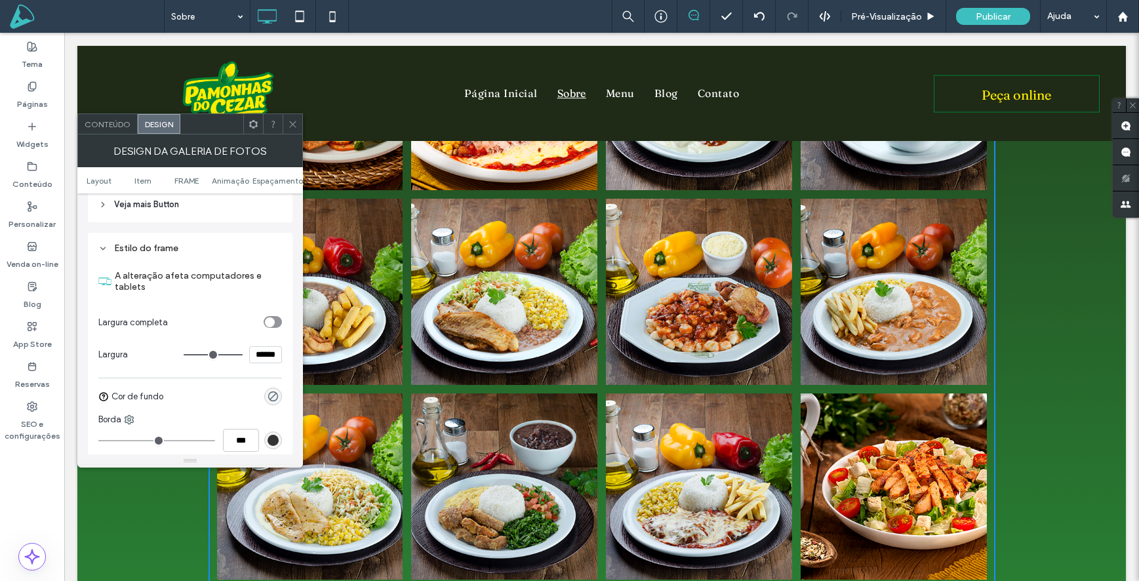
scroll to position [1032, 0]
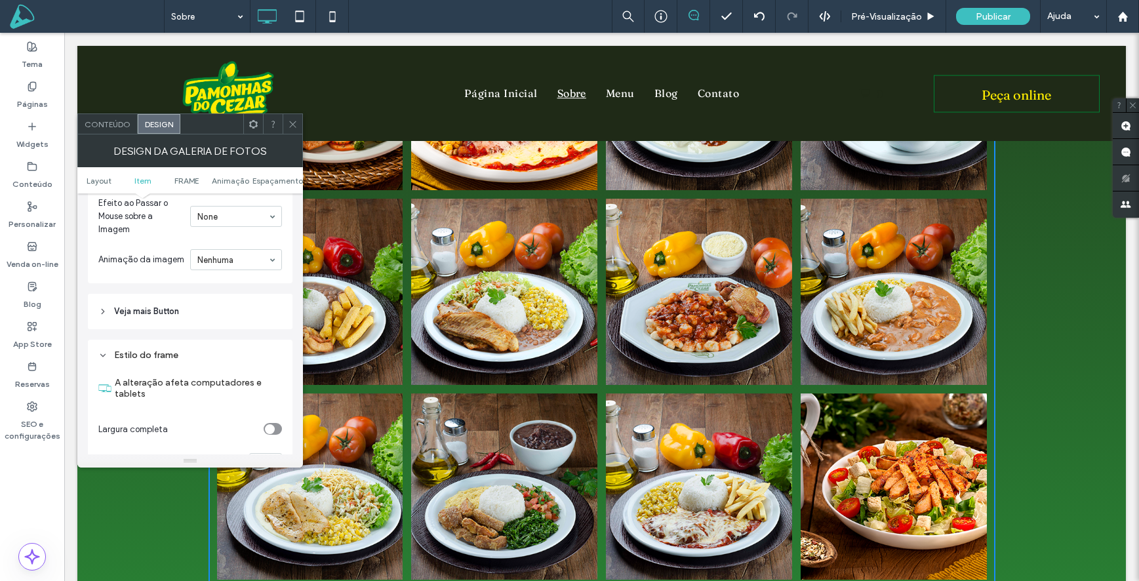
scroll to position [802, 0]
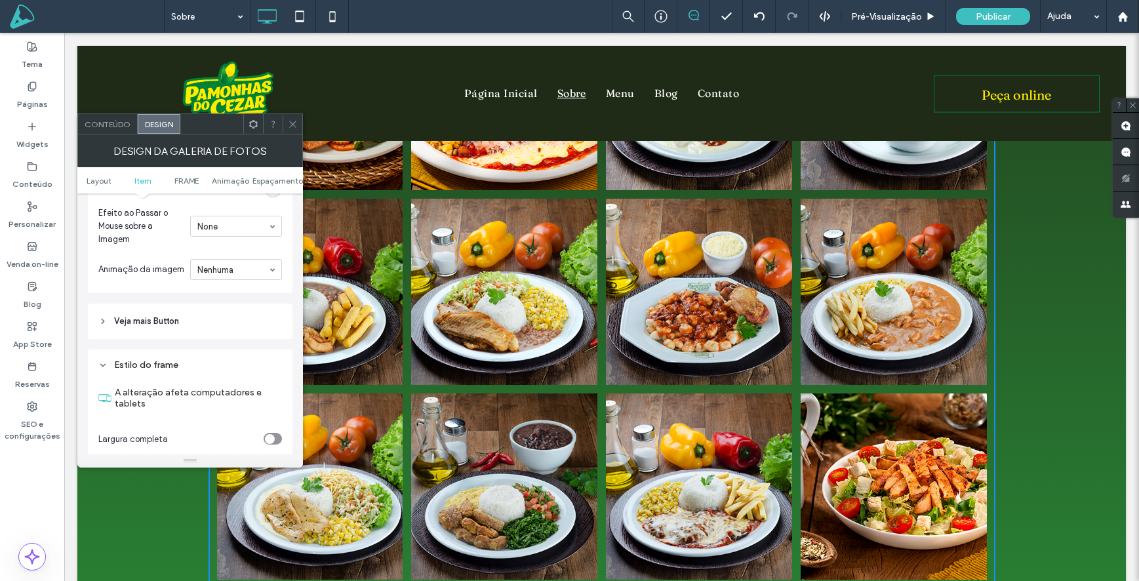
click at [161, 323] on span "Veja mais Button" at bounding box center [146, 321] width 65 height 13
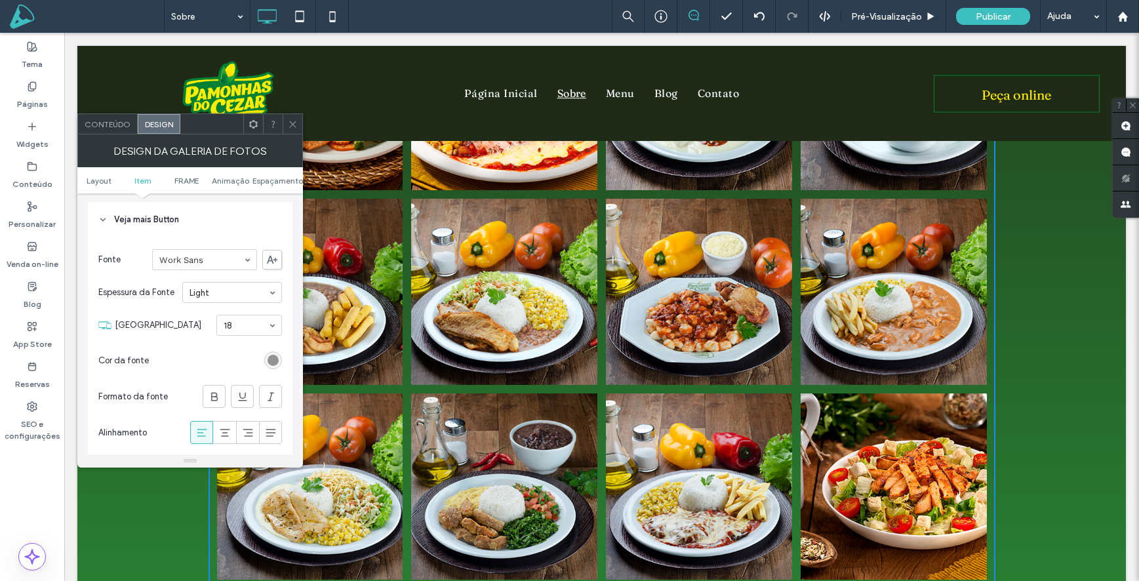
scroll to position [914, 0]
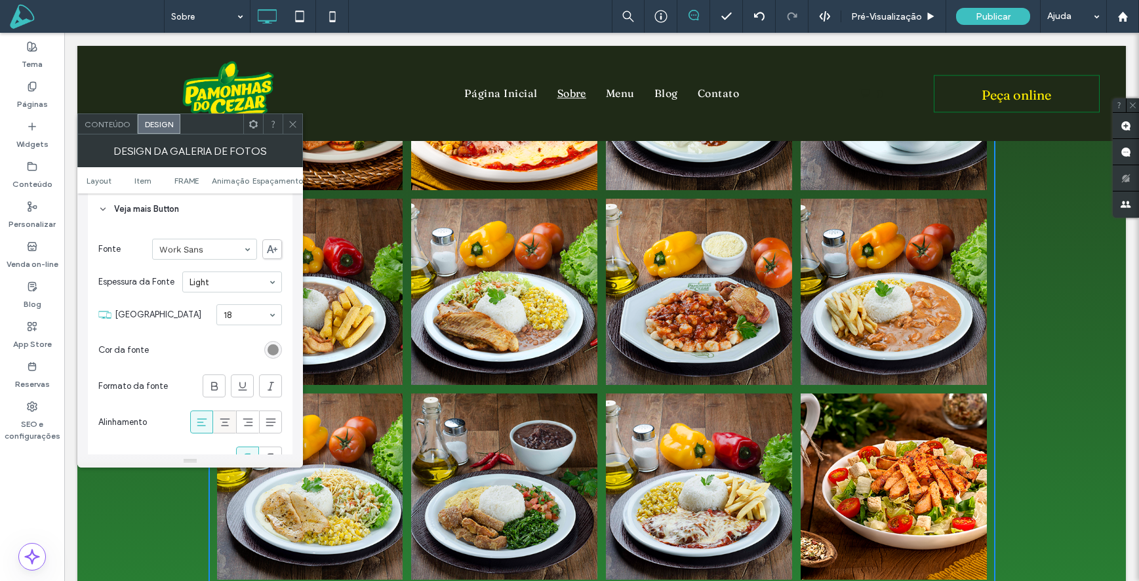
click at [222, 422] on icon at bounding box center [224, 422] width 13 height 13
click at [271, 344] on div "rgb(147, 147, 147)" at bounding box center [273, 349] width 11 height 11
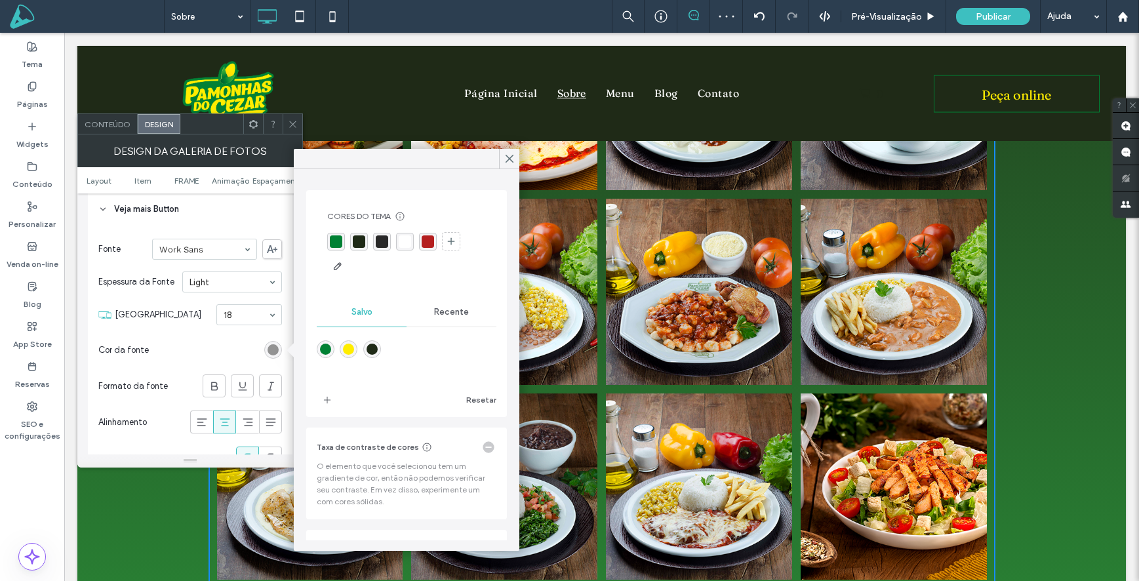
click at [407, 240] on div "rgba(255,255,255,1)" at bounding box center [405, 241] width 12 height 12
drag, startPoint x: 505, startPoint y: 159, endPoint x: 287, endPoint y: 135, distance: 219.1
click at [505, 159] on icon at bounding box center [510, 159] width 12 height 12
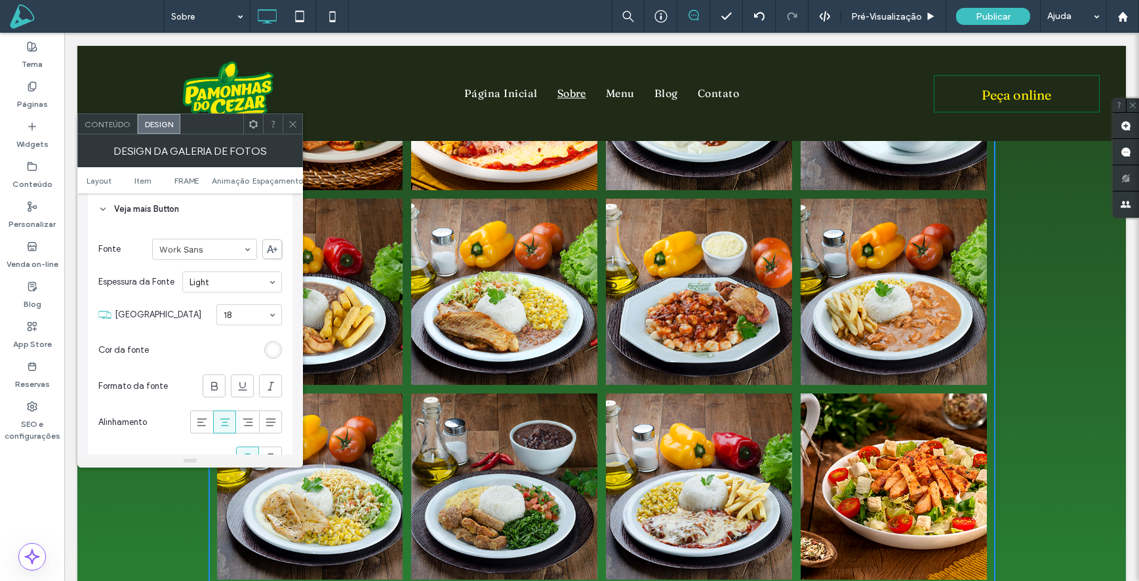
click at [296, 123] on icon at bounding box center [293, 124] width 10 height 10
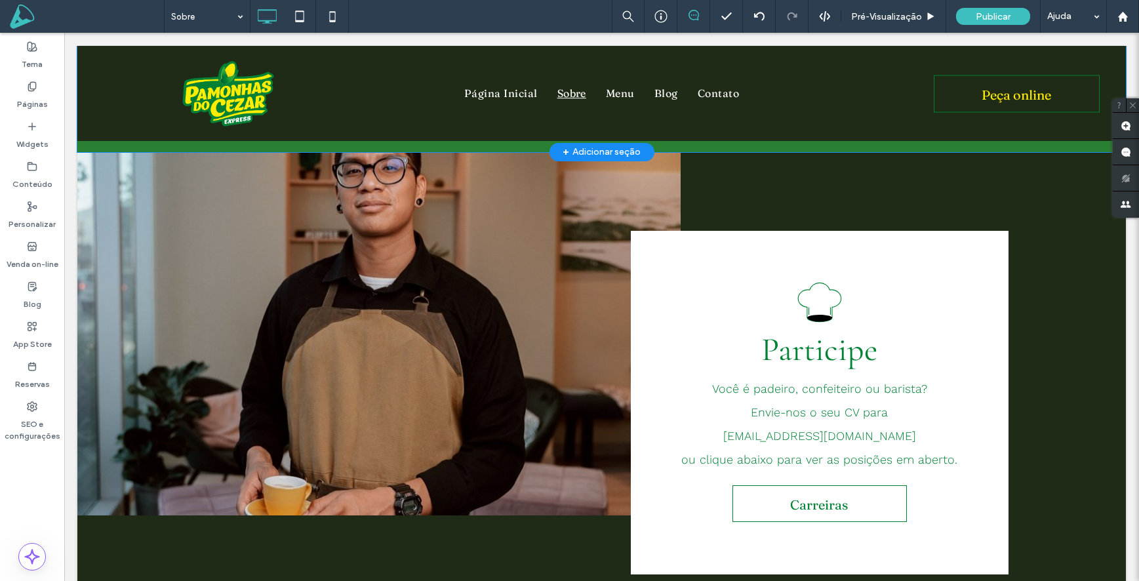
scroll to position [2750, 0]
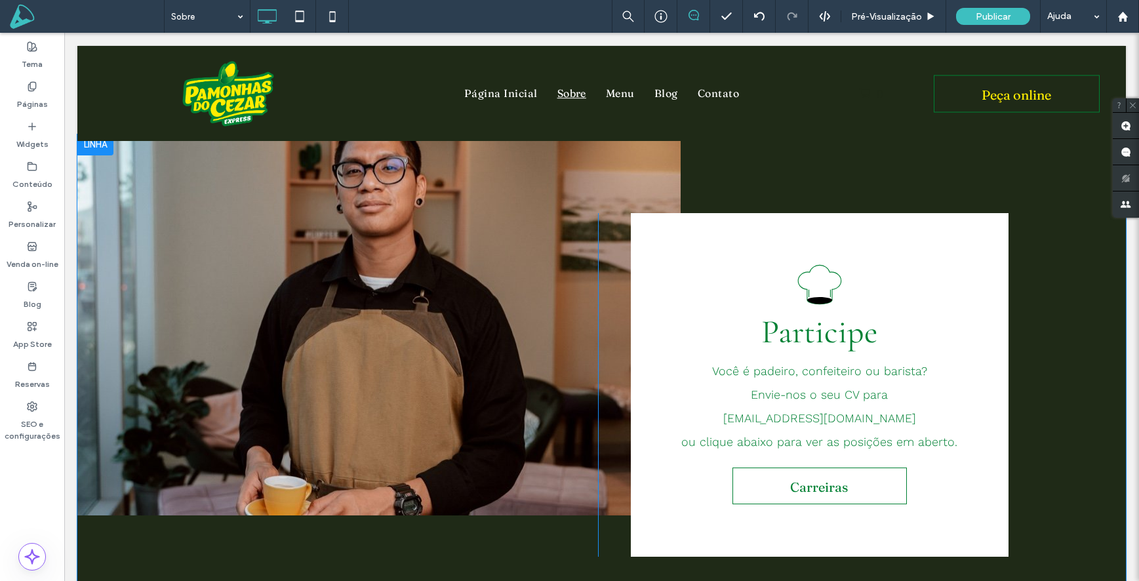
click at [231, 367] on div "Click To Paste" at bounding box center [410, 385] width 377 height 344
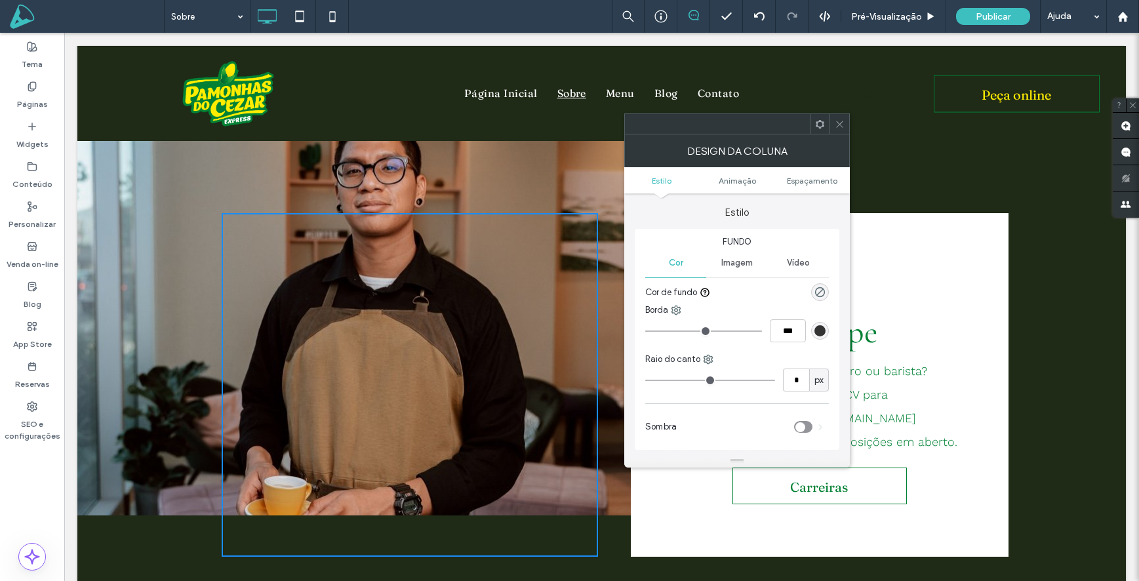
click at [843, 125] on icon at bounding box center [840, 124] width 10 height 10
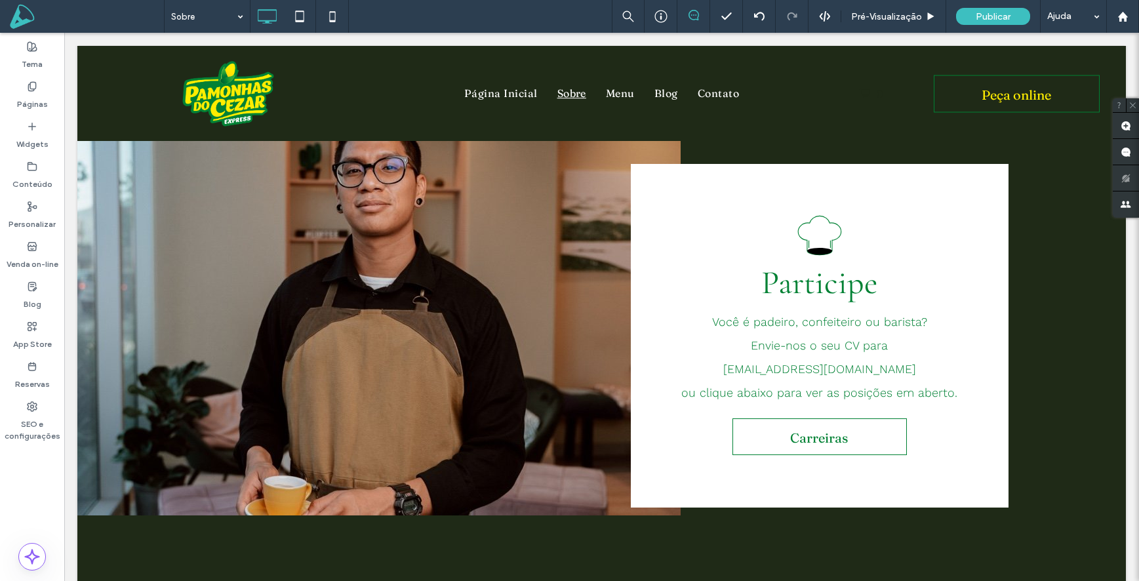
scroll to position [2783, 0]
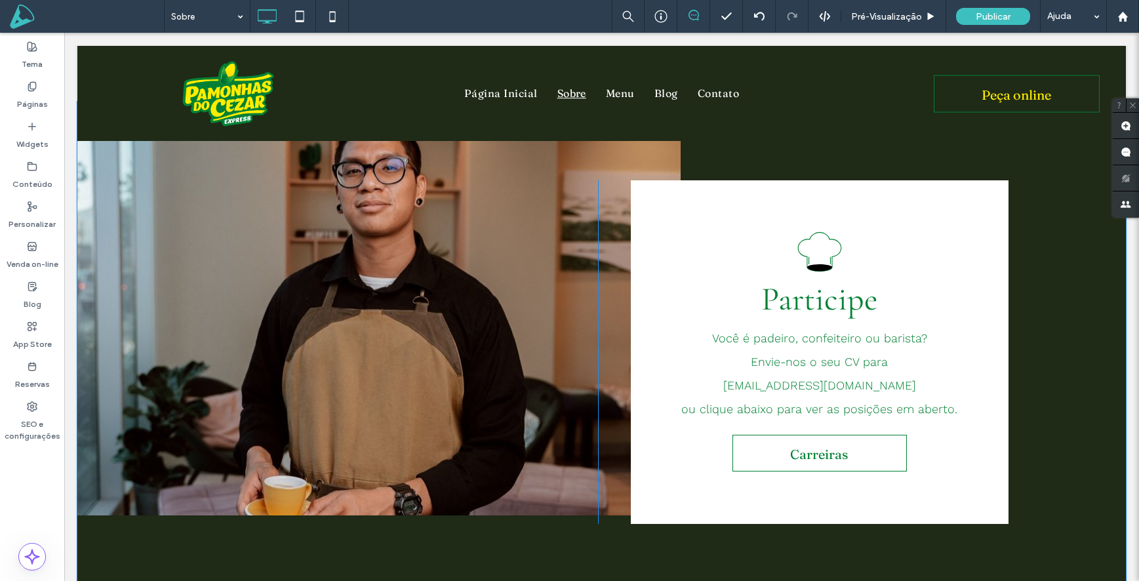
click at [321, 298] on div "Click To Paste" at bounding box center [410, 352] width 377 height 344
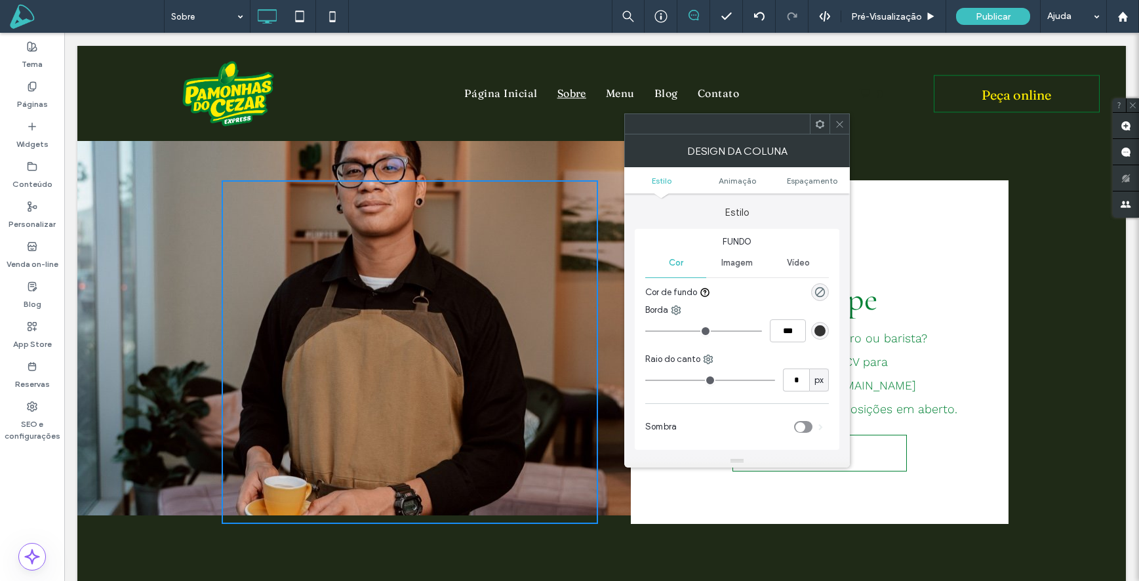
click at [845, 123] on div at bounding box center [840, 124] width 20 height 20
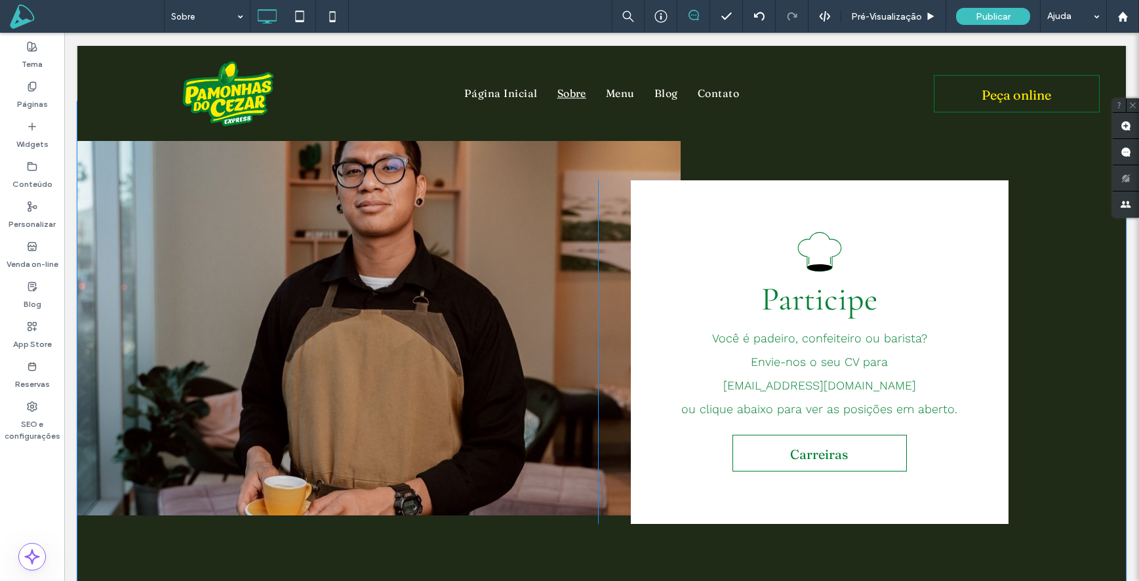
click at [191, 285] on div "Click To Paste .st0-1364910079{fill:none;stroke:var(--color_1);} Participe Você…" at bounding box center [601, 352] width 1049 height 501
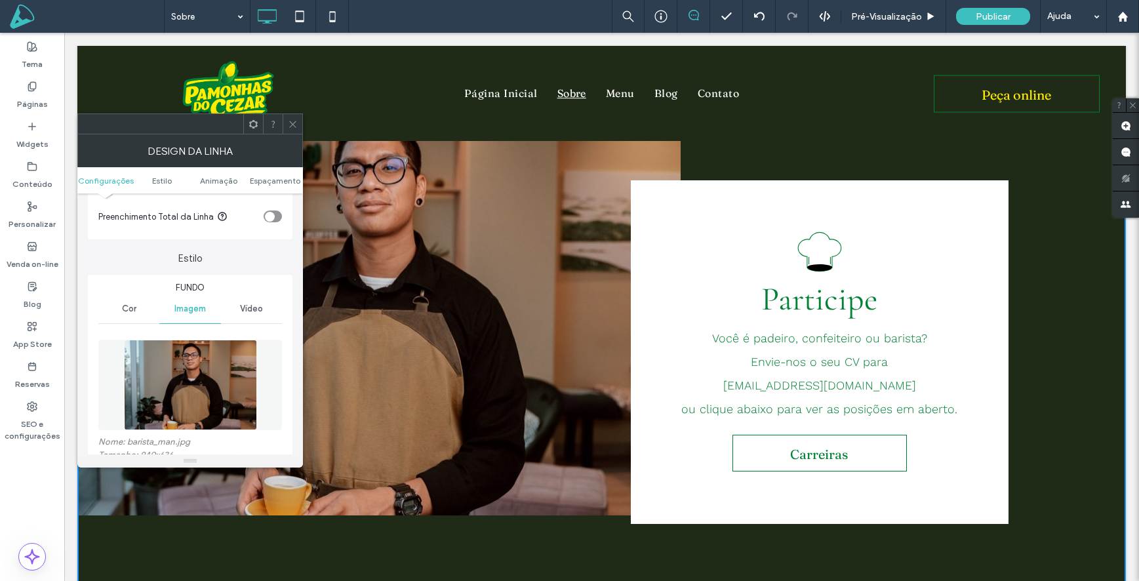
scroll to position [136, 0]
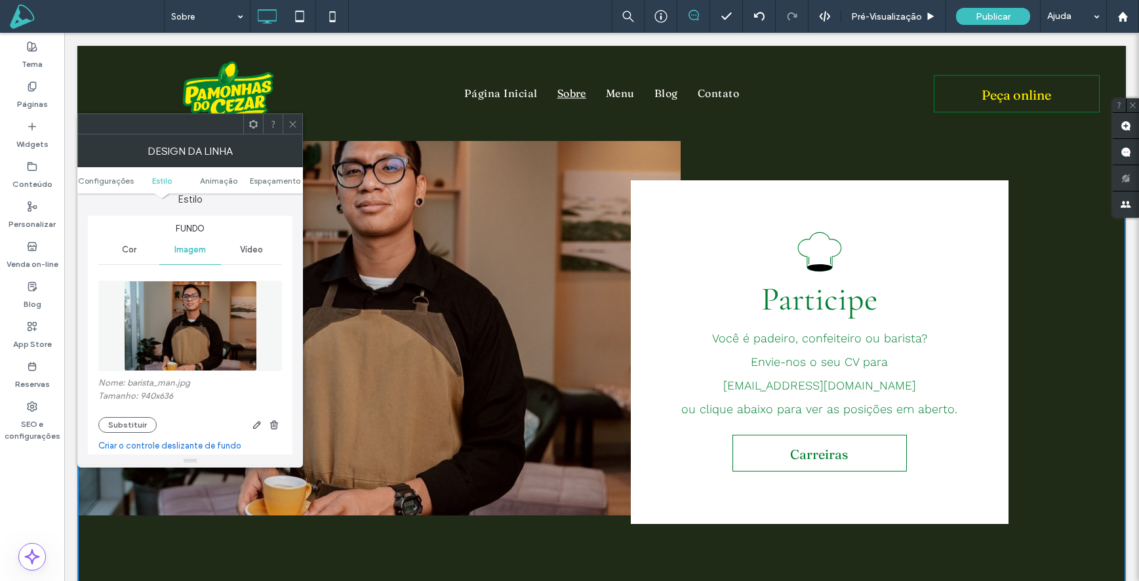
click at [255, 246] on span "Vídeo" at bounding box center [251, 250] width 23 height 10
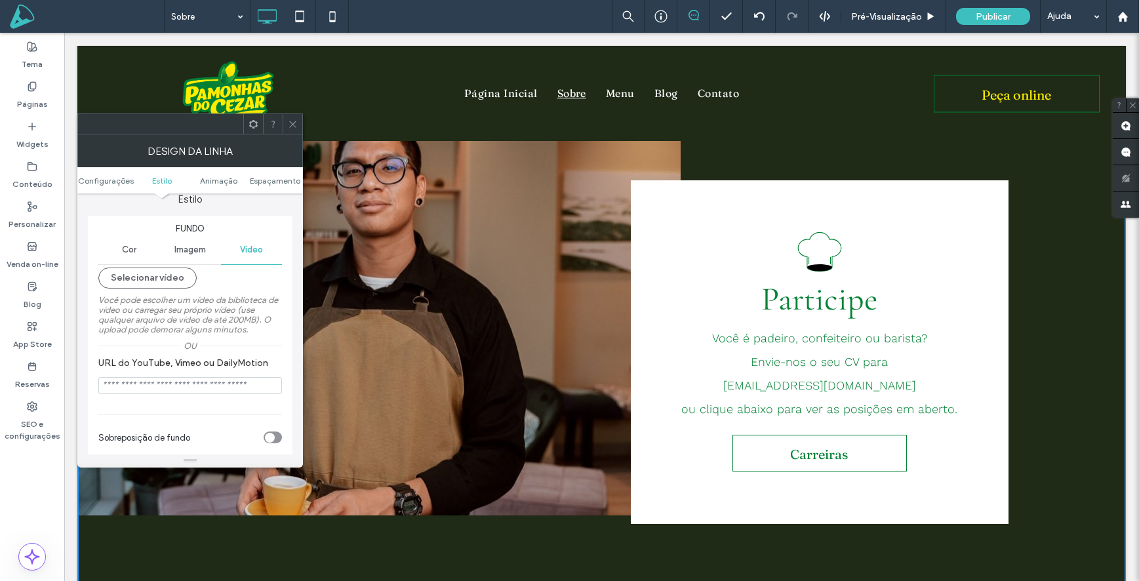
click at [186, 384] on input "URL do YouTube, Vimeo ou DailyMotion" at bounding box center [190, 385] width 184 height 17
paste input "**********"
type input "**********"
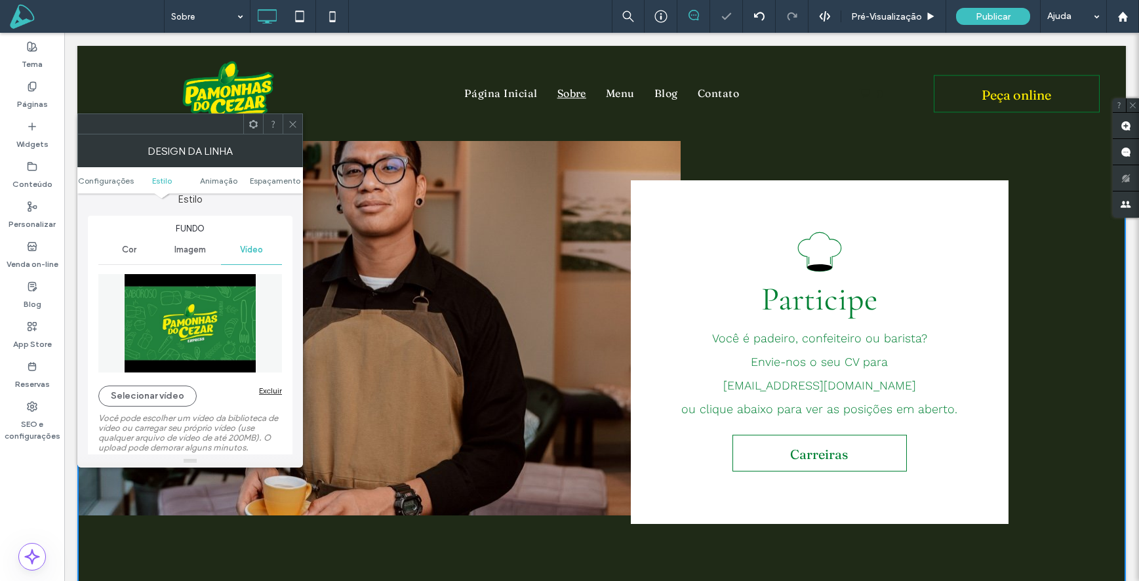
click at [192, 249] on span "Imagem" at bounding box center [189, 250] width 31 height 10
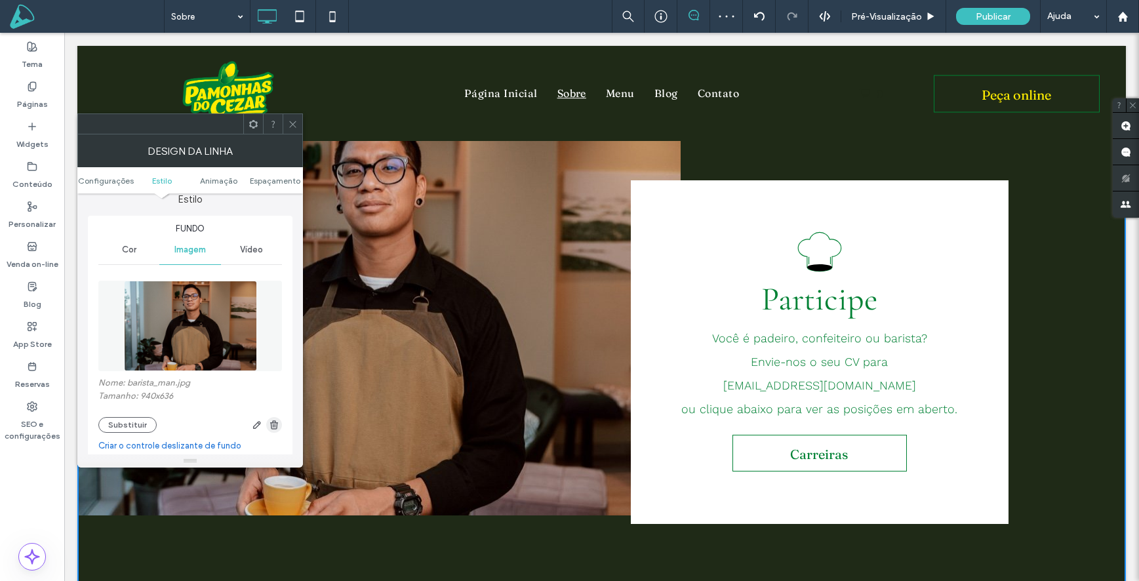
click at [274, 425] on icon "button" at bounding box center [274, 425] width 10 height 10
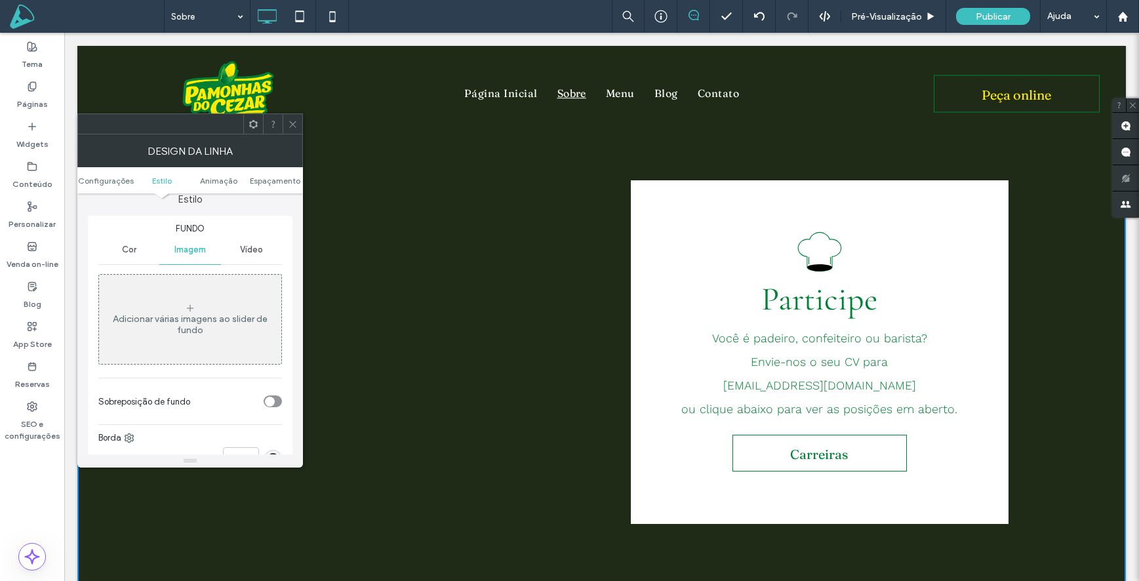
click at [293, 126] on icon at bounding box center [293, 124] width 10 height 10
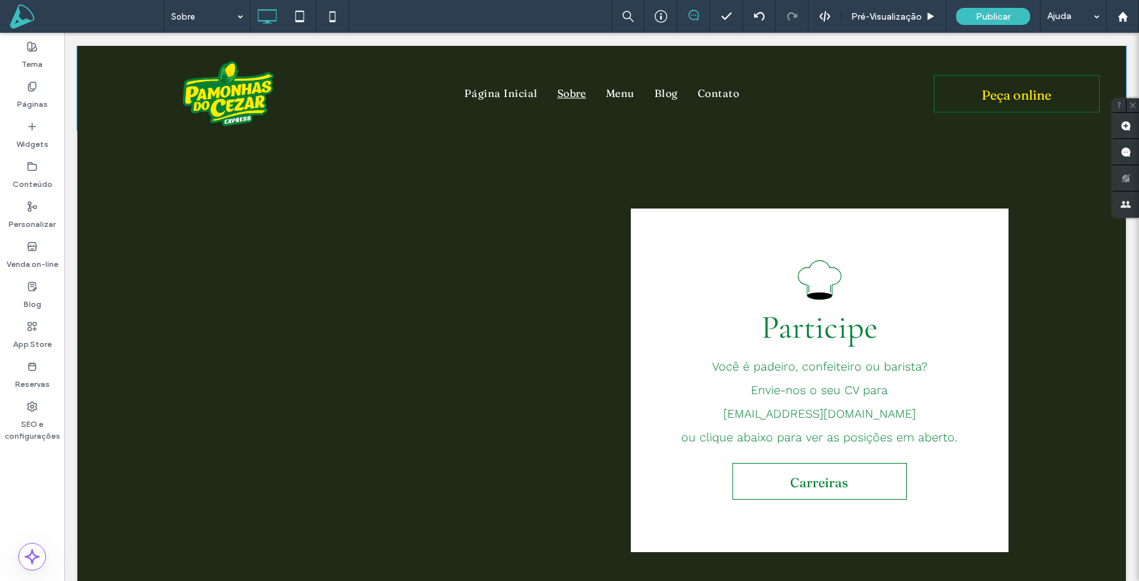
scroll to position [2752, 0]
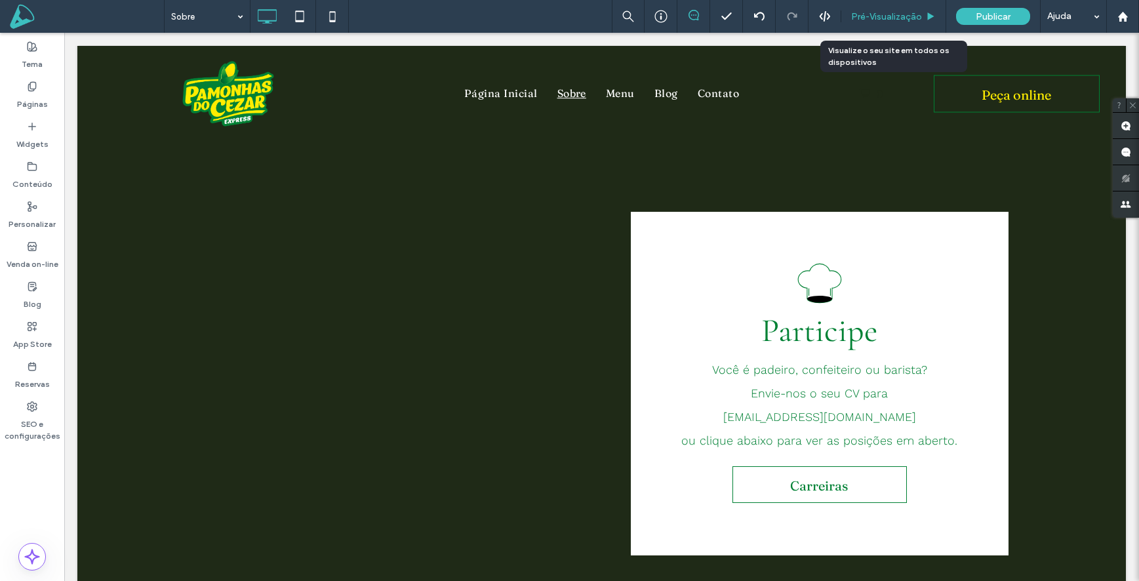
click at [895, 19] on span "Pré-Visualizaçāo" at bounding box center [886, 16] width 71 height 11
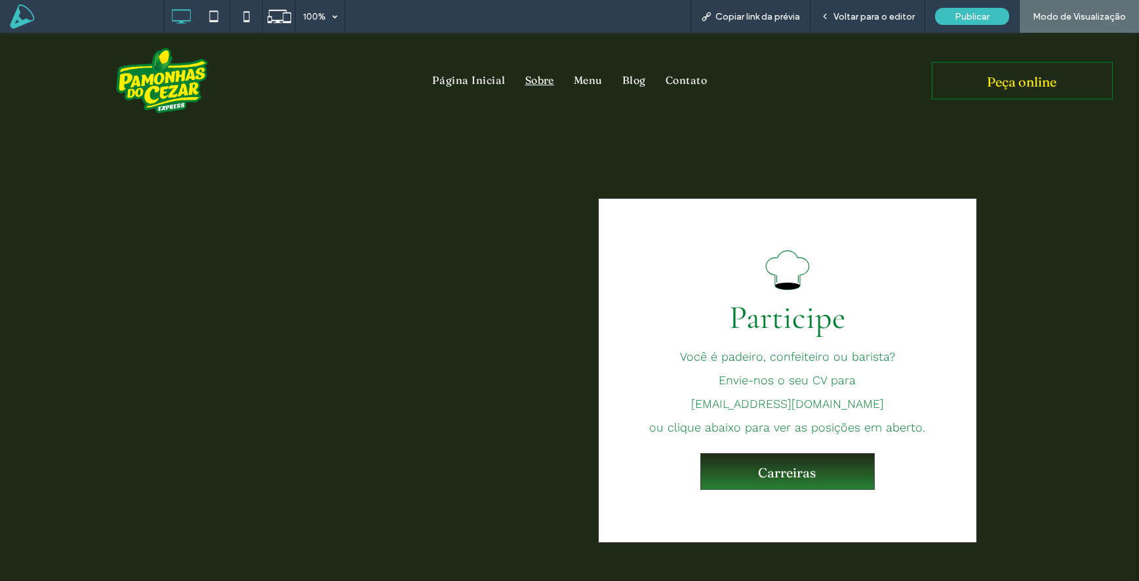
click at [827, 453] on link "Carreiras" at bounding box center [787, 471] width 174 height 37
click at [869, 18] on span "Voltar para o editor" at bounding box center [873, 16] width 81 height 11
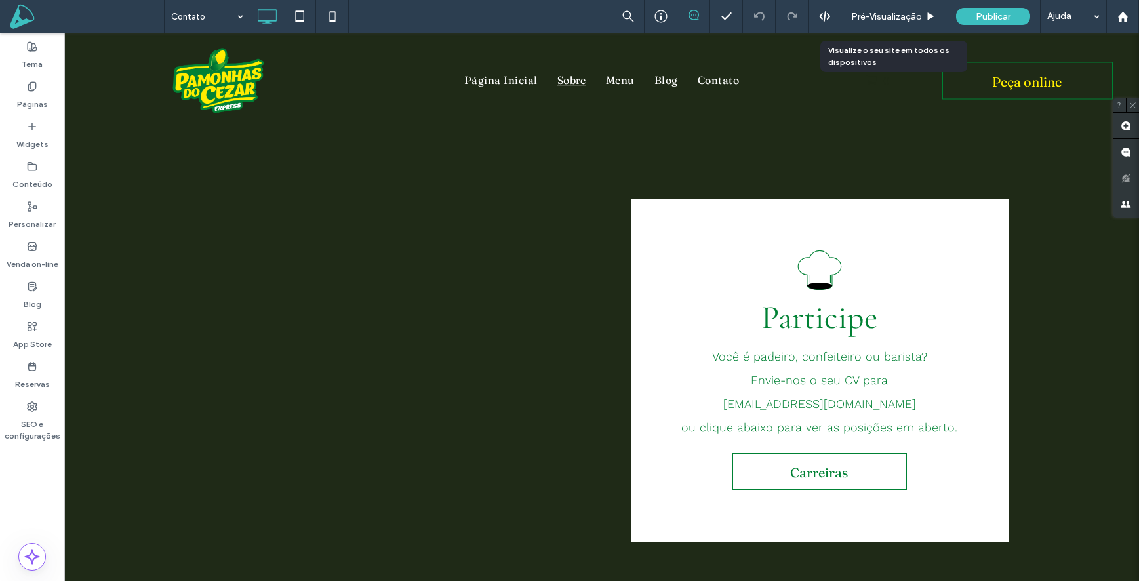
click at [869, 18] on span "Pré-Visualizaçāo" at bounding box center [886, 16] width 71 height 11
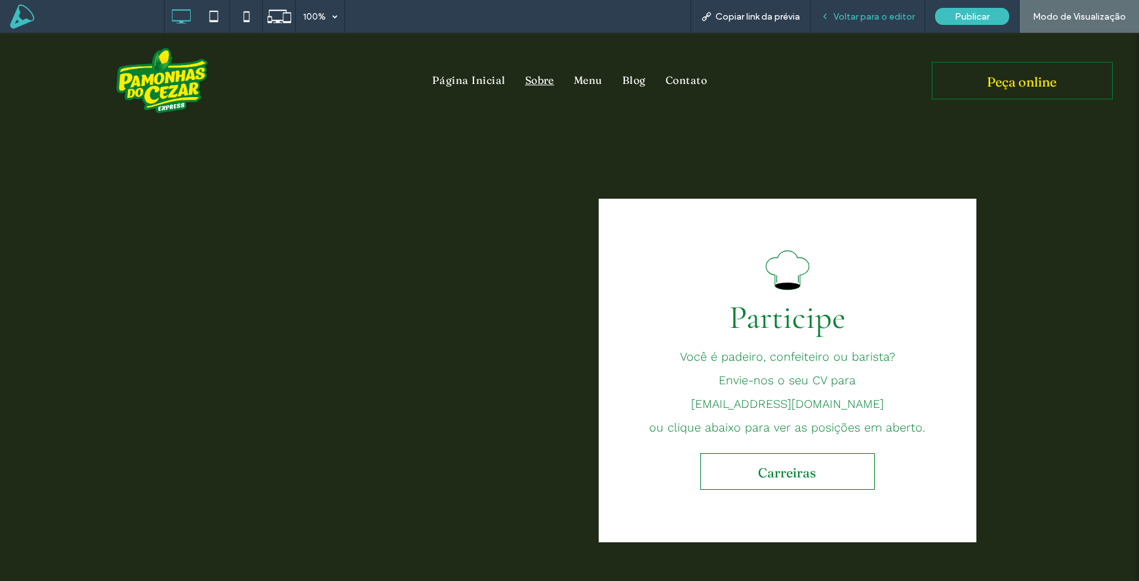
click at [878, 19] on span "Voltar para o editor" at bounding box center [873, 16] width 81 height 11
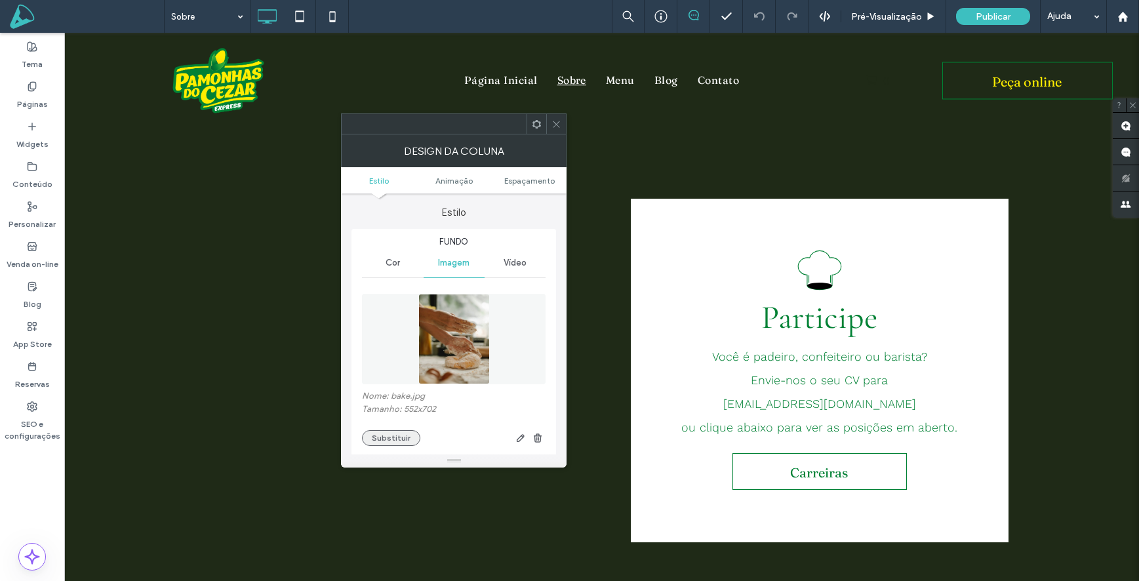
click at [385, 436] on button "Substituir" at bounding box center [391, 438] width 58 height 16
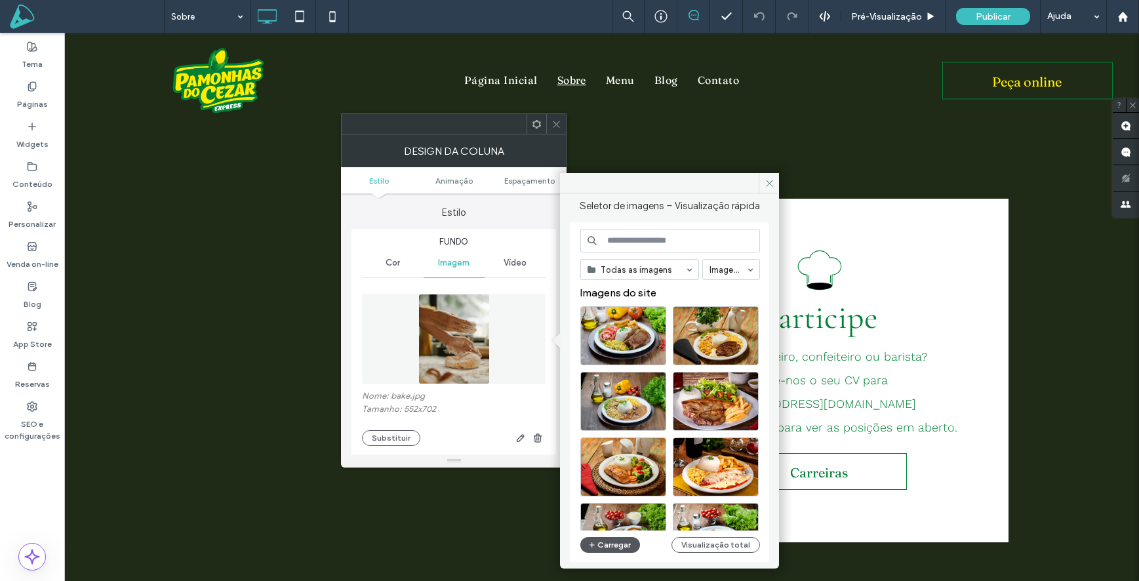
click at [611, 544] on button "Carregar" at bounding box center [610, 545] width 60 height 16
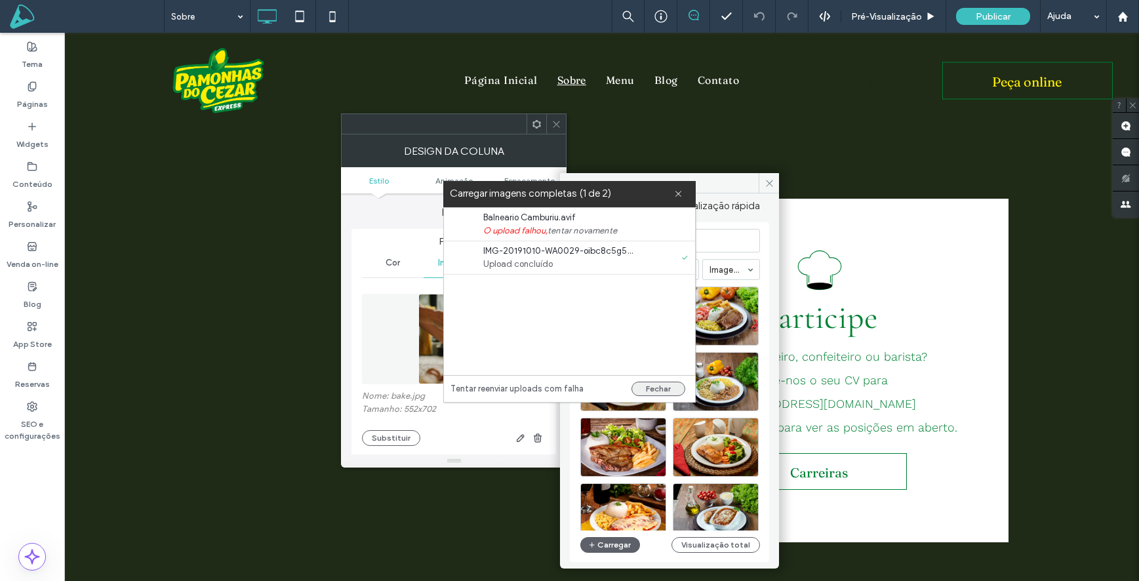
click at [653, 388] on button "Fechar" at bounding box center [658, 389] width 54 height 14
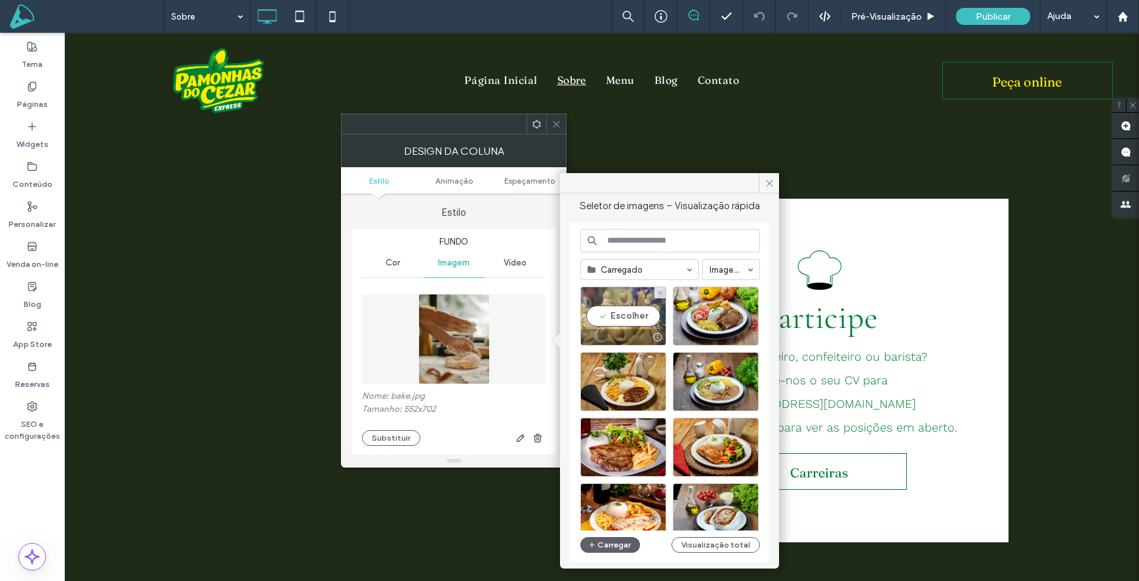
click at [624, 315] on div "Escolher" at bounding box center [623, 316] width 86 height 59
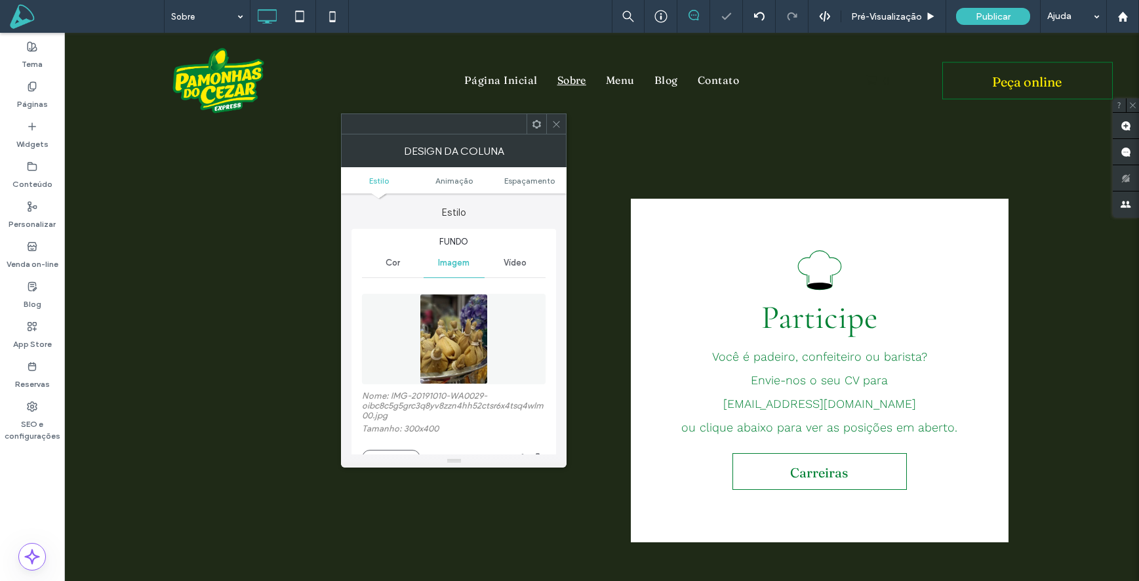
click at [553, 123] on icon at bounding box center [556, 124] width 10 height 10
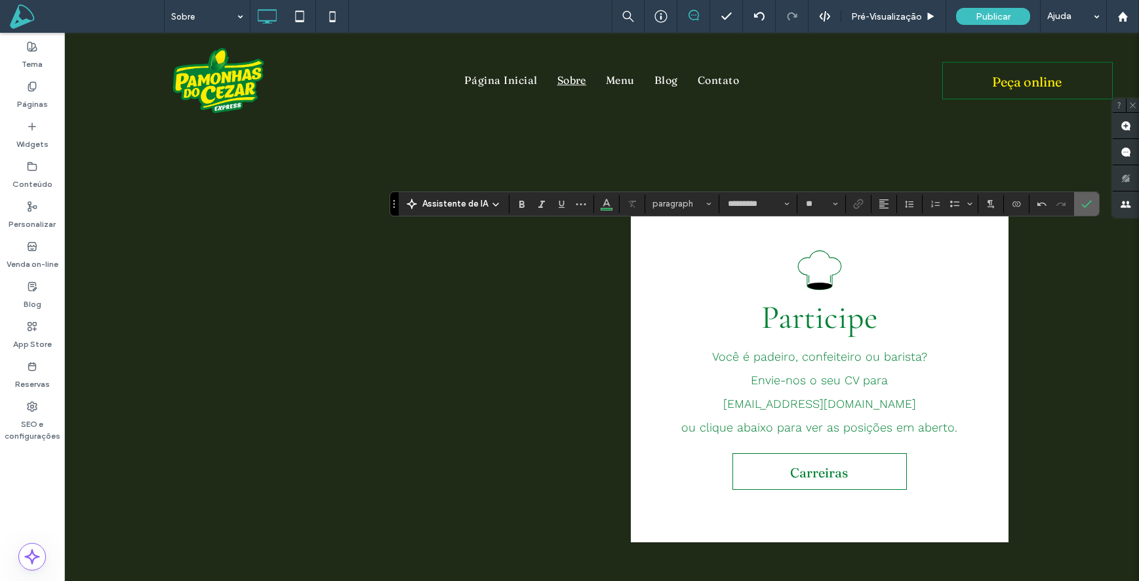
click at [1092, 203] on label "Confirmar" at bounding box center [1087, 204] width 20 height 24
type input "*********"
type input "**"
click at [1091, 202] on label "Confirmar" at bounding box center [1087, 204] width 20 height 24
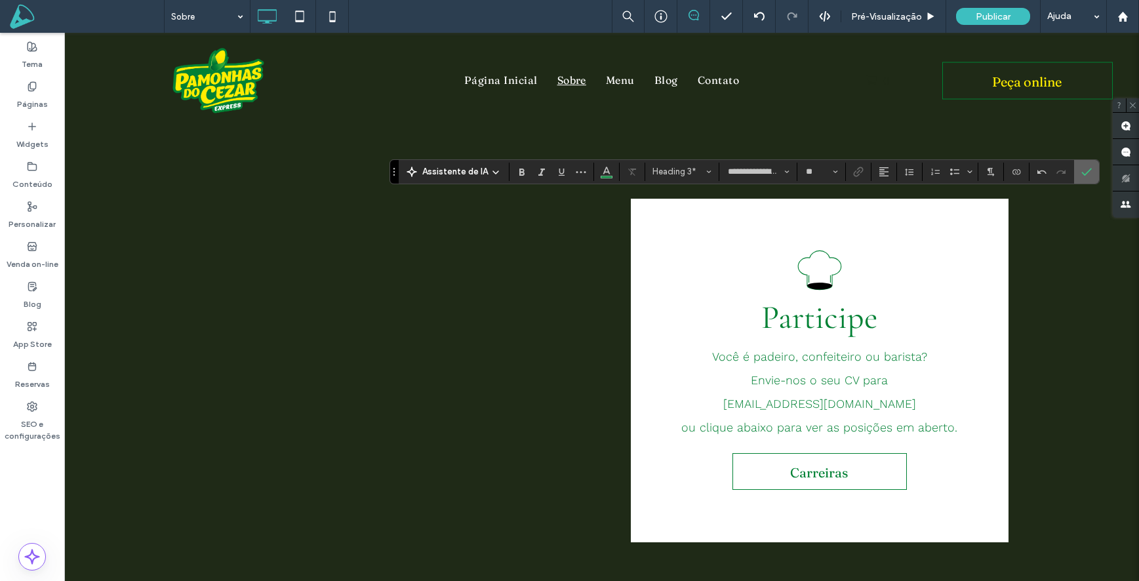
click at [1085, 173] on icon "Confirmar" at bounding box center [1086, 172] width 10 height 10
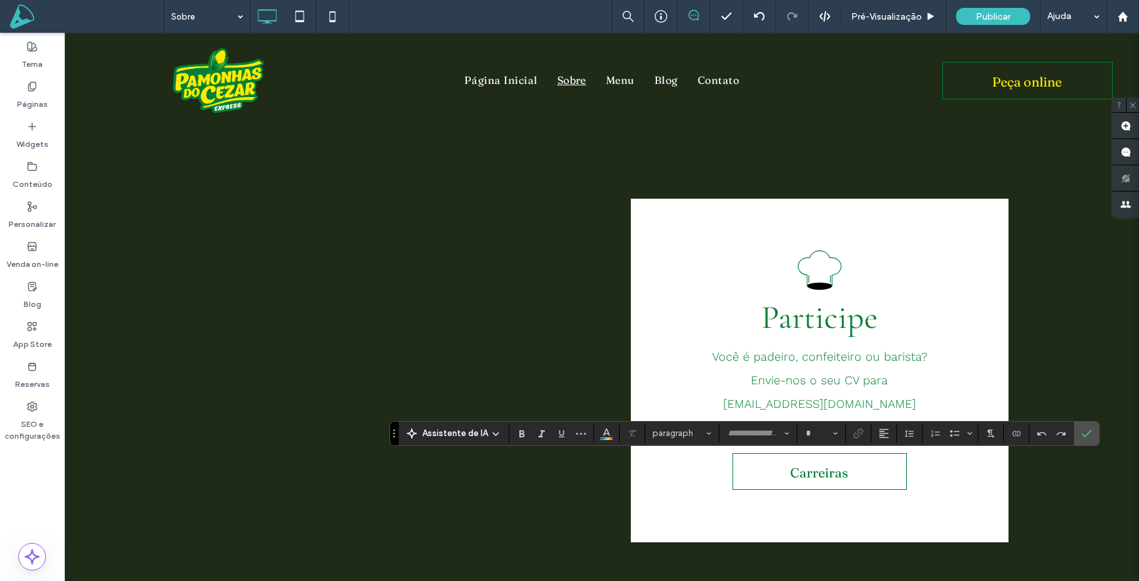
type input "*********"
type input "**"
click at [1087, 432] on use "Confirmar" at bounding box center [1086, 434] width 10 height 8
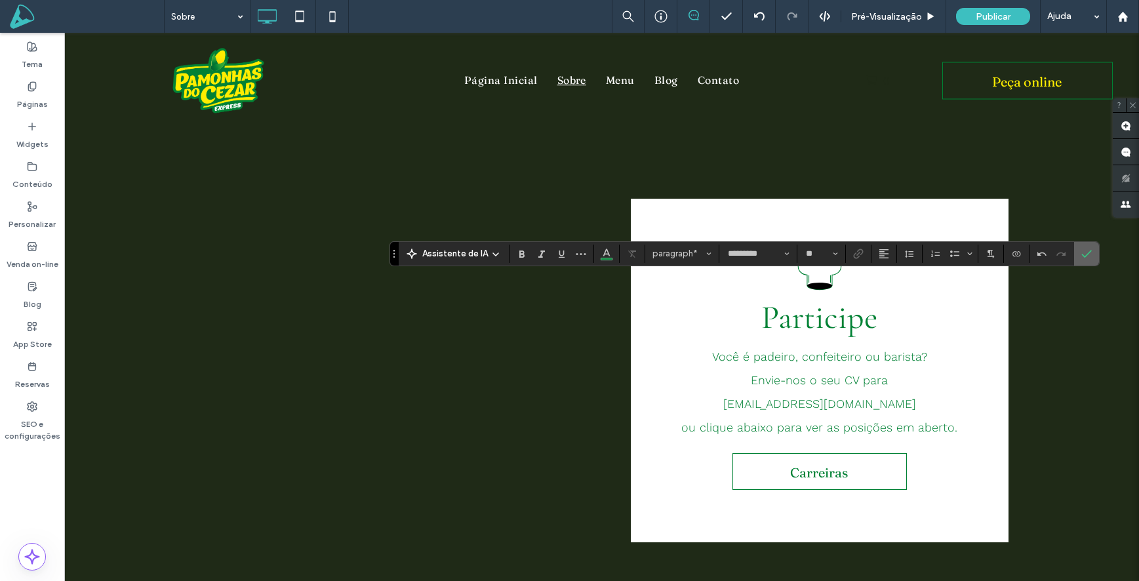
click at [1092, 254] on label "Confirmar" at bounding box center [1087, 254] width 20 height 24
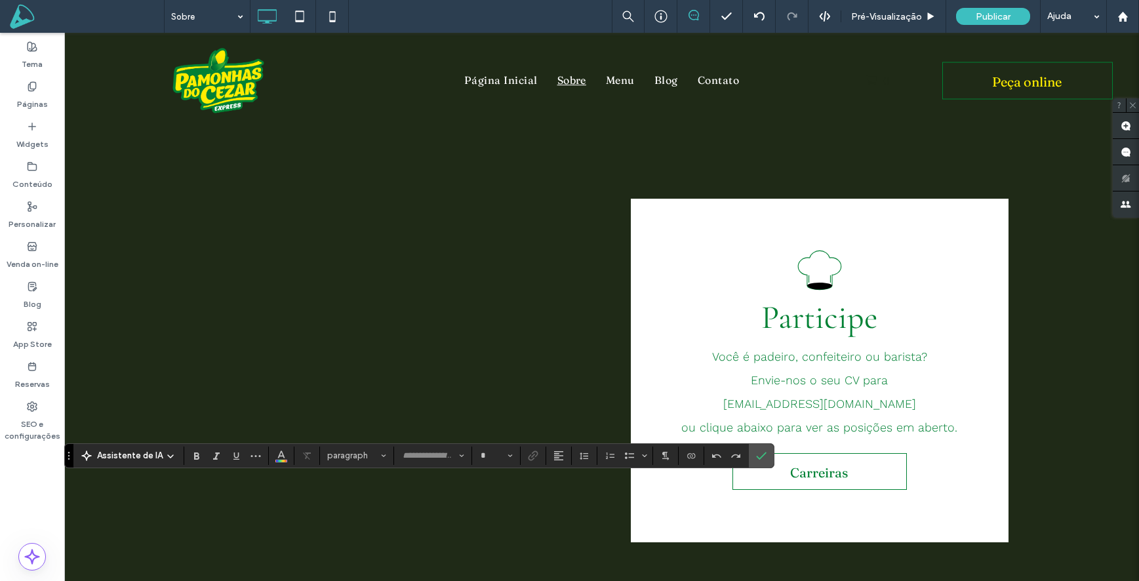
type input "*********"
type input "**"
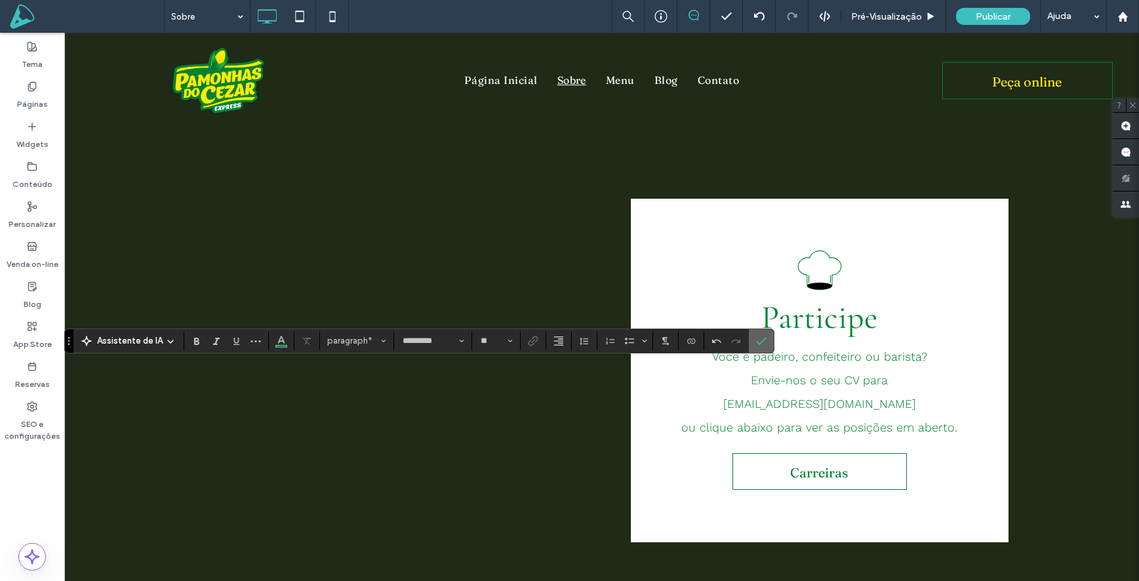
click at [759, 342] on use "Confirmar" at bounding box center [762, 341] width 10 height 8
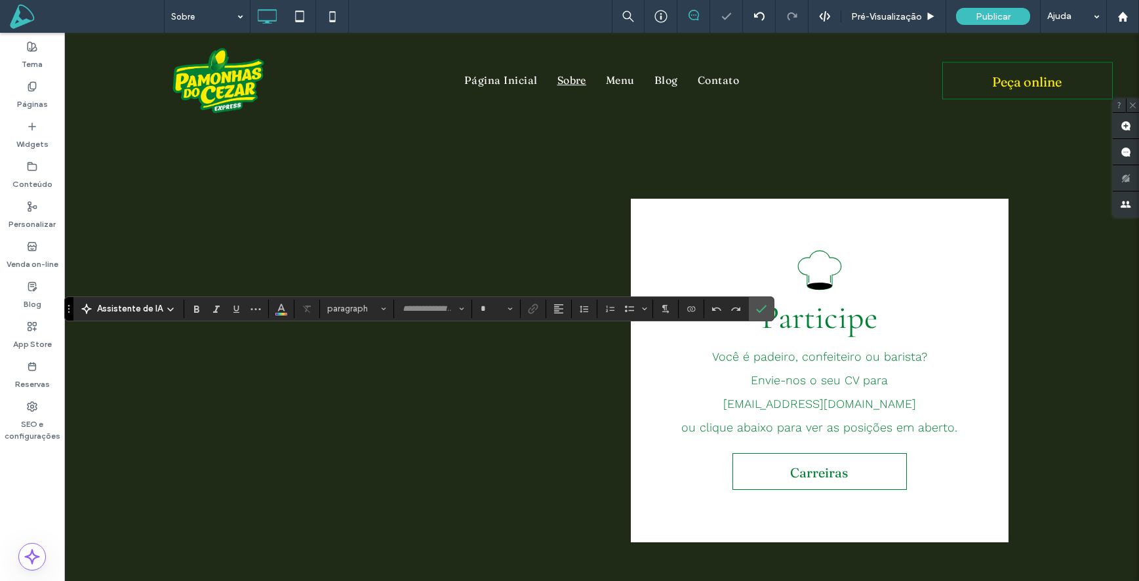
type input "**********"
type input "**"
click at [771, 314] on section at bounding box center [761, 309] width 25 height 24
click at [759, 309] on icon "Confirmar" at bounding box center [761, 309] width 10 height 10
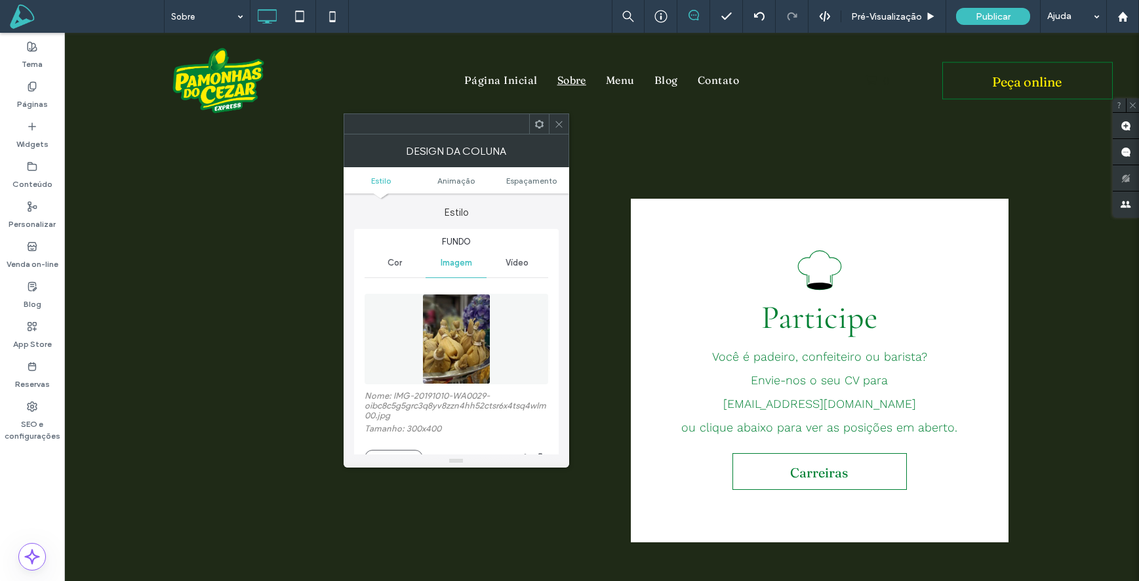
click at [554, 121] on icon at bounding box center [559, 124] width 10 height 10
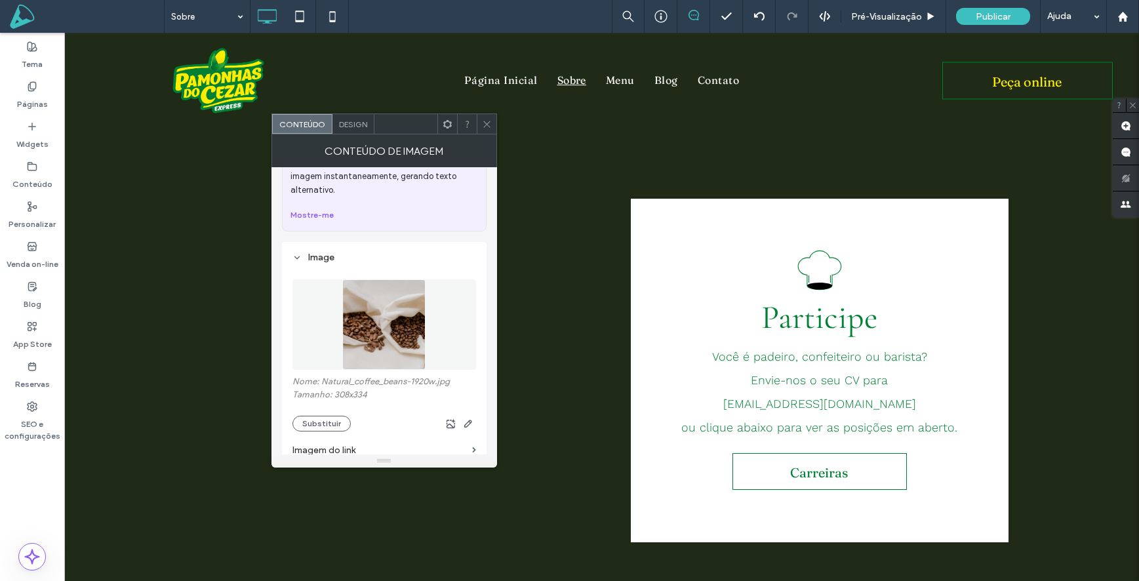
scroll to position [124, 0]
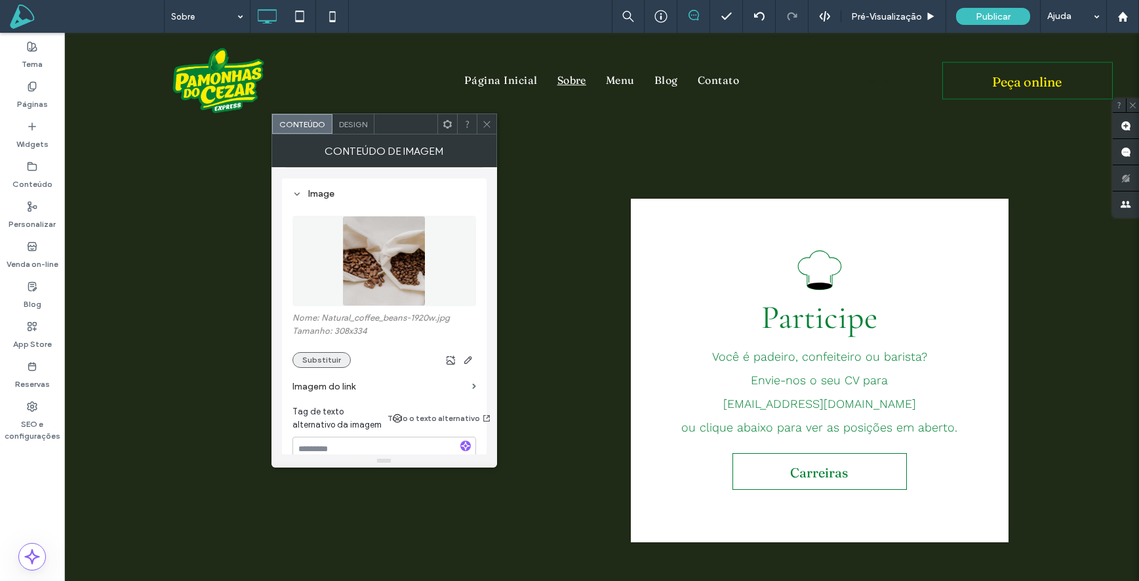
click at [321, 358] on button "Substituir" at bounding box center [321, 360] width 58 height 16
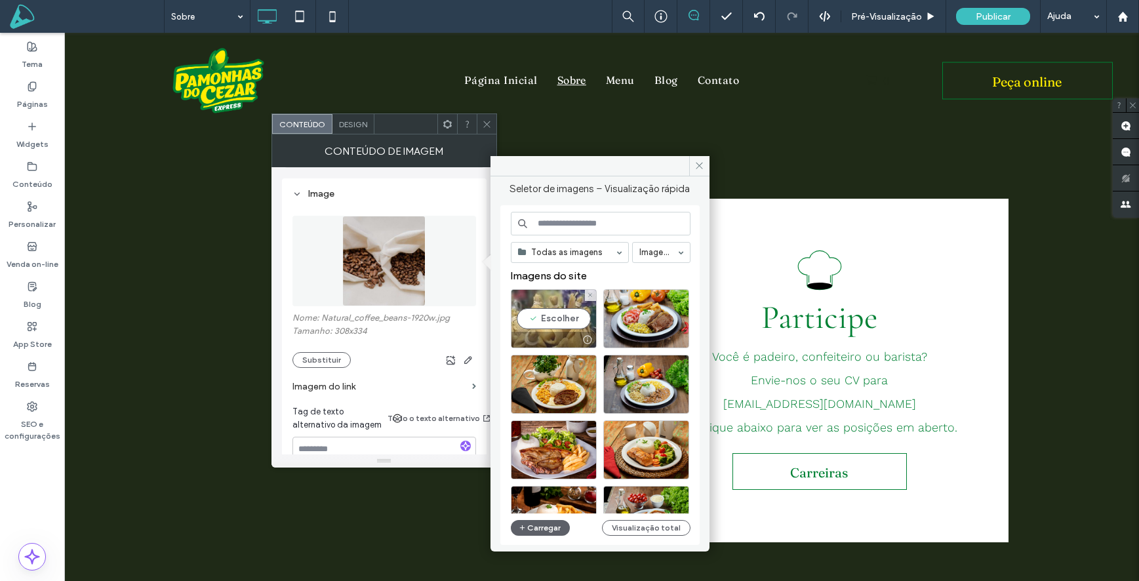
click at [535, 322] on div "Escolher" at bounding box center [554, 318] width 86 height 59
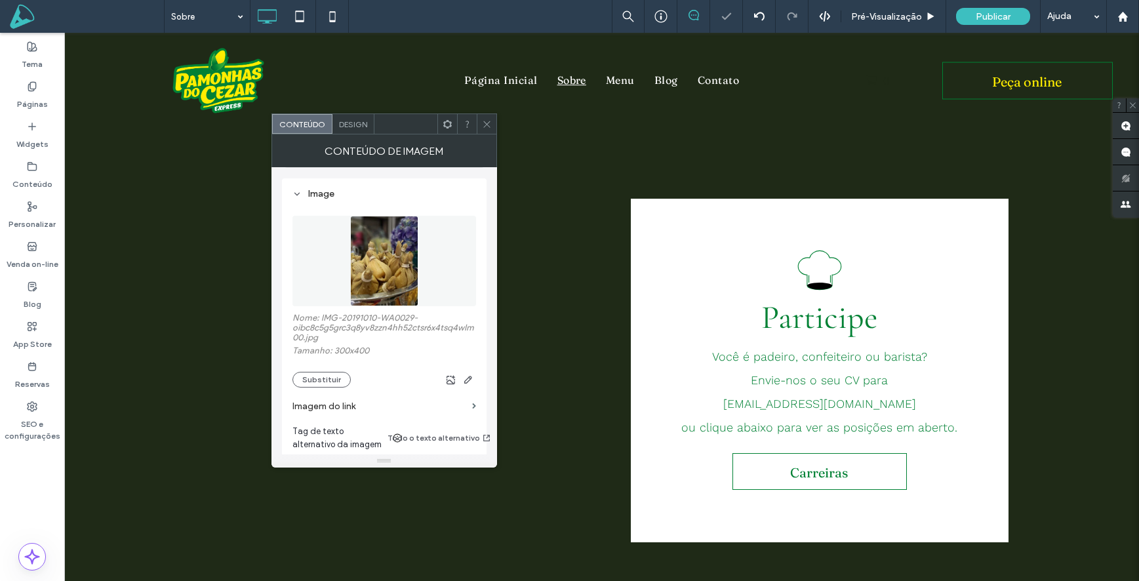
click at [487, 123] on use at bounding box center [486, 124] width 7 height 7
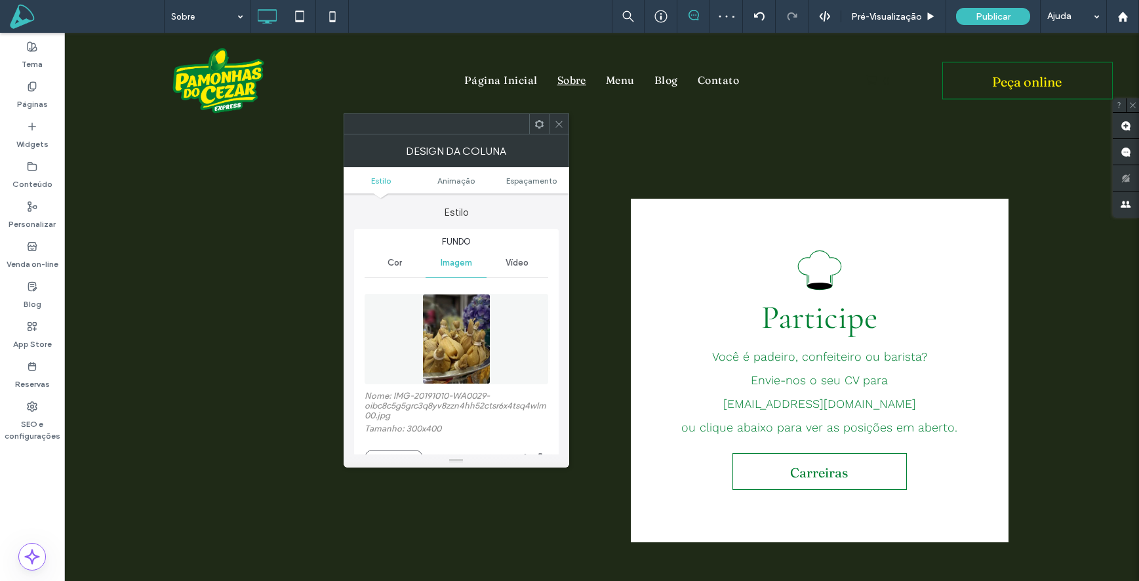
scroll to position [57, 0]
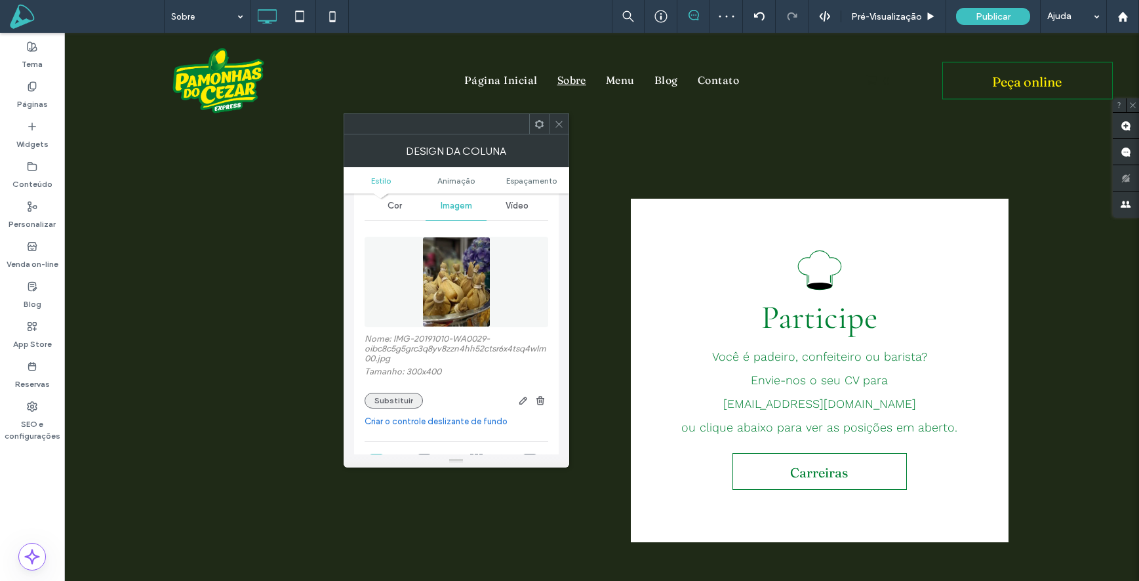
click at [386, 403] on button "Substituir" at bounding box center [394, 401] width 58 height 16
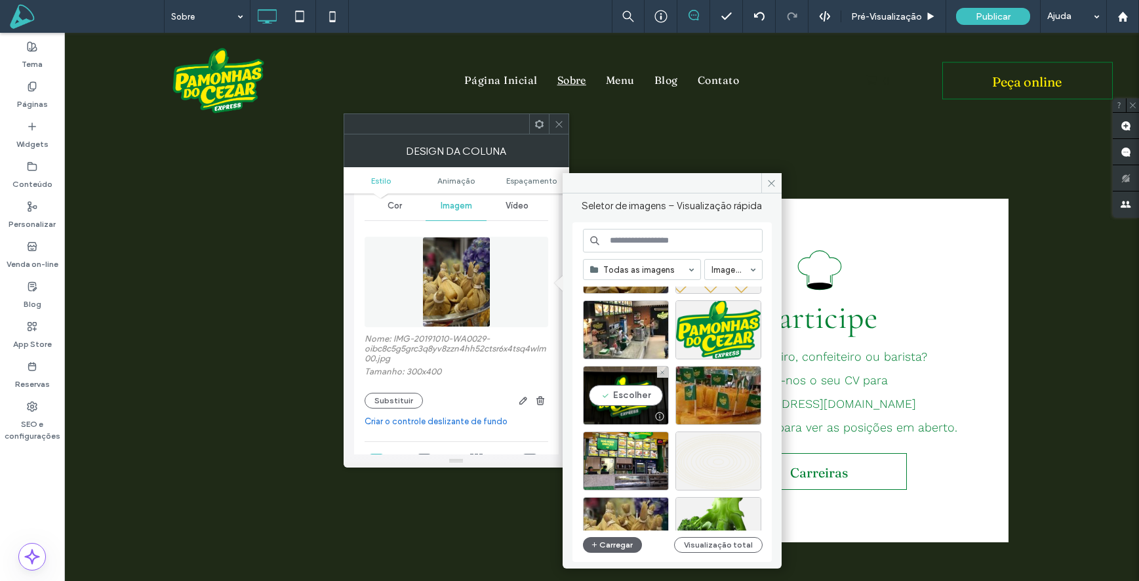
scroll to position [1256, 0]
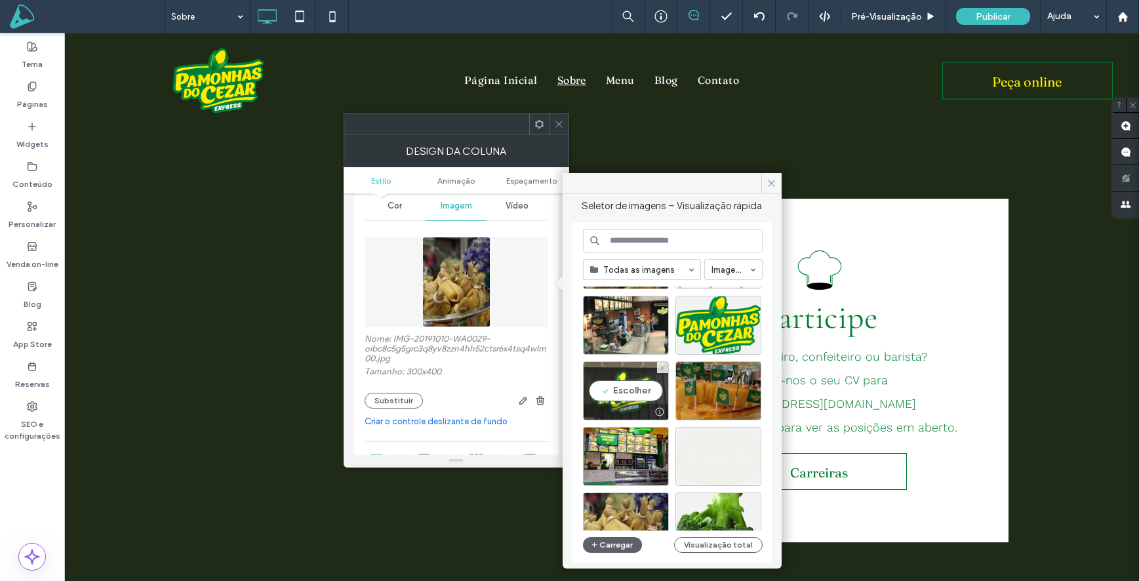
click at [632, 393] on div "Escolher" at bounding box center [626, 390] width 86 height 59
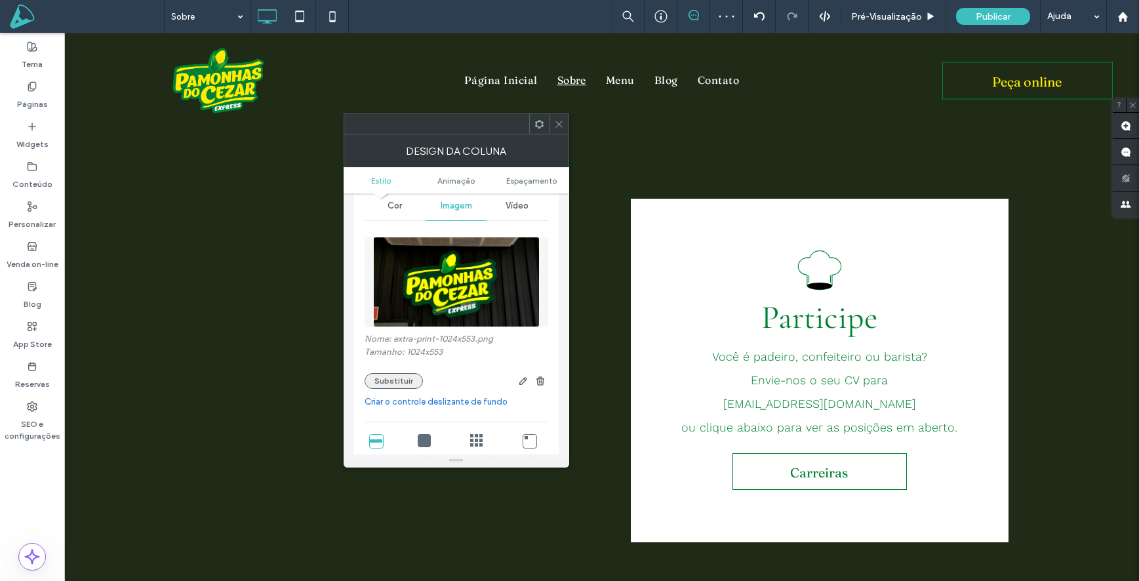
click at [399, 374] on button "Substituir" at bounding box center [394, 381] width 58 height 16
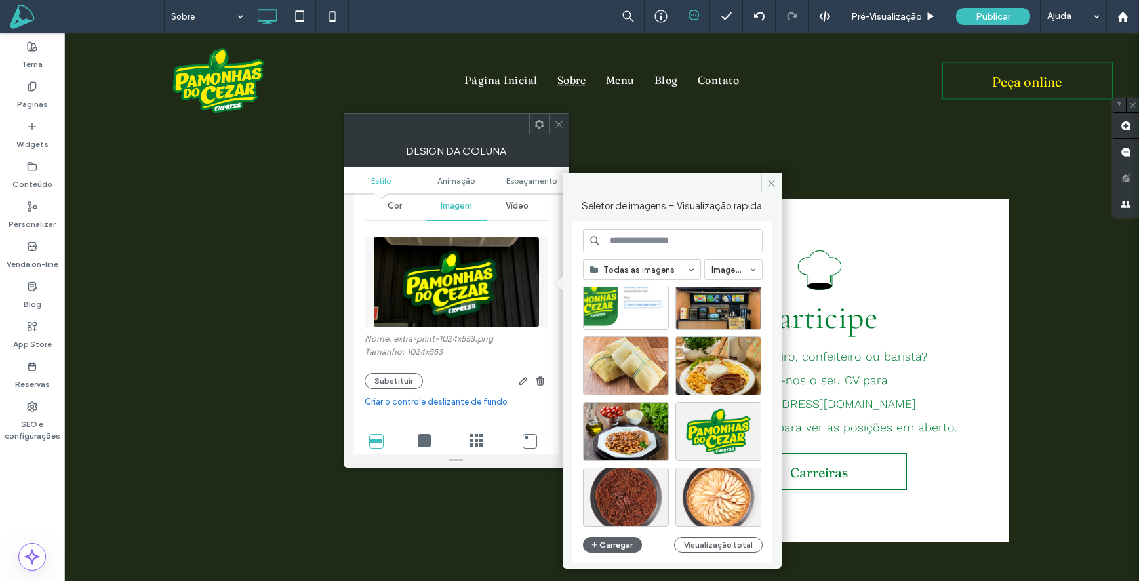
scroll to position [2603, 0]
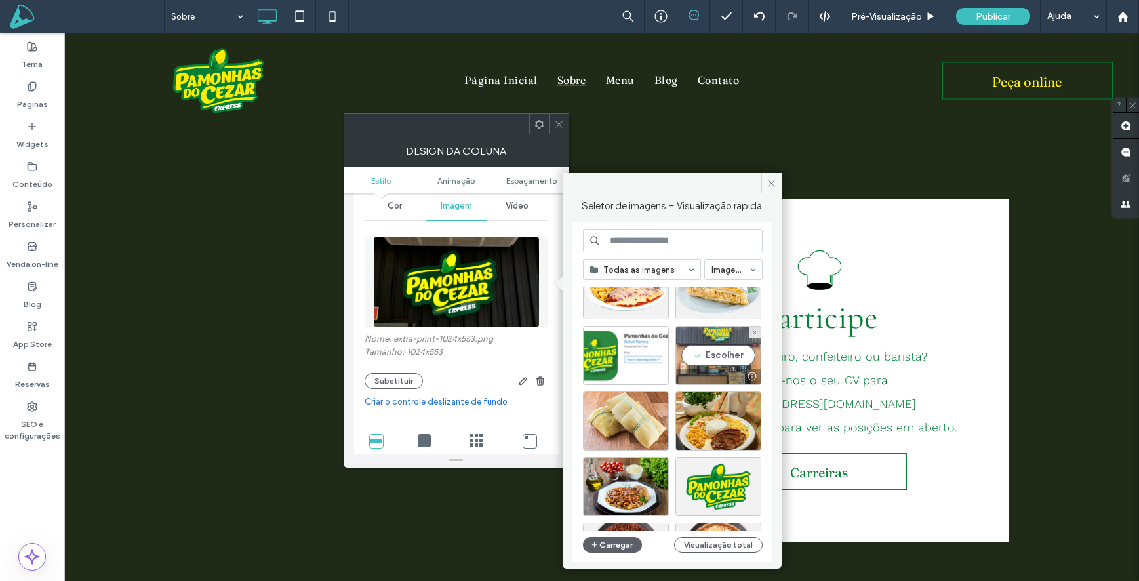
click at [742, 346] on div "Escolher" at bounding box center [718, 355] width 86 height 59
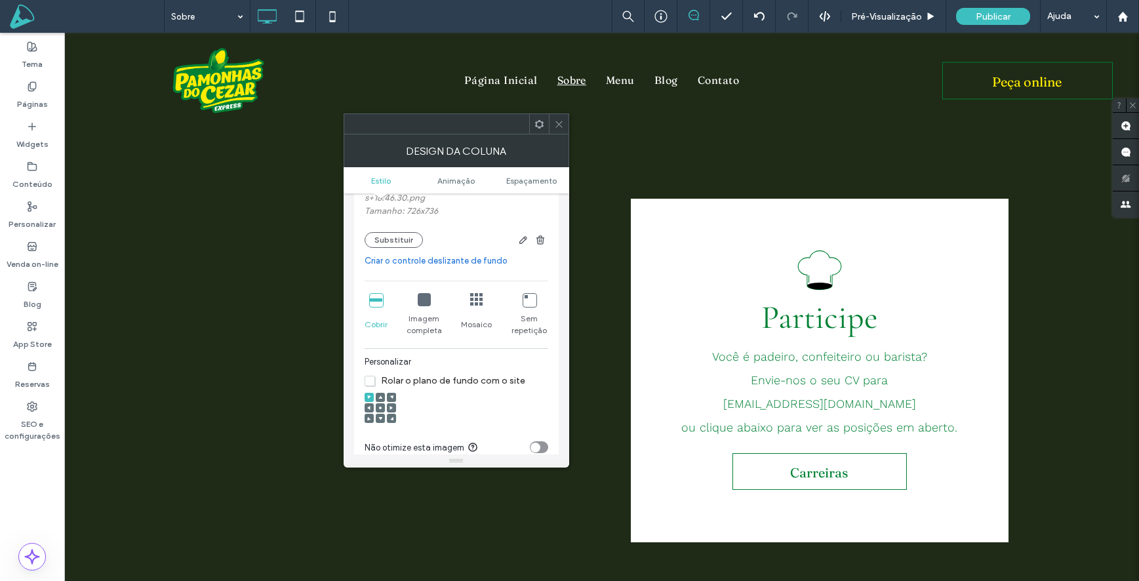
scroll to position [216, 0]
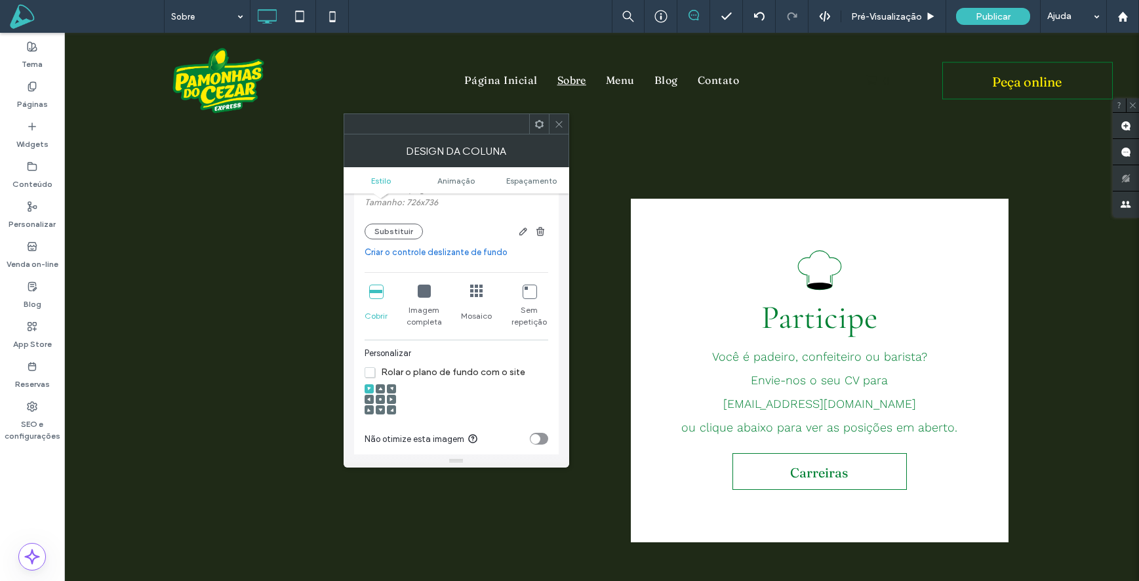
click at [381, 399] on use at bounding box center [380, 399] width 3 height 3
click at [565, 120] on div at bounding box center [559, 124] width 20 height 20
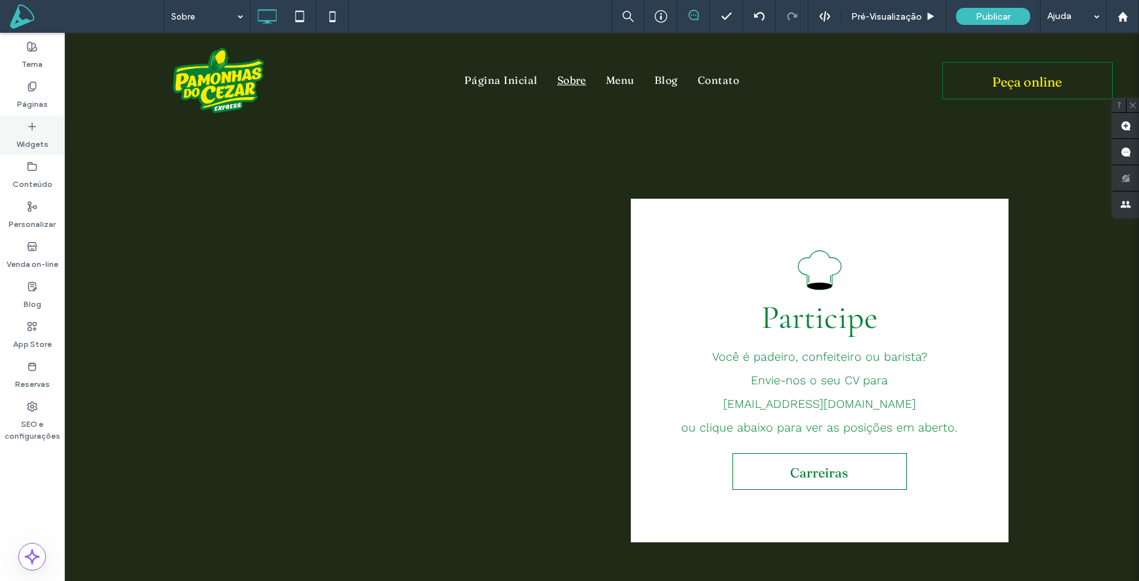
click at [33, 127] on use at bounding box center [32, 126] width 7 height 7
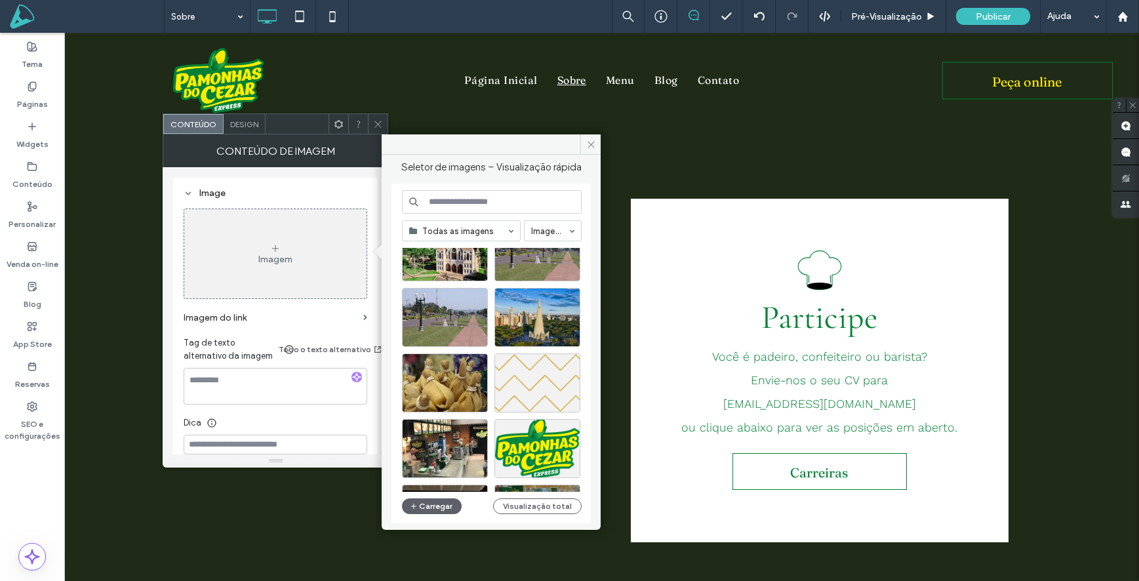
scroll to position [847, 0]
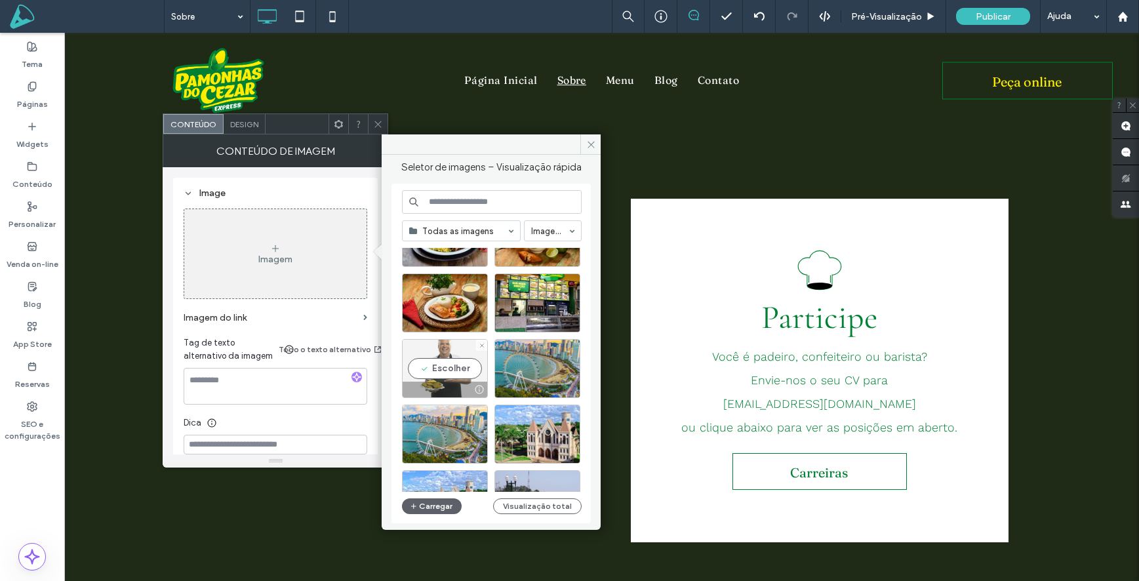
click at [447, 357] on div "Escolher" at bounding box center [445, 368] width 86 height 59
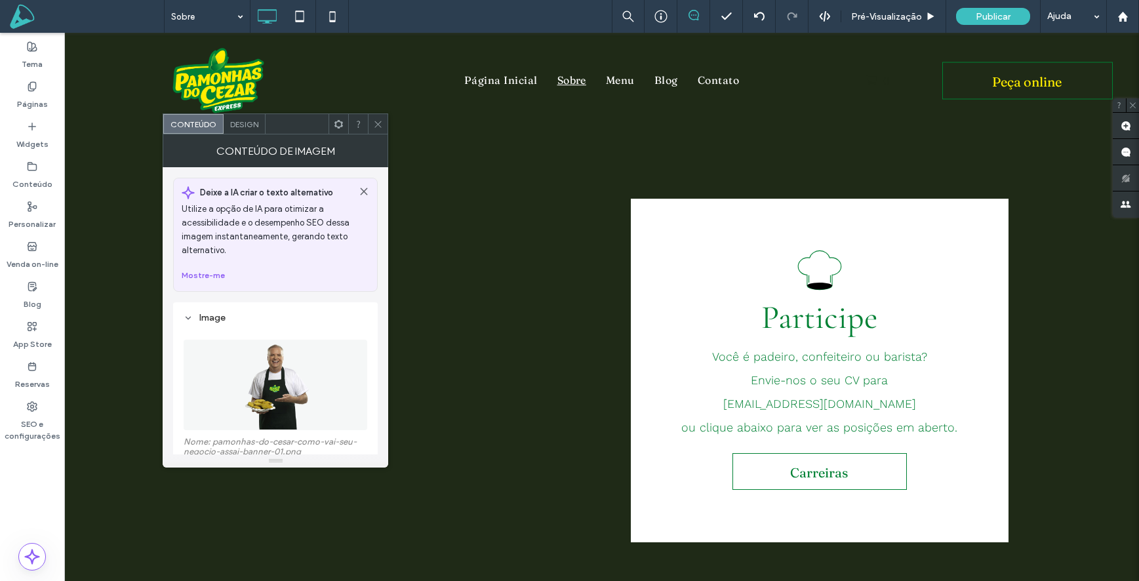
click at [376, 121] on use at bounding box center [378, 124] width 7 height 7
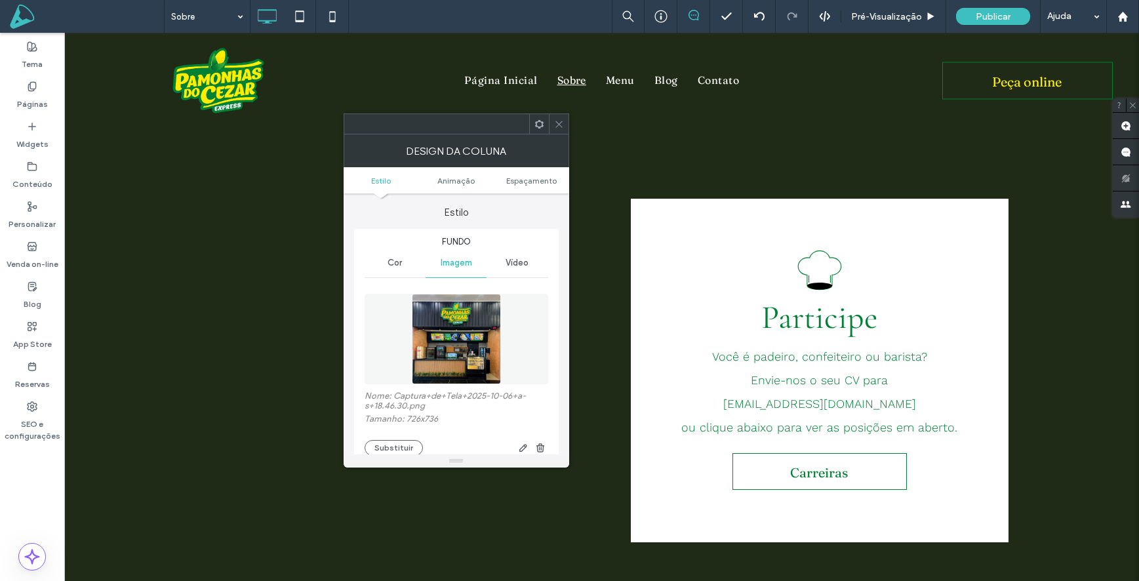
click at [563, 121] on div at bounding box center [559, 124] width 20 height 20
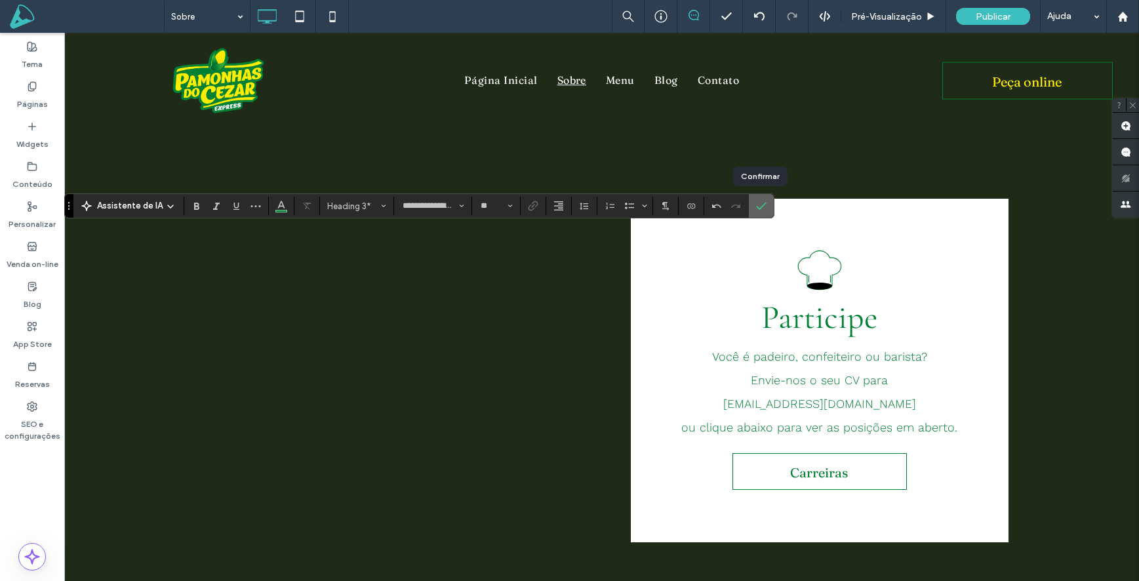
click at [763, 203] on use "Confirmar" at bounding box center [762, 206] width 10 height 8
